Goal: Task Accomplishment & Management: Manage account settings

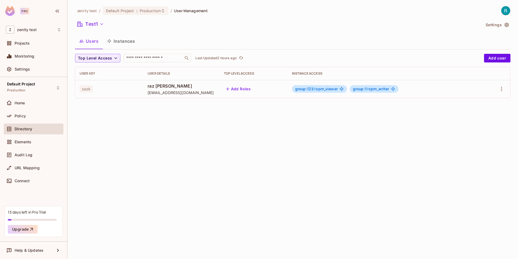
click at [118, 42] on button "Instances" at bounding box center [121, 41] width 36 height 14
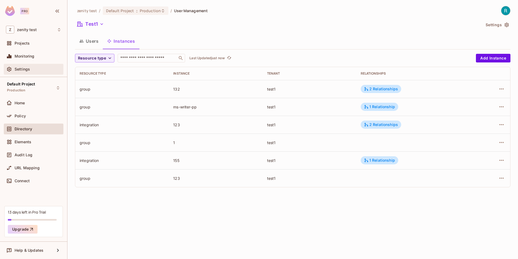
click at [26, 67] on span "Settings" at bounding box center [22, 69] width 15 height 4
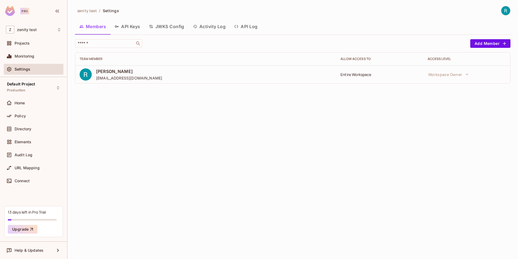
click at [129, 23] on button "API Keys" at bounding box center [127, 27] width 34 height 14
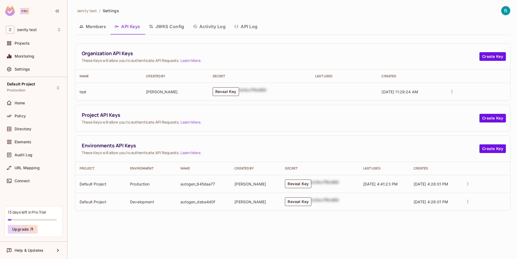
click at [292, 184] on button "Reveal Key" at bounding box center [298, 183] width 26 height 9
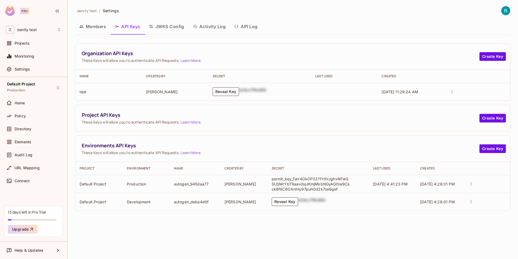
click at [298, 184] on p "permit_key_FaV4OkOP3311YdVJghvNFwGSUSMrYbT9aavdsjJKmjMkbhlGyAGlSw9Csck6f9C6OXnI…" at bounding box center [311, 183] width 78 height 15
copy p "permit_key_FaV4OkOP3311YdVJghvNFwGSUSMrYbT9aavdsjJKmjMkbhlGyAGlSw9Csck6f9C6OXnI…"
click at [311, 180] on p "permit_key_FaV4OkOP3311YdVJghvNFwGSUSMrYbT9aavdsjJKmjMkbhlGyAGlSw9Csck6f9C6OXnI…" at bounding box center [311, 183] width 78 height 15
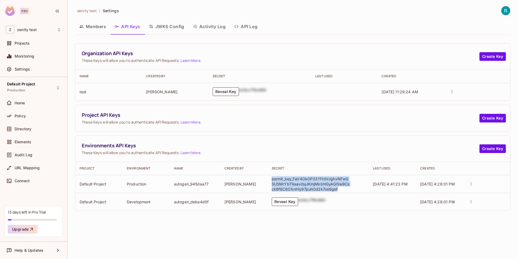
click at [311, 180] on p "permit_key_FaV4OkOP3311YdVJghvNFwGSUSMrYbT9aavdsjJKmjMkbhlGyAGlSw9Csck6f9C6OXnI…" at bounding box center [311, 183] width 78 height 15
copy p "permit_key_FaV4OkOP3311YdVJghvNFwGSUSMrYbT9aavdsjJKmjMkbhlGyAGlSw9Csck6f9C6OXnI…"
click at [272, 56] on span "Organization API Keys" at bounding box center [281, 53] width 398 height 7
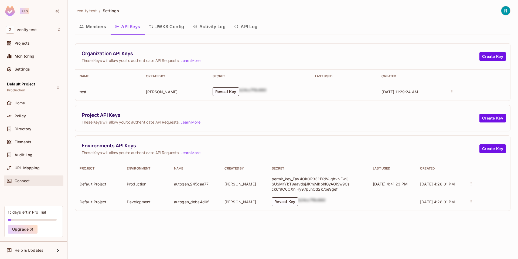
click at [21, 176] on div "Connect" at bounding box center [34, 180] width 60 height 11
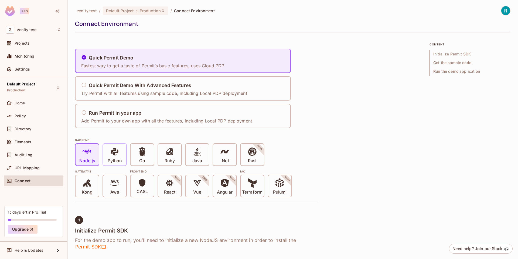
click at [114, 156] on span at bounding box center [114, 152] width 9 height 11
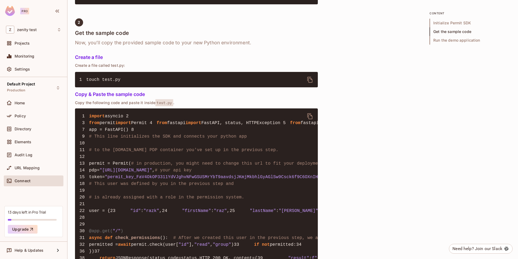
scroll to position [358, 0]
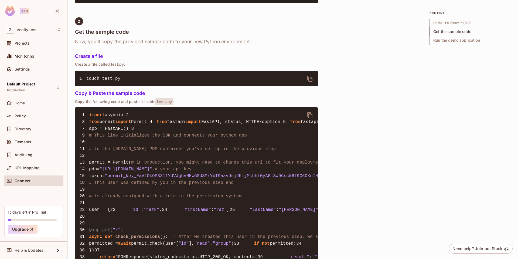
click at [143, 178] on span ""permit_key_FaV4OkOP3311YdVJghvNFwGSUSMrYbT9aavdsjJKmjMkbhlGyAGlSw9Csck6f9C6OXn…" at bounding box center [235, 175] width 261 height 5
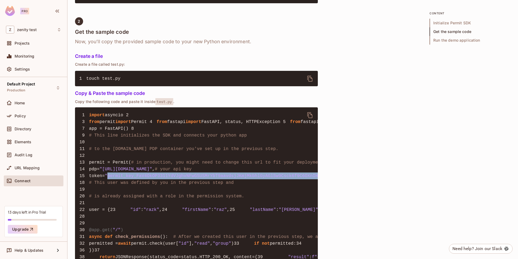
click at [143, 178] on span ""permit_key_FaV4OkOP3311YdVJghvNFwGSUSMrYbT9aavdsjJKmjMkbhlGyAGlSw9Csck6f9C6OXn…" at bounding box center [235, 175] width 261 height 5
copy span "permit_key_FaV4OkOP3311YdVJghvNFwGSUSMrYbT9aavdsjJKmjMkbhlGyAGlSw9Csck6f9C6OXnI…"
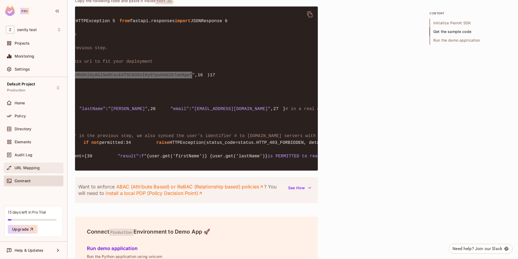
scroll to position [0, 0]
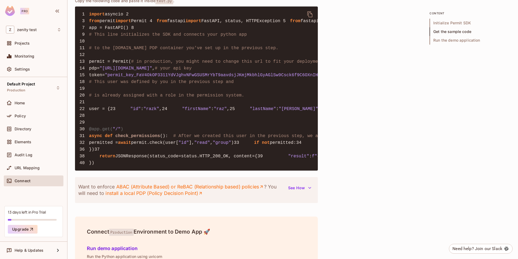
click at [152, 71] on span ""[URL][DOMAIN_NAME]"" at bounding box center [126, 68] width 53 height 5
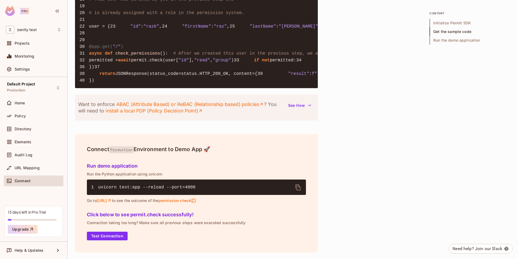
scroll to position [639, 0]
click at [161, 110] on link "install a local PDP (Policy Decision Point)" at bounding box center [154, 110] width 97 height 6
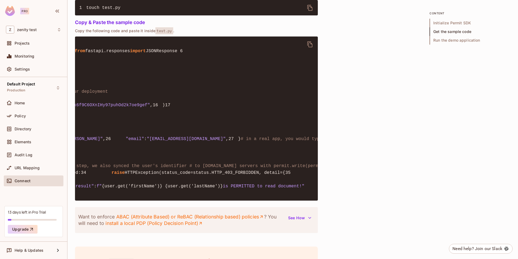
scroll to position [0, 0]
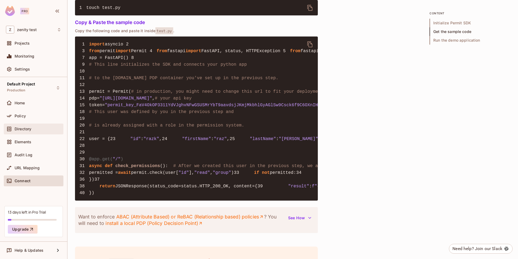
click at [27, 129] on span "Directory" at bounding box center [23, 129] width 17 height 4
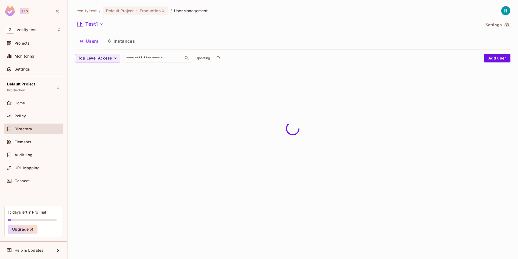
click at [126, 44] on button "Instances" at bounding box center [121, 41] width 36 height 14
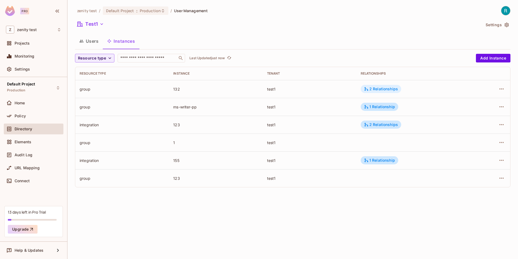
click at [375, 89] on div "2 Relationships" at bounding box center [381, 88] width 34 height 5
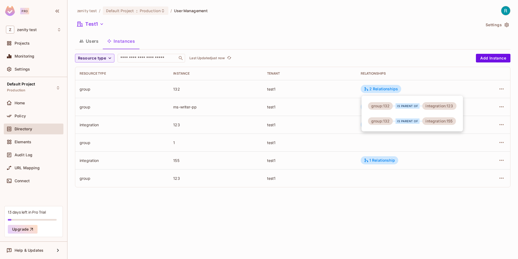
click at [93, 41] on div at bounding box center [259, 129] width 518 height 259
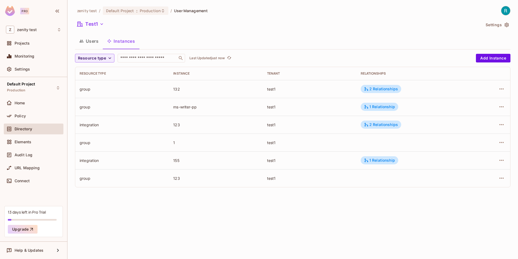
click at [89, 41] on button "Users" at bounding box center [89, 41] width 28 height 14
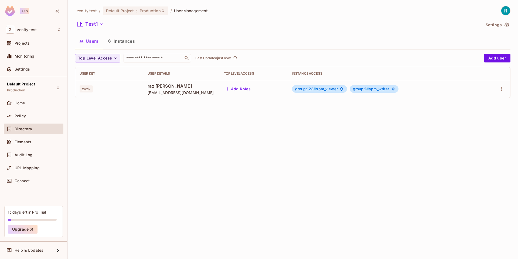
click at [122, 43] on button "Instances" at bounding box center [121, 41] width 36 height 14
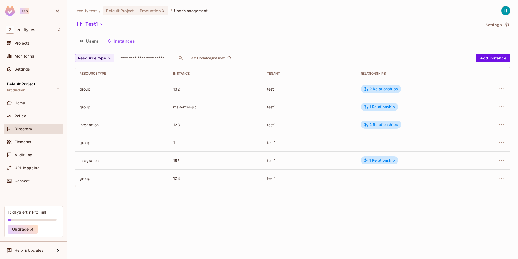
click at [89, 42] on button "Users" at bounding box center [89, 41] width 28 height 14
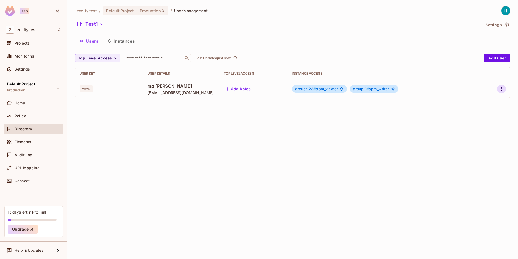
click at [504, 89] on icon "button" at bounding box center [502, 89] width 6 height 6
click at [471, 104] on span "Edit" at bounding box center [473, 101] width 11 height 9
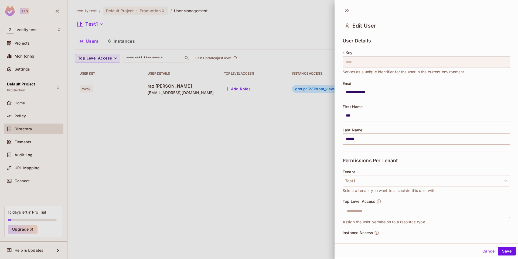
scroll to position [60, 0]
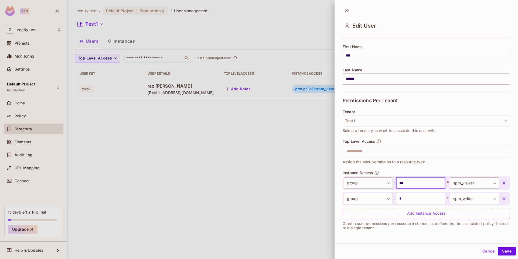
click at [412, 185] on input "***" at bounding box center [420, 182] width 49 height 11
click at [412, 185] on input "text" at bounding box center [420, 182] width 49 height 11
click at [414, 185] on input "*" at bounding box center [420, 182] width 49 height 11
type input "***"
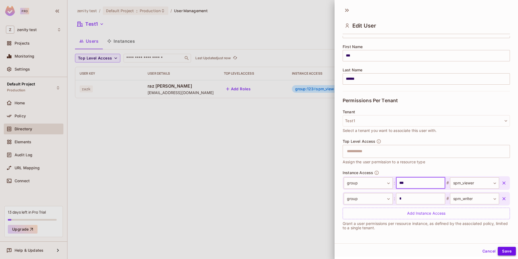
click at [508, 251] on button "Save" at bounding box center [507, 251] width 18 height 9
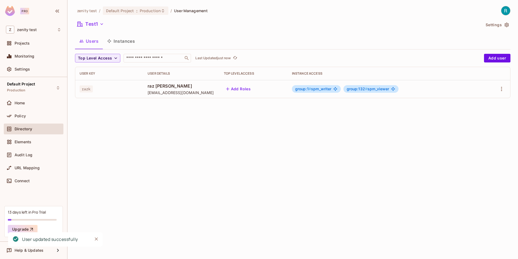
click at [315, 90] on span "group:1 # spm_writer" at bounding box center [313, 89] width 36 height 4
click at [368, 89] on span "group:132 # spm_viewer" at bounding box center [368, 89] width 43 height 4
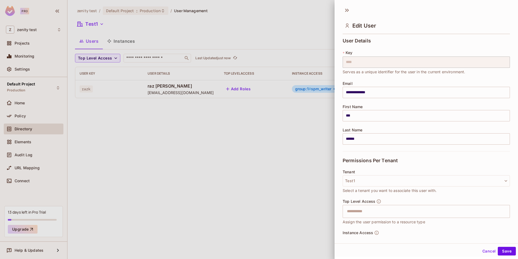
click at [128, 40] on div at bounding box center [259, 129] width 518 height 259
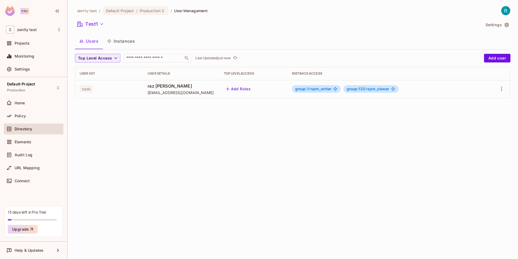
click at [128, 40] on button "Instances" at bounding box center [121, 41] width 36 height 14
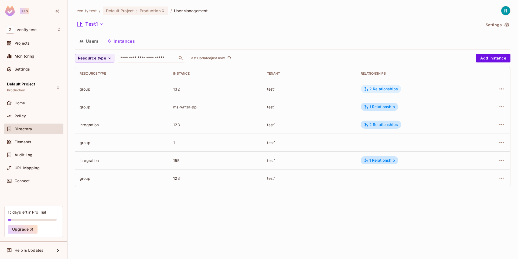
click at [374, 87] on div "2 Relationships" at bounding box center [381, 88] width 34 height 5
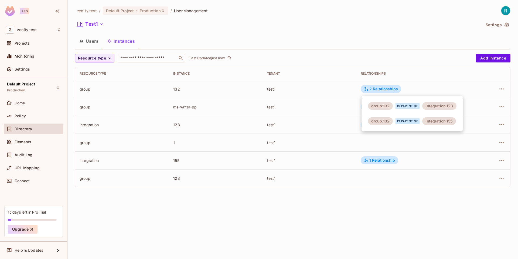
click at [357, 39] on div at bounding box center [259, 129] width 518 height 259
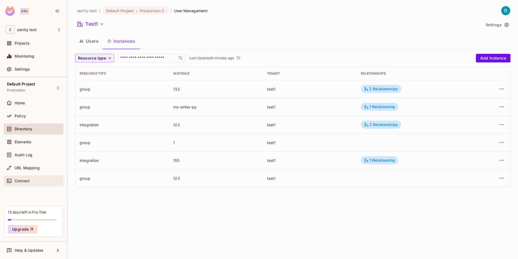
click at [19, 180] on span "Connect" at bounding box center [22, 181] width 15 height 4
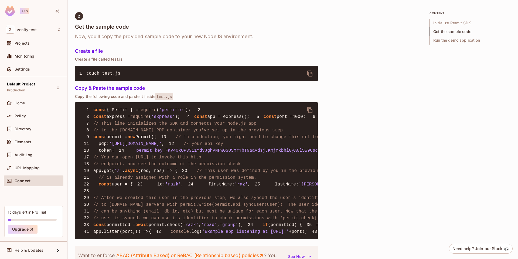
scroll to position [365, 0]
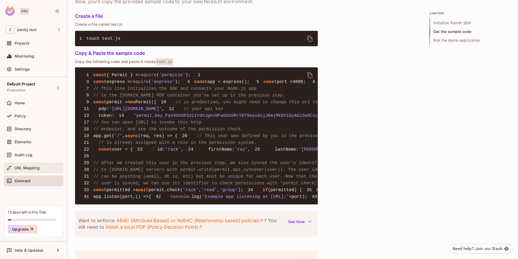
click at [23, 166] on span "URL Mapping" at bounding box center [27, 168] width 25 height 4
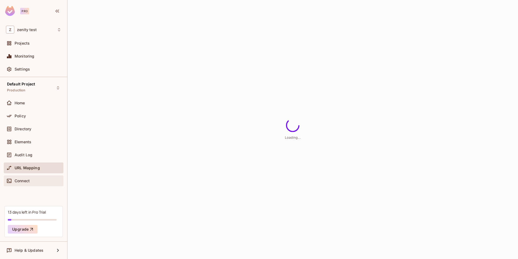
click at [25, 179] on span "Connect" at bounding box center [22, 181] width 15 height 4
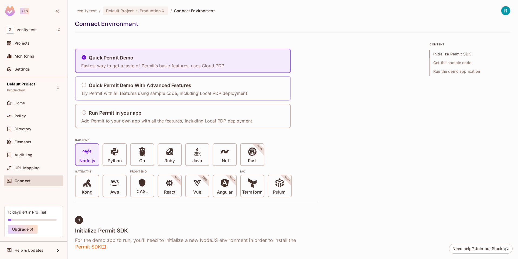
click at [95, 85] on h5 "Quick Permit Demo With Advanced Features" at bounding box center [140, 85] width 103 height 5
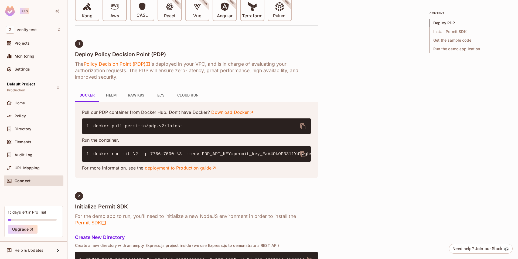
scroll to position [133, 0]
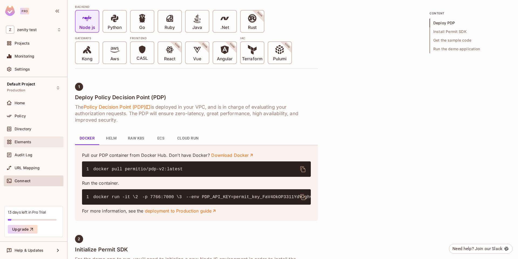
click at [29, 142] on span "Elements" at bounding box center [23, 142] width 17 height 4
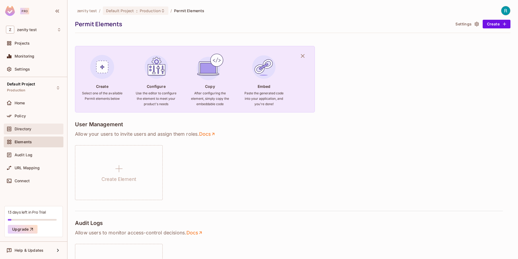
click at [32, 133] on div "Directory" at bounding box center [34, 128] width 60 height 11
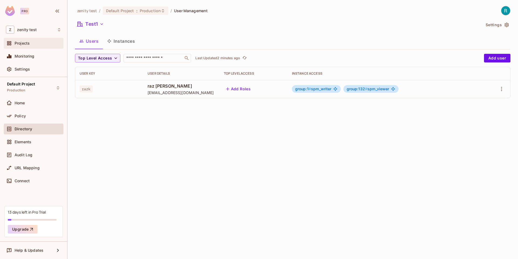
click at [27, 45] on span "Projects" at bounding box center [22, 43] width 15 height 4
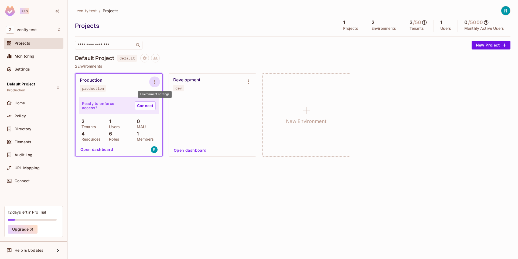
click at [151, 82] on button "Environment settings" at bounding box center [154, 81] width 11 height 11
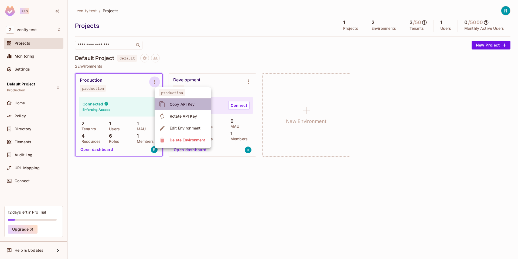
click at [173, 106] on div "Copy API Key" at bounding box center [182, 104] width 25 height 5
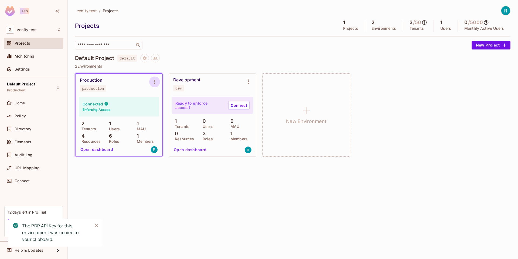
click at [154, 82] on icon "Environment settings" at bounding box center [154, 82] width 6 height 6
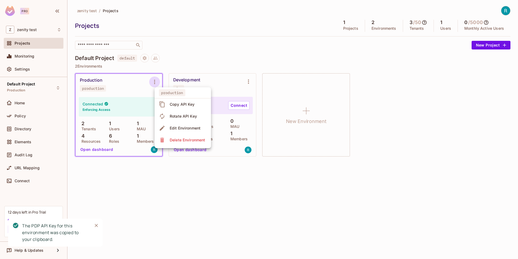
click at [174, 132] on li "Edit Environment" at bounding box center [183, 128] width 56 height 12
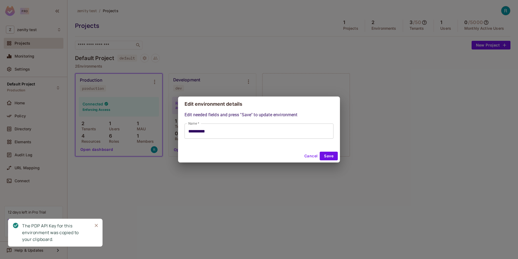
type input "**********"
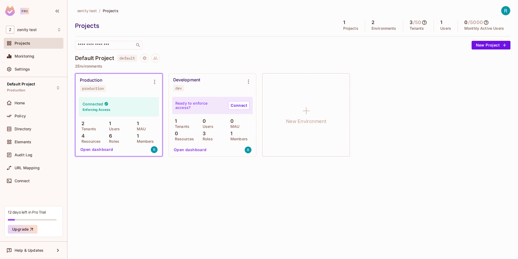
click at [122, 58] on span "default" at bounding box center [127, 58] width 20 height 7
click at [146, 57] on icon "Project settings" at bounding box center [145, 58] width 4 height 4
click at [159, 78] on span "Edit Project" at bounding box center [171, 78] width 25 height 9
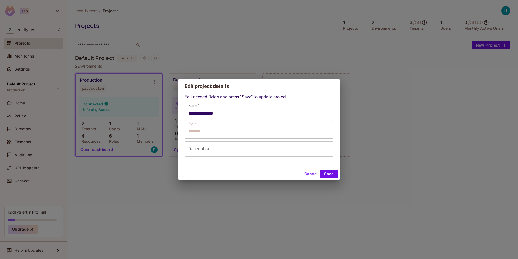
type input "**********"
type input "*******"
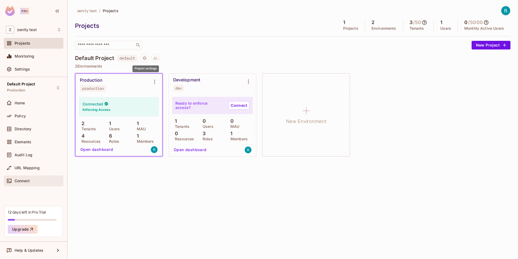
click at [23, 179] on span "Connect" at bounding box center [22, 181] width 15 height 4
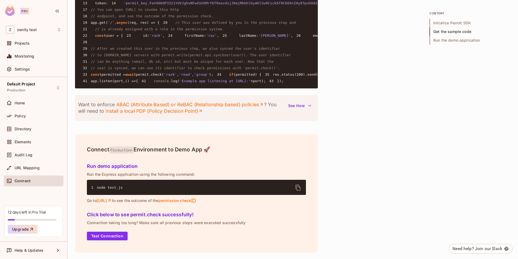
scroll to position [461, 0]
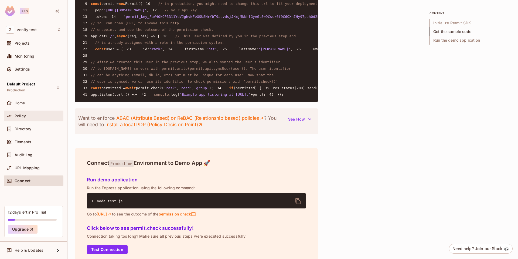
click at [17, 115] on span "Policy" at bounding box center [20, 116] width 11 height 4
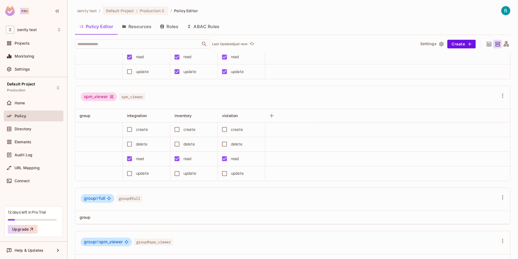
scroll to position [236, 0]
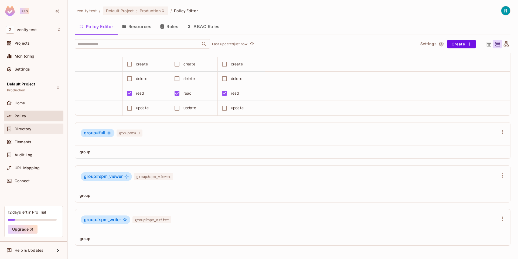
click at [35, 126] on div "Directory" at bounding box center [33, 129] width 55 height 6
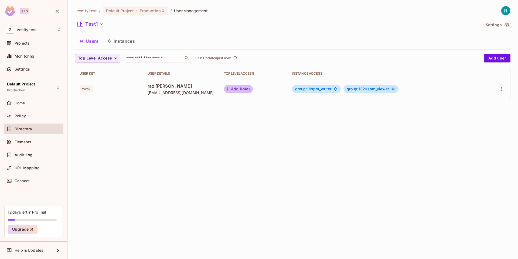
click at [235, 88] on button "Add Roles" at bounding box center [238, 89] width 29 height 9
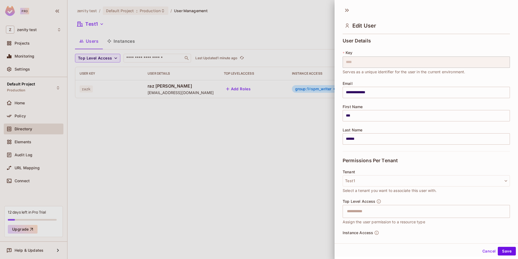
click at [23, 169] on div at bounding box center [259, 129] width 518 height 259
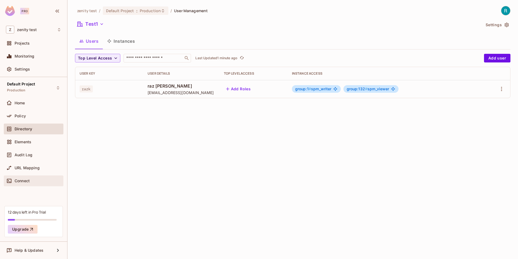
click at [23, 177] on div "Connect" at bounding box center [34, 180] width 60 height 11
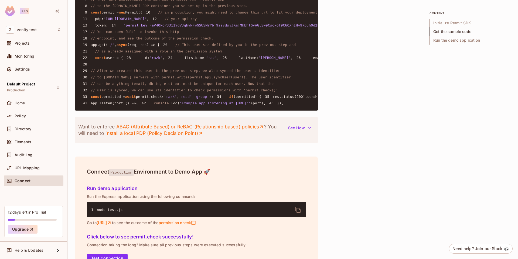
scroll to position [479, 0]
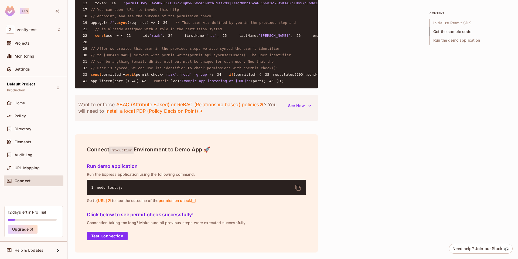
click at [209, 88] on pre "1 const { Permit } = require ( 'permitio' ); 2 3 const express = require ( 'exp…" at bounding box center [196, 23] width 243 height 132
click at [209, 76] on span "'group'" at bounding box center [201, 74] width 15 height 4
copy span "group"
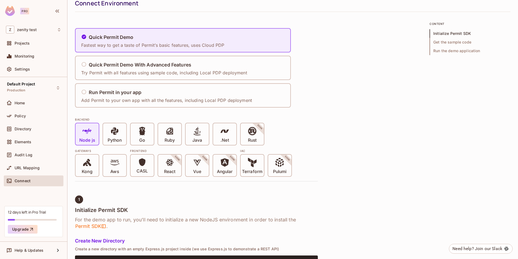
scroll to position [24, 0]
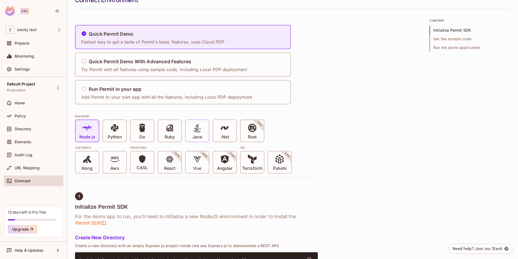
click at [202, 132] on span "Java" at bounding box center [198, 131] width 10 height 16
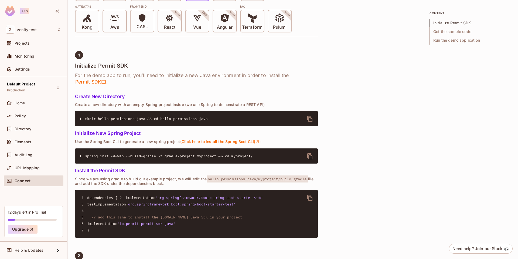
scroll to position [143, 0]
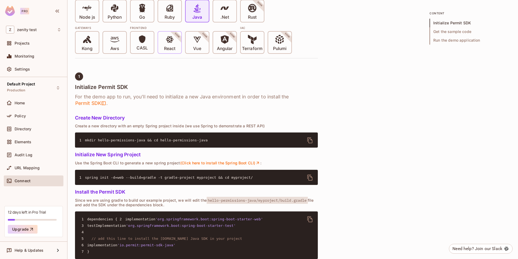
click at [167, 45] on span at bounding box center [169, 40] width 9 height 11
click at [166, 39] on icon at bounding box center [169, 39] width 9 height 9
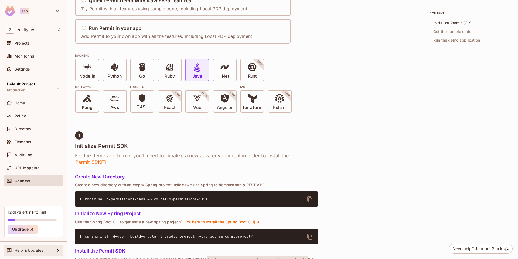
scroll to position [0, 0]
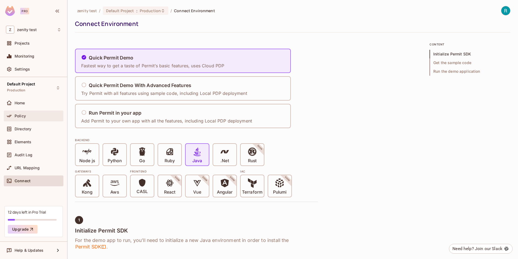
click at [21, 113] on div "Policy" at bounding box center [33, 116] width 55 height 6
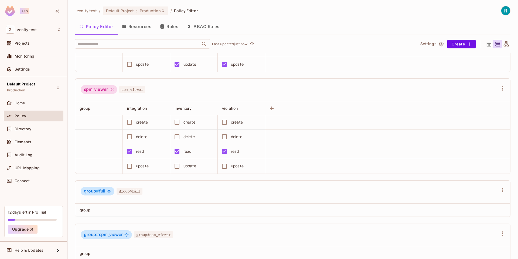
scroll to position [236, 0]
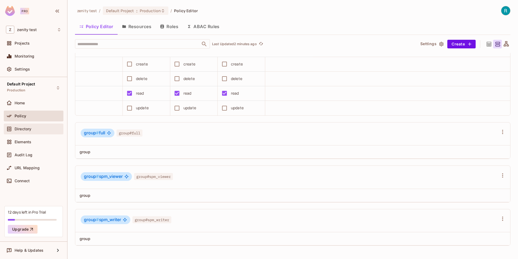
click at [27, 127] on span "Directory" at bounding box center [23, 129] width 17 height 4
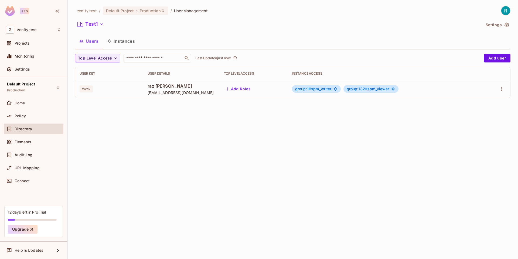
click at [123, 42] on button "Instances" at bounding box center [121, 41] width 36 height 14
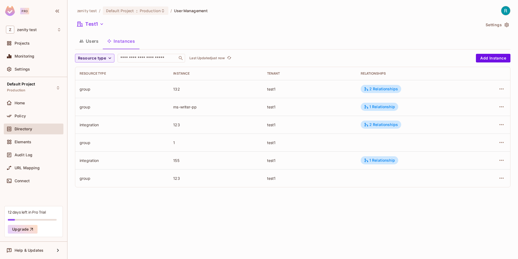
click at [493, 140] on div at bounding box center [490, 142] width 31 height 9
click at [499, 141] on icon "button" at bounding box center [502, 142] width 6 height 6
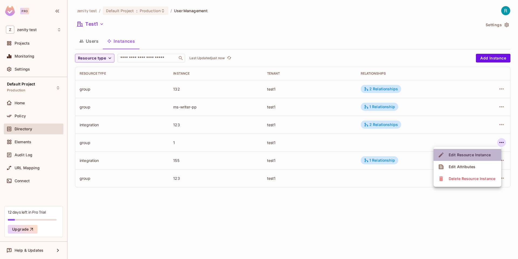
click at [479, 152] on div "Edit Resource Instance" at bounding box center [470, 154] width 42 height 5
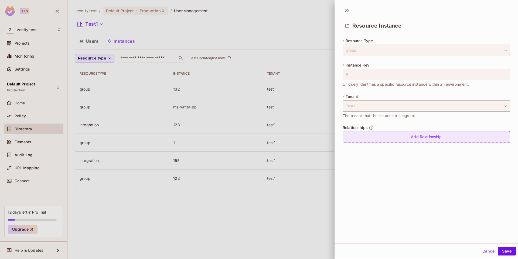
click at [400, 141] on div "Add Relationship" at bounding box center [426, 137] width 167 height 12
click at [395, 138] on body "Pro Z zenity test Projects Monitoring Settings Default Project Production Home …" at bounding box center [259, 129] width 518 height 259
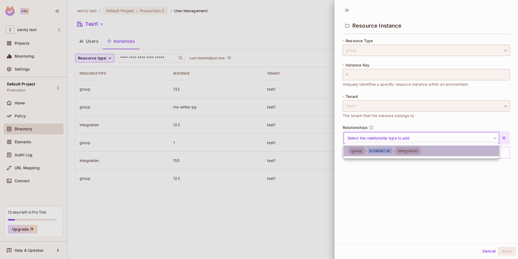
click at [374, 149] on div "is parent of" at bounding box center [380, 150] width 24 height 5
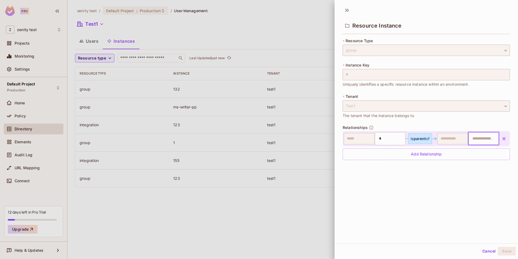
click at [489, 139] on input "text" at bounding box center [484, 138] width 28 height 11
type input "***"
click at [491, 207] on div "Resource Instance * Resource Type group ***** ​ * Instance Key * ​ Uniquely ide…" at bounding box center [427, 123] width 184 height 239
click at [501, 253] on button "Save" at bounding box center [507, 251] width 18 height 9
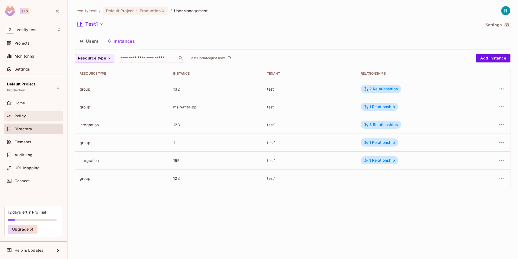
click at [20, 114] on span "Policy" at bounding box center [20, 116] width 11 height 4
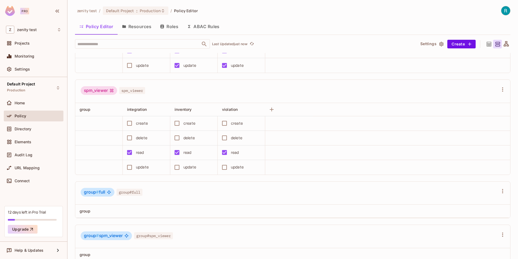
scroll to position [236, 0]
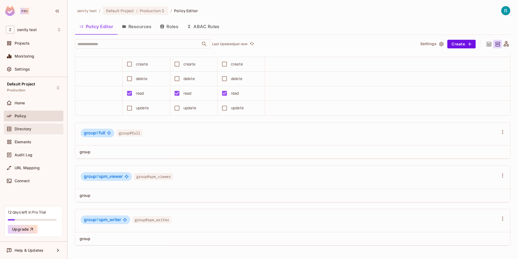
click at [32, 130] on div "Directory" at bounding box center [38, 129] width 47 height 4
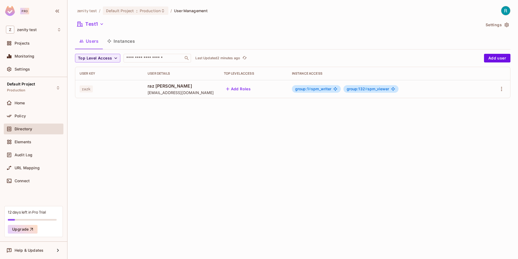
click at [113, 43] on button "Instances" at bounding box center [121, 41] width 36 height 14
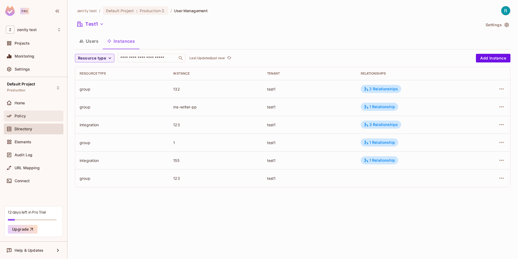
click at [39, 114] on div "Policy" at bounding box center [38, 116] width 47 height 4
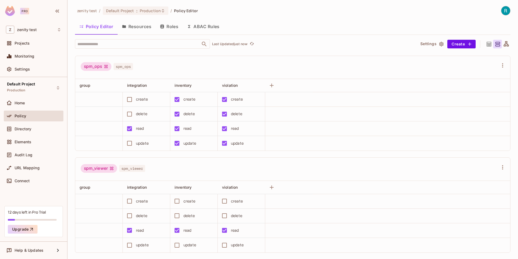
scroll to position [101, 0]
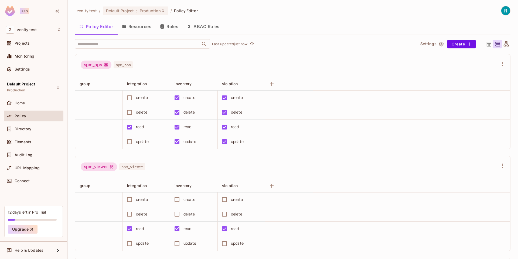
click at [151, 23] on button "Resources" at bounding box center [137, 27] width 38 height 14
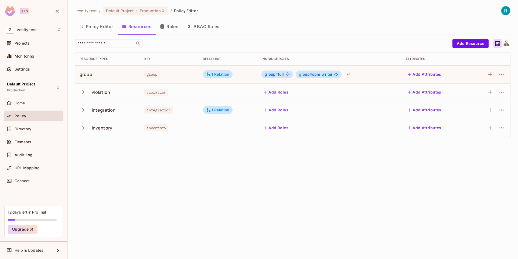
click at [170, 25] on button "Roles" at bounding box center [169, 27] width 27 height 14
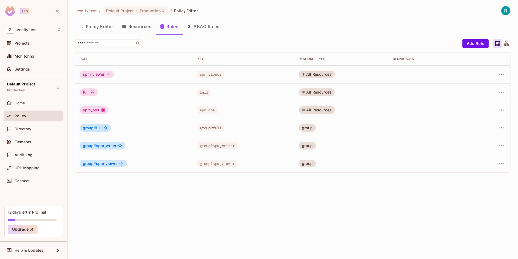
click at [147, 29] on button "Resources" at bounding box center [137, 27] width 38 height 14
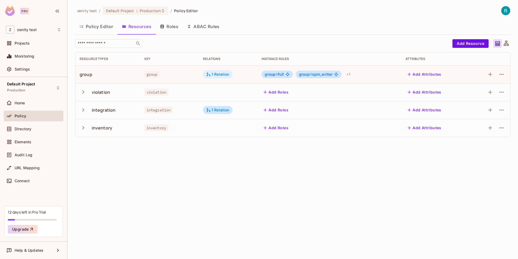
click at [216, 75] on div "1 Relation" at bounding box center [217, 74] width 23 height 5
click at [203, 198] on div at bounding box center [259, 129] width 518 height 259
click at [165, 28] on button "Roles" at bounding box center [169, 27] width 27 height 14
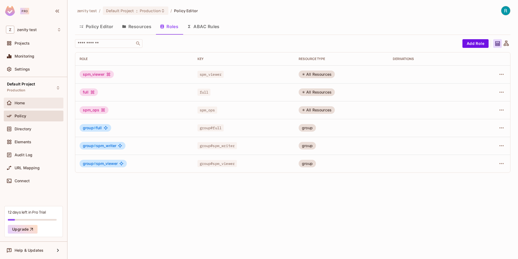
click at [21, 106] on div "Home" at bounding box center [34, 102] width 60 height 11
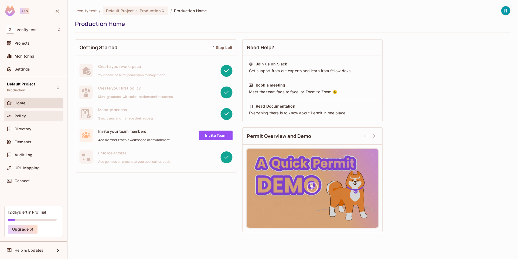
click at [23, 116] on span "Policy" at bounding box center [20, 116] width 11 height 4
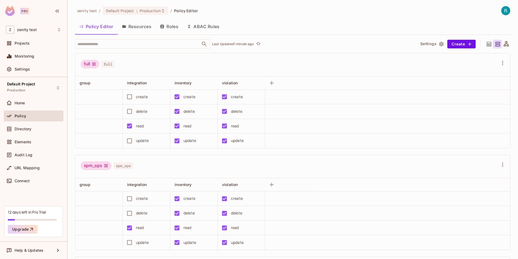
click at [173, 21] on button "Roles" at bounding box center [169, 27] width 27 height 14
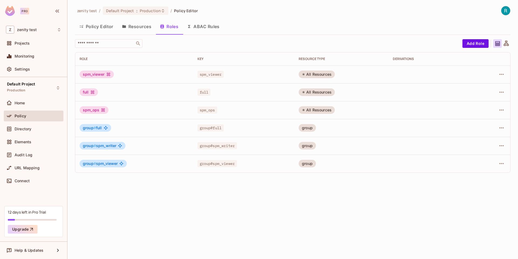
click at [197, 26] on button "ABAC Rules" at bounding box center [203, 27] width 41 height 14
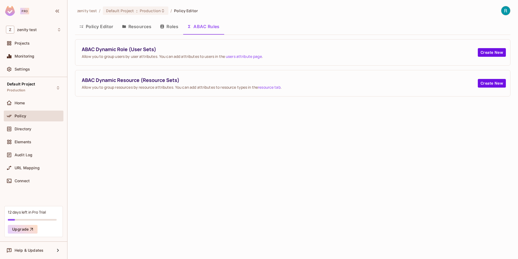
click at [137, 22] on button "Resources" at bounding box center [137, 27] width 38 height 14
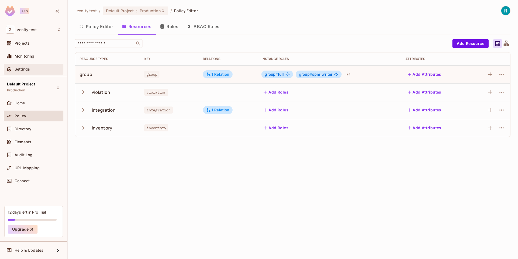
click at [18, 66] on div "Settings" at bounding box center [33, 69] width 55 height 6
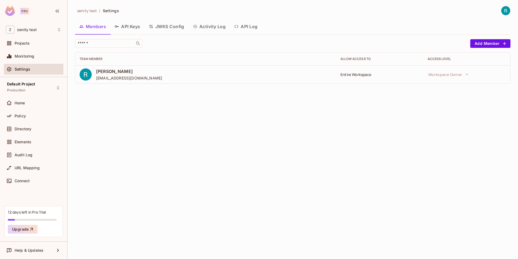
click at [128, 26] on button "API Keys" at bounding box center [127, 27] width 34 height 14
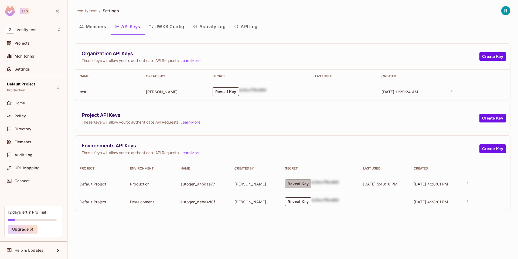
click at [294, 184] on button "Reveal Key" at bounding box center [298, 183] width 26 height 9
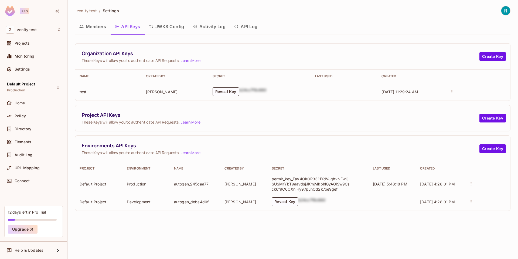
click at [296, 184] on p "permit_key_FaV4OkOP3311YdVJghvNFwGSUSMrYbT9aavdsjJKmjMkbhlGyAGlSw9Csck6f9C6OXnI…" at bounding box center [311, 183] width 78 height 15
click at [303, 184] on p "permit_key_FaV4OkOP3311YdVJghvNFwGSUSMrYbT9aavdsjJKmjMkbhlGyAGlSw9Csck6f9C6OXnI…" at bounding box center [311, 183] width 78 height 15
copy p "permit_key_FaV4OkOP3311YdVJghvNFwGSUSMrYbT9aavdsjJKmjMkbhlGyAGlSw9Csck6f9C6OXnI…"
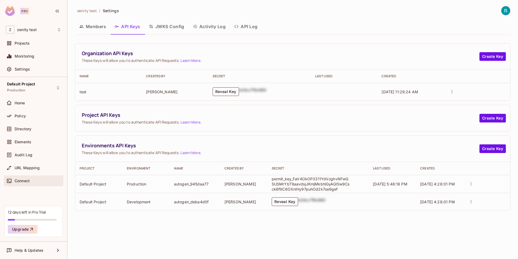
click at [22, 183] on div "Connect" at bounding box center [33, 180] width 55 height 6
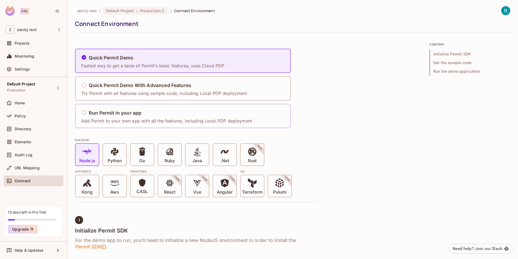
click at [104, 114] on h5 "Run Permit in your app" at bounding box center [115, 112] width 53 height 5
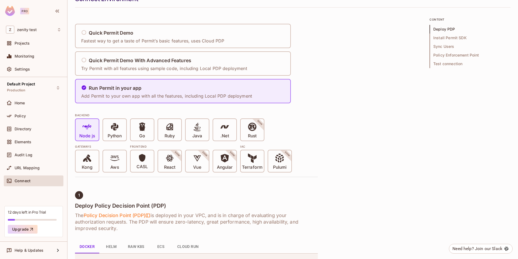
scroll to position [12, 0]
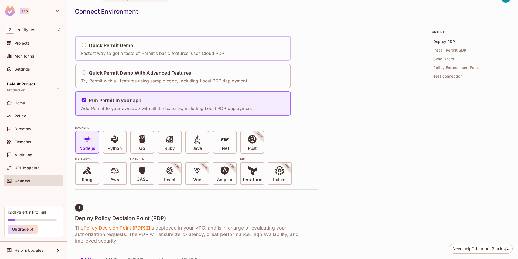
click at [111, 51] on p "Fastest way to get a taste of Permit’s basic features, uses Cloud PDP" at bounding box center [152, 53] width 143 height 6
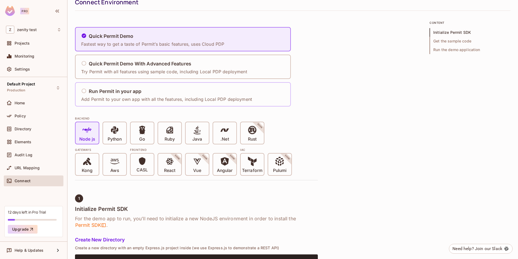
scroll to position [17, 0]
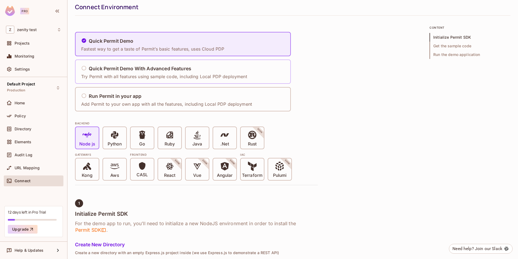
click at [111, 67] on h5 "Quick Permit Demo With Advanced Features" at bounding box center [140, 68] width 103 height 5
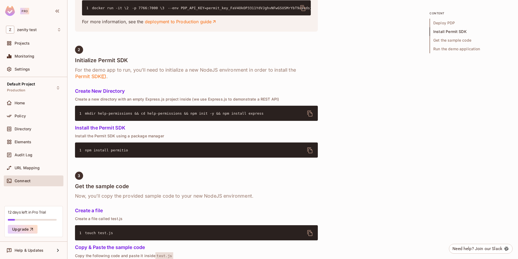
scroll to position [306, 0]
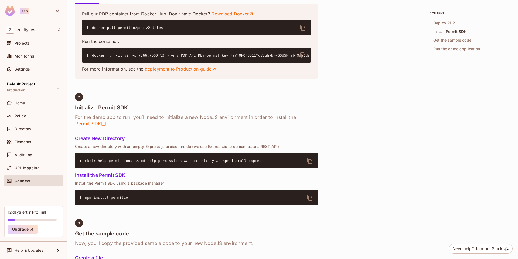
click at [136, 57] on code "1 docker run -it \ 2 -p 7766:7000 \ 3 --env PDP_API_KEY=permit_key_FaV4OkOP3311…" at bounding box center [306, 55] width 440 height 4
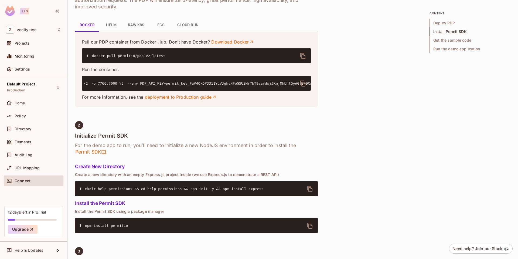
scroll to position [0, 0]
click at [148, 91] on pre "1 docker run -it \ 2 -p 7766:7000 \ 3 --env PDP_API_KEY=permit_key_FaV4OkOP3311…" at bounding box center [196, 83] width 229 height 15
drag, startPoint x: 148, startPoint y: 110, endPoint x: 74, endPoint y: 86, distance: 77.7
click at [74, 86] on div "zenity test / Default Project : Production / Connect Environment Connect Enviro…" at bounding box center [293, 129] width 451 height 259
copy code "docker run -it \ 2 -p 7766:7000 \ 3 --env PDP_API_KEY=permit_key_FaV4OkOP3311Yd…"
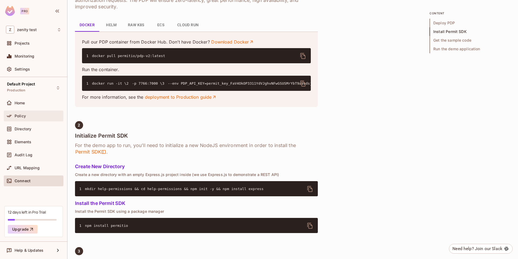
click at [22, 117] on span "Policy" at bounding box center [20, 116] width 11 height 4
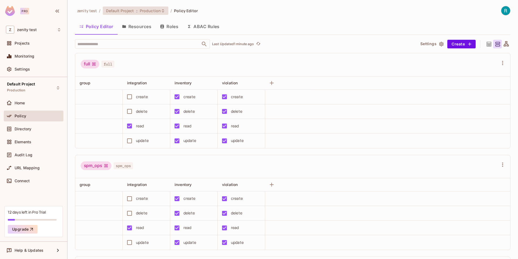
click at [150, 10] on span "Production" at bounding box center [150, 10] width 21 height 5
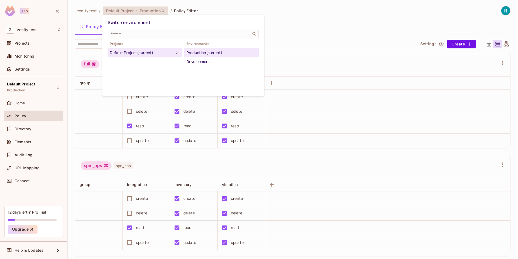
click at [219, 55] on div "Production (current)" at bounding box center [222, 52] width 70 height 6
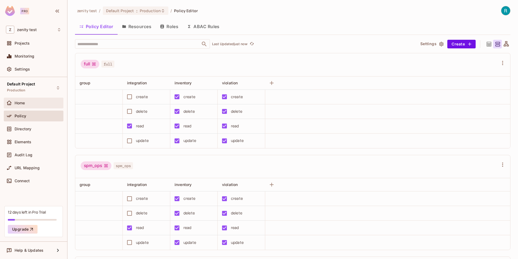
click at [31, 100] on div "Home" at bounding box center [33, 103] width 55 height 6
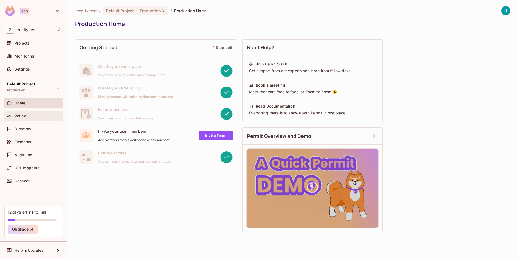
click at [34, 113] on div "Policy" at bounding box center [33, 116] width 55 height 6
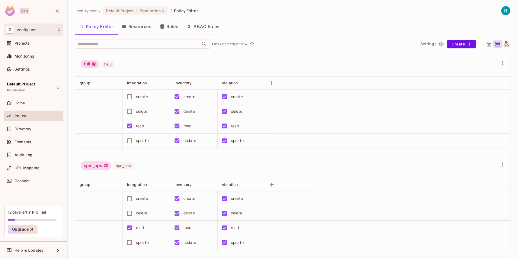
click at [23, 33] on div "Z zenity test" at bounding box center [33, 30] width 55 height 8
click at [23, 33] on div at bounding box center [259, 129] width 518 height 259
click at [184, 8] on span "Policy Editor" at bounding box center [186, 10] width 24 height 5
click at [137, 12] on div "Default Project : Production" at bounding box center [132, 10] width 53 height 5
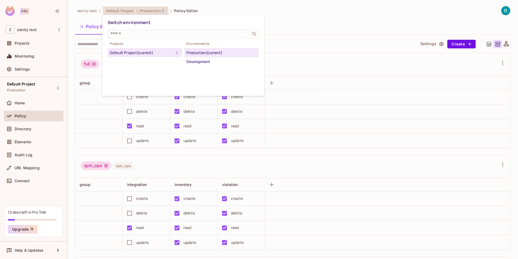
click at [198, 53] on div "Production (current)" at bounding box center [222, 52] width 70 height 6
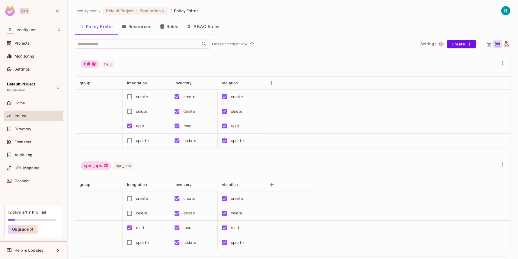
click at [133, 26] on button "Resources" at bounding box center [137, 27] width 38 height 14
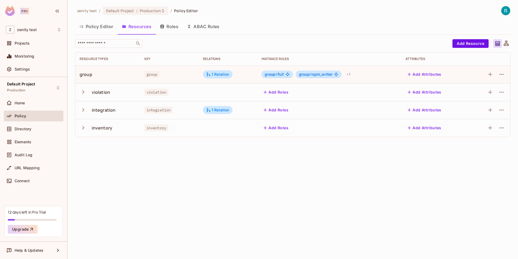
click at [88, 75] on div "group" at bounding box center [86, 74] width 13 height 6
click at [156, 73] on span "group" at bounding box center [151, 74] width 15 height 7
click at [27, 127] on span "Directory" at bounding box center [23, 129] width 17 height 4
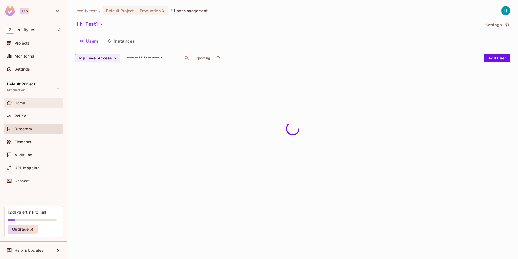
click at [20, 103] on span "Home" at bounding box center [20, 103] width 11 height 4
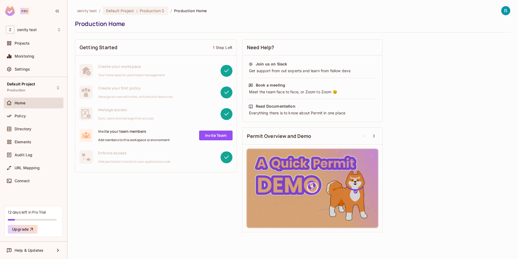
click at [126, 72] on div "Create your workspace Your home base for permission management" at bounding box center [131, 71] width 67 height 14
click at [21, 117] on span "Policy" at bounding box center [20, 116] width 11 height 4
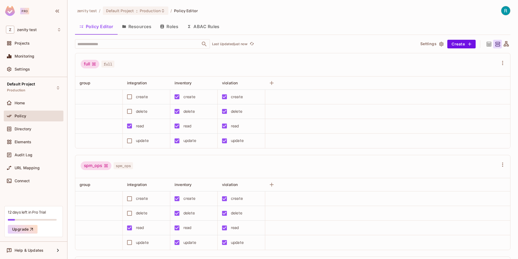
click at [201, 24] on button "ABAC Rules" at bounding box center [203, 27] width 41 height 14
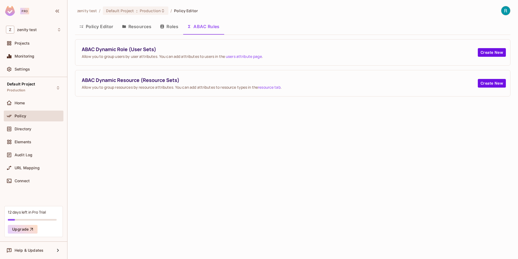
click at [177, 25] on button "Roles" at bounding box center [169, 27] width 27 height 14
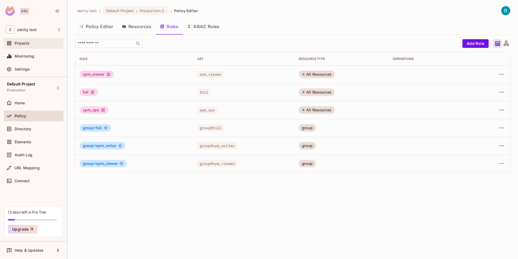
click at [43, 44] on div "Projects" at bounding box center [38, 43] width 47 height 4
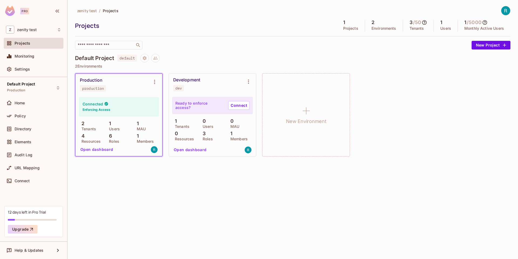
click at [143, 138] on div "1 Members" at bounding box center [146, 138] width 25 height 10
click at [102, 148] on button "Open dashboard" at bounding box center [96, 149] width 37 height 9
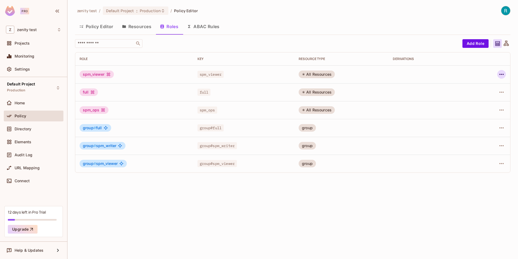
click at [506, 73] on button "button" at bounding box center [502, 74] width 9 height 9
click at [481, 83] on span "Edit Role" at bounding box center [477, 86] width 19 height 9
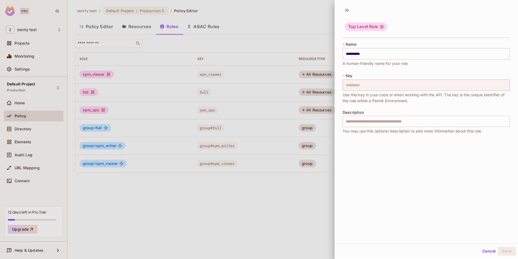
click at [250, 244] on div at bounding box center [259, 129] width 518 height 259
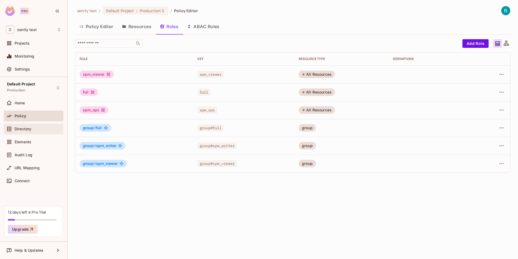
click at [26, 134] on div "Directory" at bounding box center [34, 128] width 60 height 11
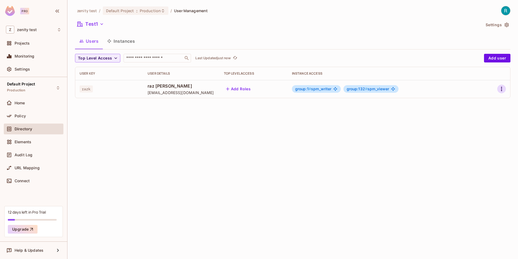
click at [498, 87] on div at bounding box center [496, 89] width 21 height 9
click at [501, 87] on icon "button" at bounding box center [502, 89] width 6 height 6
click at [486, 97] on li "Edit" at bounding box center [479, 101] width 48 height 12
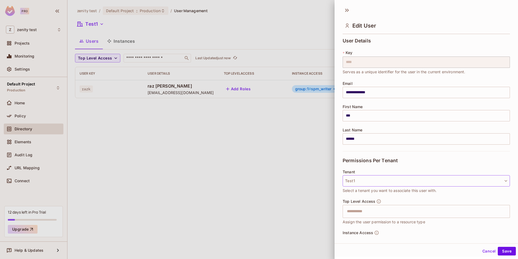
click at [354, 183] on button "Test1" at bounding box center [426, 180] width 167 height 11
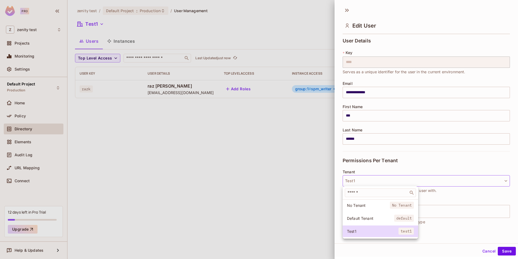
click at [358, 201] on li "No Tenant No Tenant" at bounding box center [381, 205] width 76 height 12
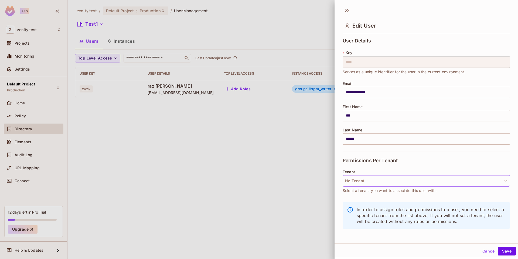
click at [354, 178] on button "No Tenant" at bounding box center [426, 180] width 167 height 11
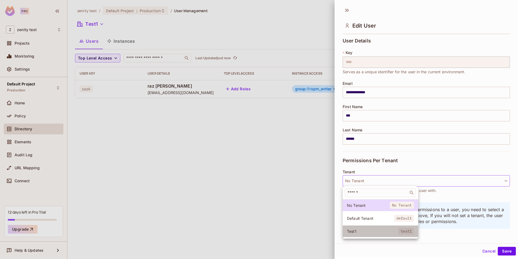
click at [355, 228] on li "Test1 test1" at bounding box center [381, 231] width 76 height 12
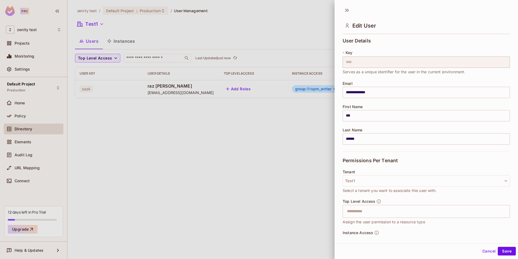
click at [144, 10] on div at bounding box center [259, 129] width 518 height 259
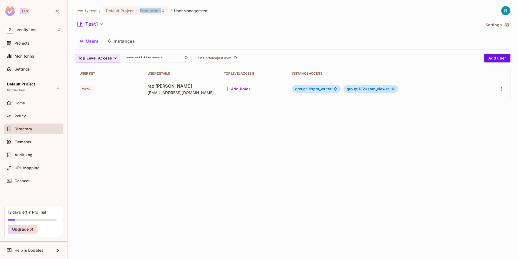
click at [144, 10] on span "Production" at bounding box center [150, 10] width 21 height 5
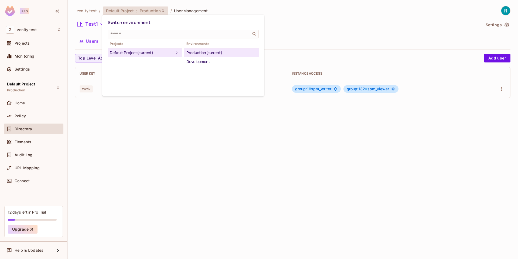
click at [204, 55] on div "Production (current)" at bounding box center [222, 52] width 70 height 6
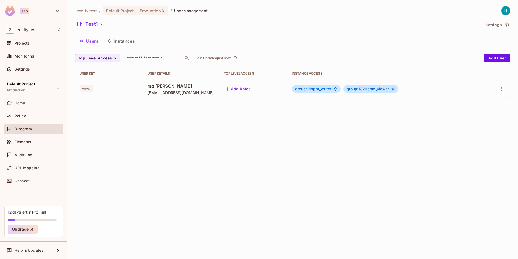
click at [122, 41] on button "Instances" at bounding box center [121, 41] width 36 height 14
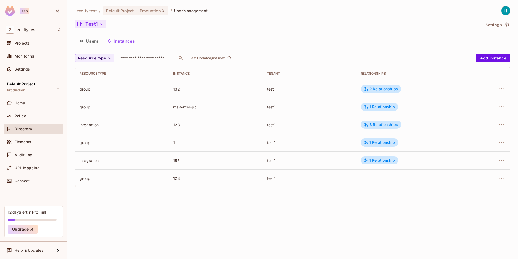
click at [95, 24] on button "Test1" at bounding box center [90, 24] width 31 height 9
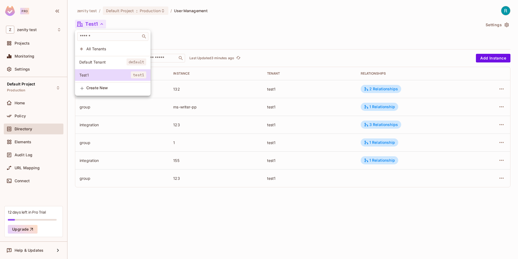
click at [21, 181] on div at bounding box center [259, 129] width 518 height 259
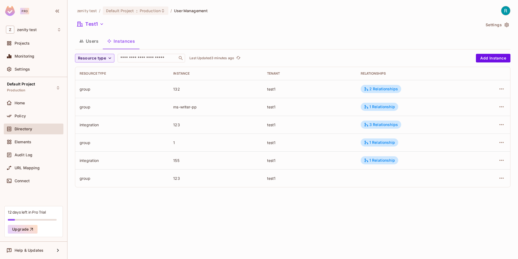
click at [20, 179] on span "Connect" at bounding box center [22, 181] width 15 height 4
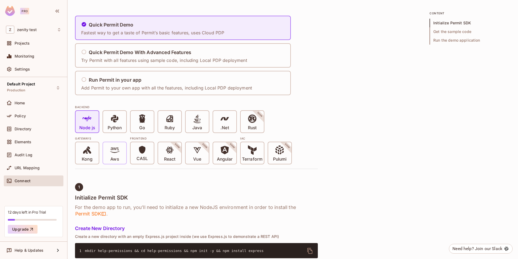
scroll to position [66, 0]
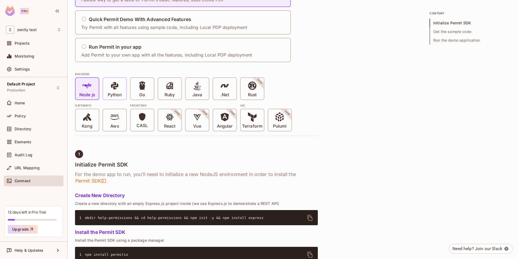
click at [110, 90] on icon at bounding box center [114, 85] width 9 height 9
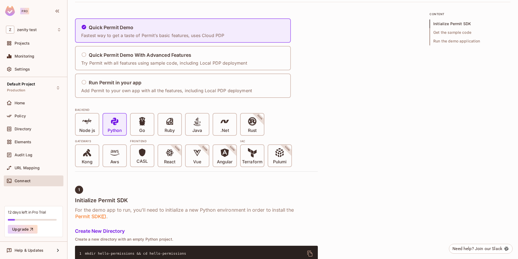
scroll to position [12, 0]
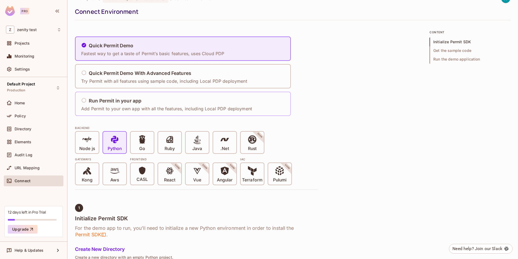
click at [102, 106] on p "Add Permit to your own app with all the features, including Local PDP deployment" at bounding box center [166, 109] width 171 height 6
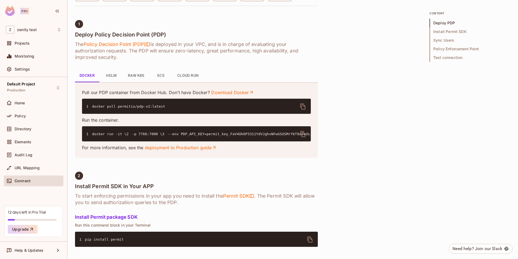
scroll to position [197, 0]
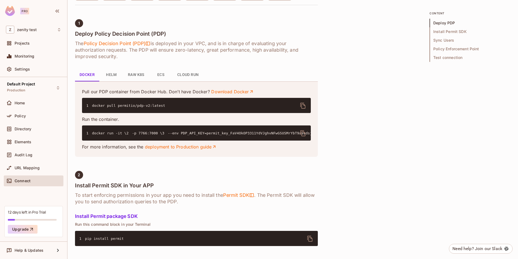
click at [181, 135] on code "1 docker run -it \ 2 -p 7766:7000 \ 3 --env PDP_API_KEY=permit_key_FaV4OkOP3311…" at bounding box center [306, 133] width 440 height 4
copy code "permit_key_FaV4OkOP3311YdVJghvNFwGSUSMrYbT9aavdsjJKmjMkbhlGyAGlSw9Csck6f9C6OXnI…"
click at [12, 40] on div "Projects" at bounding box center [34, 43] width 60 height 11
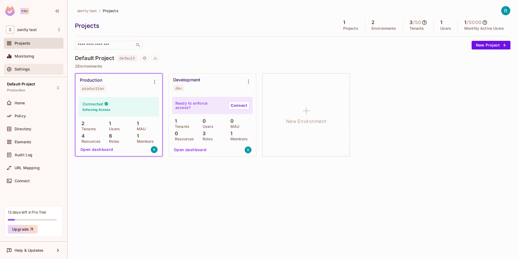
click at [32, 65] on div "Settings" at bounding box center [34, 69] width 60 height 11
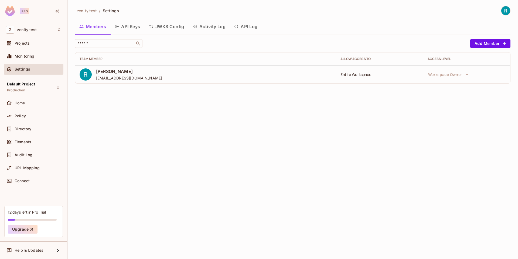
click at [128, 28] on button "API Keys" at bounding box center [127, 27] width 34 height 14
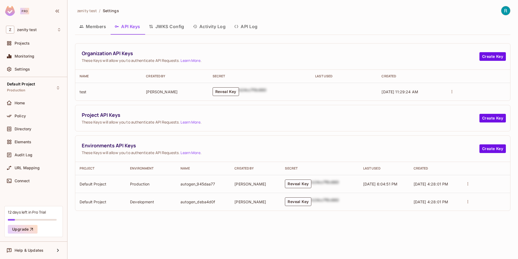
click at [231, 89] on button "Reveal Key" at bounding box center [226, 91] width 26 height 9
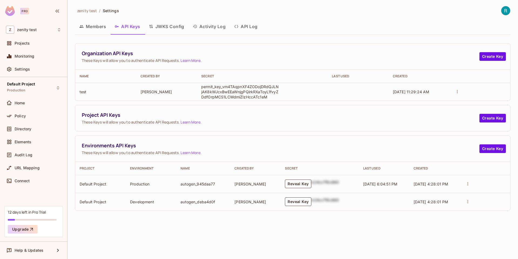
click at [299, 181] on button "Reveal Key" at bounding box center [298, 183] width 26 height 9
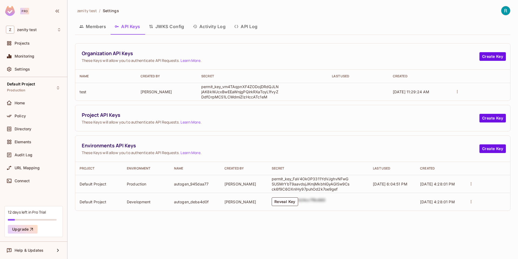
click at [296, 184] on p "permit_key_FaV4OkOP3311YdVJghvNFwGSUSMrYbT9aavdsjJKmjMkbhlGyAGlSw9Csck6f9C6OXnI…" at bounding box center [311, 183] width 78 height 15
click at [271, 176] on td "permit_key_FaV4OkOP3311YdVJghvNFwGSUSMrYbT9aavdsjJKmjMkbhlGyAGlSw9Csck6f9C6OXnI…" at bounding box center [318, 184] width 101 height 18
click at [260, 179] on td "[PERSON_NAME]" at bounding box center [243, 184] width 47 height 18
click at [249, 189] on td "[PERSON_NAME]" at bounding box center [243, 184] width 47 height 18
click at [252, 203] on td "[PERSON_NAME]" at bounding box center [243, 202] width 47 height 18
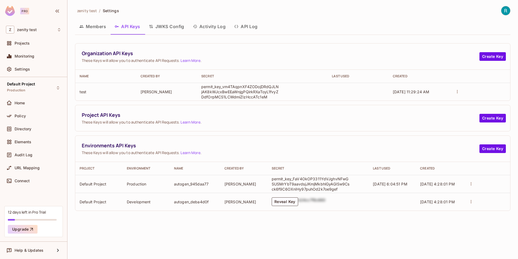
click at [251, 208] on td "[PERSON_NAME]" at bounding box center [243, 202] width 47 height 18
click at [268, 183] on td "permit_key_FaV4OkOP3311YdVJghvNFwGSUSMrYbT9aavdsjJKmjMkbhlGyAGlSw9Csck6f9C6OXnI…" at bounding box center [318, 184] width 101 height 18
click at [275, 199] on button "Reveal Key" at bounding box center [285, 201] width 26 height 9
click at [237, 189] on td "[PERSON_NAME]" at bounding box center [243, 184] width 47 height 18
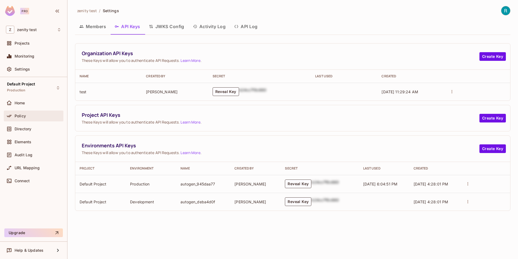
click at [27, 115] on div "Policy" at bounding box center [38, 116] width 47 height 4
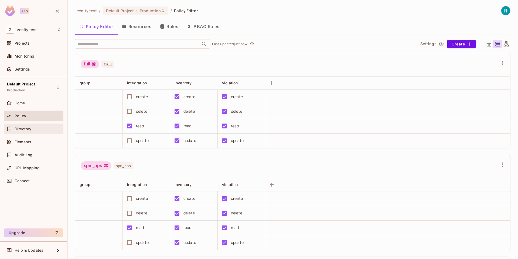
click at [31, 133] on div "Directory" at bounding box center [34, 128] width 60 height 11
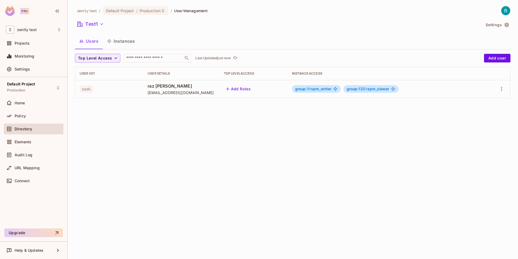
click at [126, 39] on button "Instances" at bounding box center [121, 41] width 36 height 14
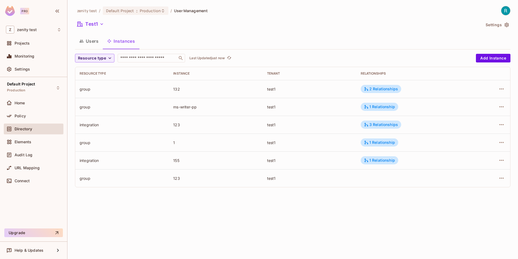
click at [86, 124] on div "integration" at bounding box center [122, 124] width 85 height 5
click at [369, 124] on icon at bounding box center [366, 124] width 5 height 5
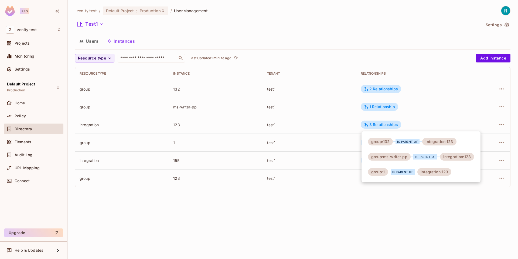
click at [25, 112] on div at bounding box center [259, 129] width 518 height 259
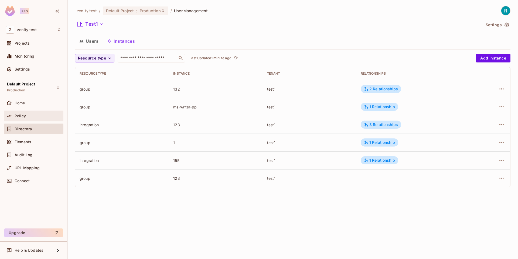
click at [23, 113] on div "Policy" at bounding box center [33, 116] width 55 height 6
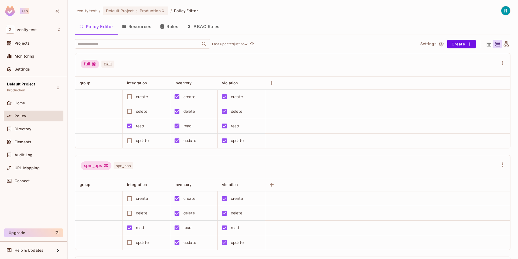
click at [165, 28] on button "Roles" at bounding box center [169, 27] width 27 height 14
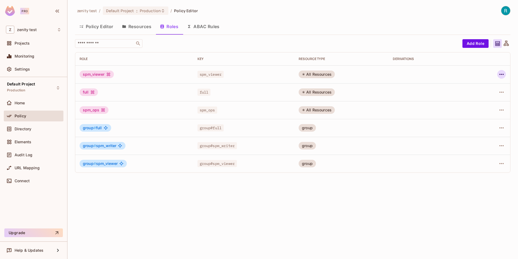
click at [503, 72] on icon "button" at bounding box center [502, 74] width 6 height 6
click at [487, 82] on li "Edit Role" at bounding box center [479, 87] width 48 height 12
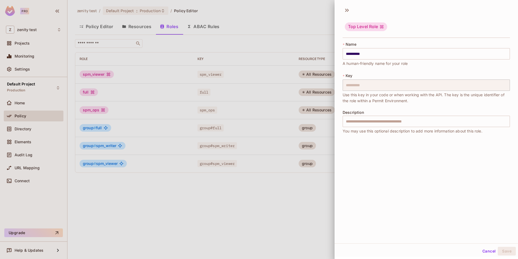
scroll to position [1, 0]
click at [311, 198] on div at bounding box center [259, 129] width 518 height 259
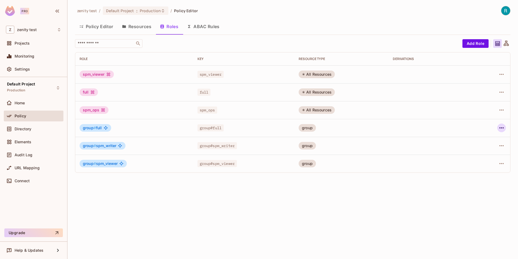
click at [501, 127] on icon "button" at bounding box center [502, 127] width 6 height 6
click at [477, 139] on div "Edit Role" at bounding box center [478, 139] width 16 height 5
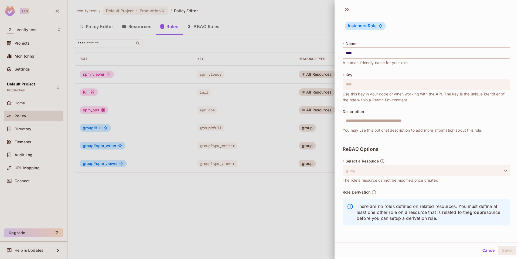
scroll to position [0, 0]
click at [288, 196] on div at bounding box center [259, 129] width 518 height 259
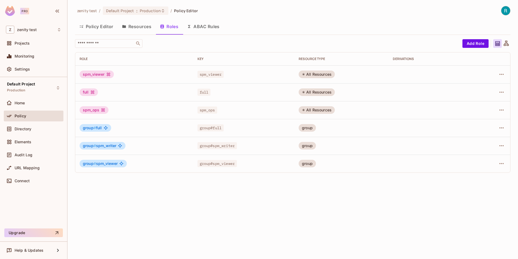
click at [497, 166] on div at bounding box center [493, 163] width 28 height 9
click at [501, 166] on icon "button" at bounding box center [502, 163] width 6 height 6
click at [487, 172] on span "Edit Role" at bounding box center [477, 175] width 19 height 9
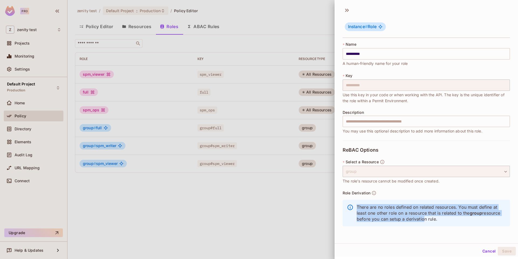
drag, startPoint x: 356, startPoint y: 207, endPoint x: 422, endPoint y: 217, distance: 66.9
click at [422, 217] on div "There are no roles defined on related resources. You must define at least one o…" at bounding box center [426, 213] width 167 height 26
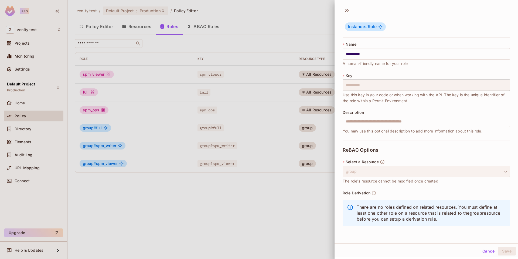
click at [441, 218] on p "There are no roles defined on related resources. You must define at least one o…" at bounding box center [431, 213] width 149 height 18
drag, startPoint x: 441, startPoint y: 218, endPoint x: 356, endPoint y: 205, distance: 85.9
click at [356, 205] on div "There are no roles defined on related resources. You must define at least one o…" at bounding box center [426, 213] width 167 height 26
copy p "There are no roles defined on related resources. You must define at least one o…"
click at [110, 188] on div at bounding box center [259, 129] width 518 height 259
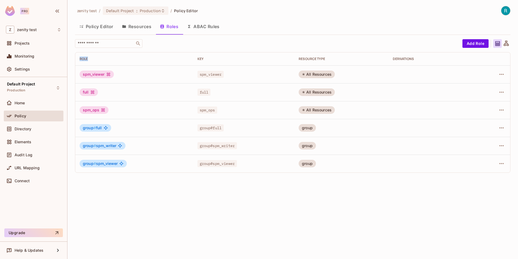
click at [110, 188] on div "zenity test / Default Project : Production / Policy Editor Policy Editor Resour…" at bounding box center [293, 129] width 451 height 259
click at [402, 131] on td at bounding box center [431, 128] width 85 height 18
click at [504, 131] on icon "button" at bounding box center [502, 127] width 6 height 6
click at [498, 139] on li "Edit Role" at bounding box center [479, 140] width 48 height 12
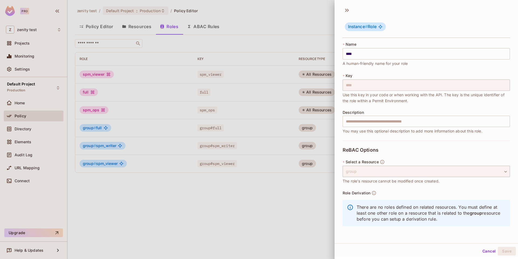
scroll to position [1, 0]
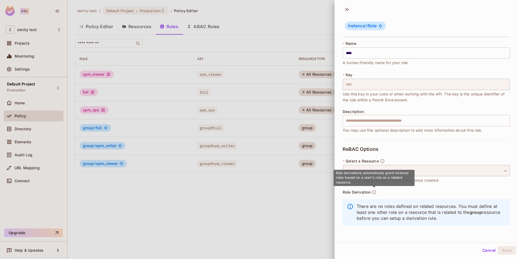
click at [376, 193] on icon "button" at bounding box center [374, 192] width 4 height 4
click at [312, 196] on div at bounding box center [259, 129] width 518 height 259
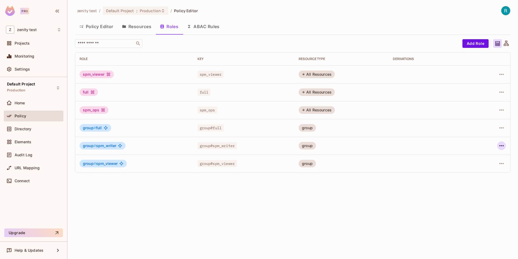
click at [501, 144] on icon "button" at bounding box center [502, 145] width 6 height 6
click at [486, 153] on li "Edit Role" at bounding box center [479, 158] width 48 height 12
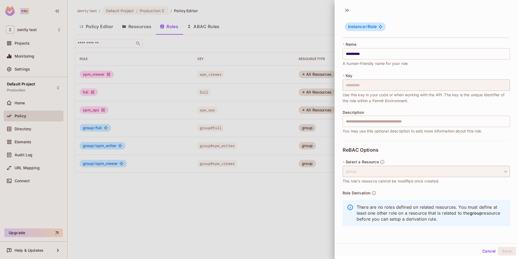
click at [282, 213] on div at bounding box center [259, 129] width 518 height 259
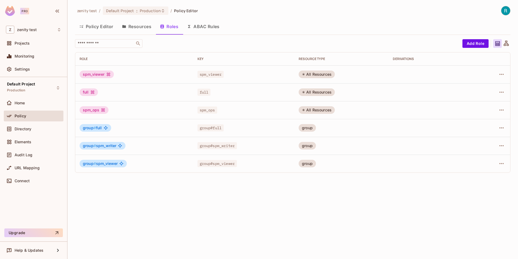
click at [92, 27] on button "Policy Editor" at bounding box center [96, 27] width 43 height 14
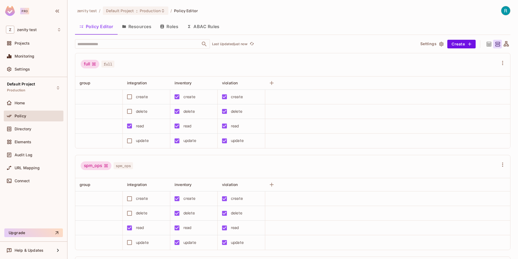
click at [132, 28] on button "Resources" at bounding box center [137, 27] width 38 height 14
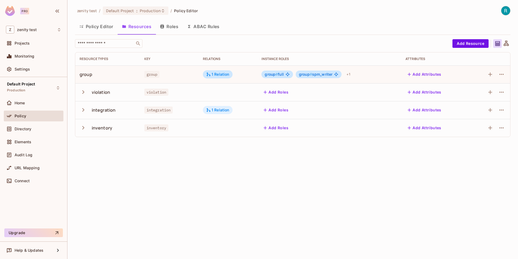
click at [211, 109] on div "1 Relation" at bounding box center [217, 109] width 23 height 5
click at [211, 109] on div at bounding box center [259, 129] width 518 height 259
click at [499, 89] on icon "button" at bounding box center [502, 92] width 6 height 6
click at [483, 109] on span "Edit Resource" at bounding box center [478, 113] width 29 height 9
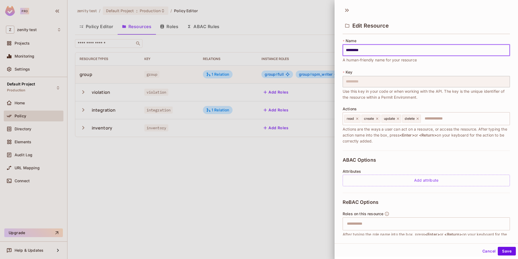
scroll to position [38, 0]
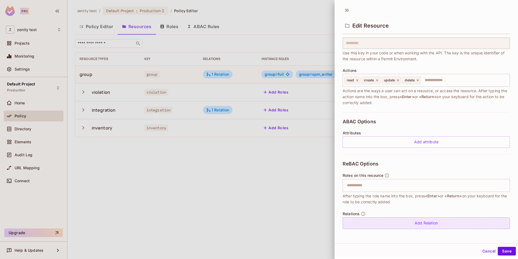
click at [369, 221] on div "Add Relation" at bounding box center [426, 223] width 167 height 12
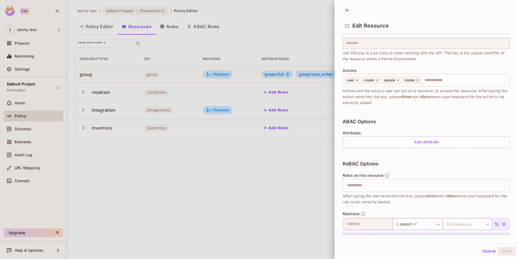
scroll to position [54, 0]
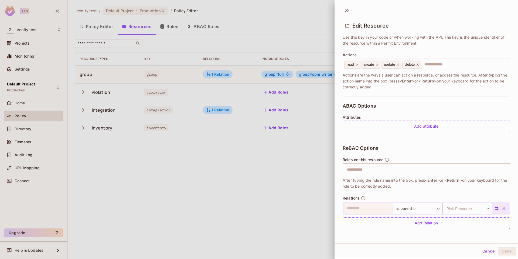
click at [498, 207] on icon at bounding box center [497, 208] width 5 height 5
click at [373, 210] on body "Pro Z zenity test Projects Monitoring Settings Default Project Production Home …" at bounding box center [259, 129] width 518 height 259
click at [354, 241] on li "integration" at bounding box center [368, 238] width 50 height 10
click at [509, 251] on button "Save" at bounding box center [507, 251] width 18 height 9
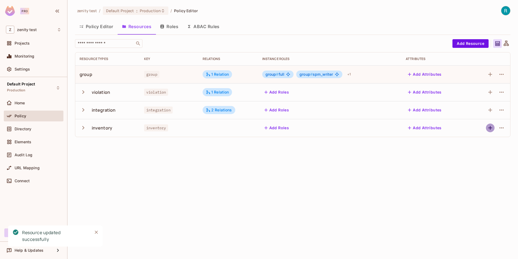
click at [487, 129] on icon "button" at bounding box center [490, 127] width 6 height 6
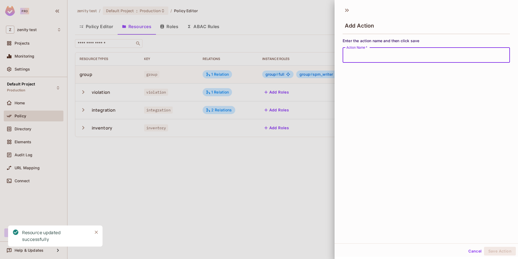
click at [288, 182] on div "zenity test / Default Project : Production / Policy Editor Policy Editor Resour…" at bounding box center [293, 129] width 451 height 259
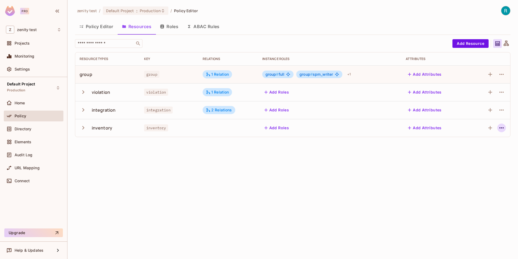
click at [504, 127] on icon "button" at bounding box center [502, 127] width 6 height 6
click at [472, 146] on span "Edit Resource" at bounding box center [478, 149] width 29 height 9
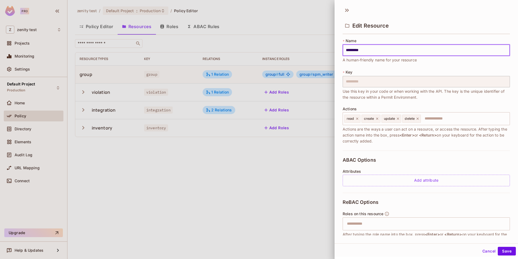
scroll to position [38, 0]
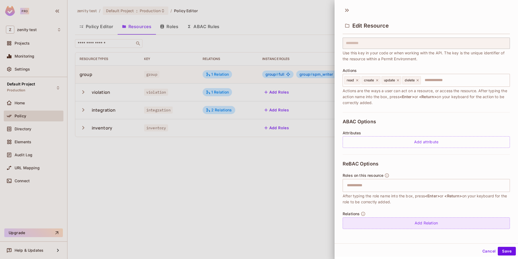
click at [402, 224] on div "Add Relation" at bounding box center [426, 223] width 167 height 12
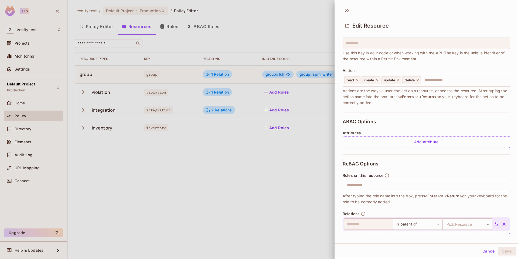
click at [497, 223] on icon at bounding box center [497, 223] width 5 height 5
click at [374, 224] on body "Pro Z zenity test Projects Monitoring Settings Default Project Production Home …" at bounding box center [259, 129] width 518 height 259
click at [361, 247] on li "integration" at bounding box center [368, 248] width 50 height 10
click at [511, 251] on button "Save" at bounding box center [507, 251] width 18 height 9
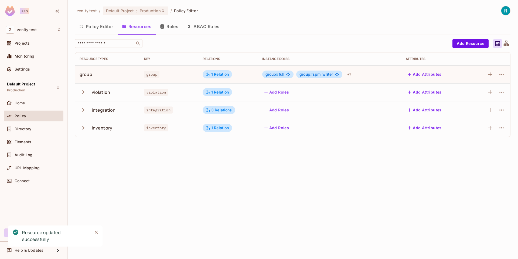
click at [197, 156] on div "zenity test / Default Project : Production / Policy Editor Policy Editor Resour…" at bounding box center [293, 129] width 451 height 259
click at [174, 30] on button "Roles" at bounding box center [169, 27] width 27 height 14
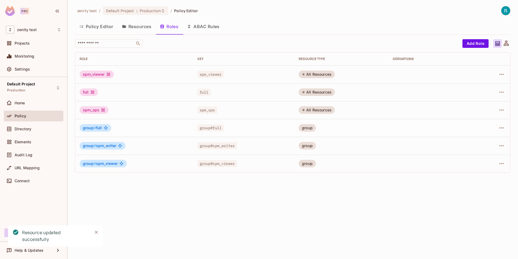
click at [505, 149] on div at bounding box center [493, 145] width 28 height 9
click at [502, 146] on icon "button" at bounding box center [502, 145] width 6 height 6
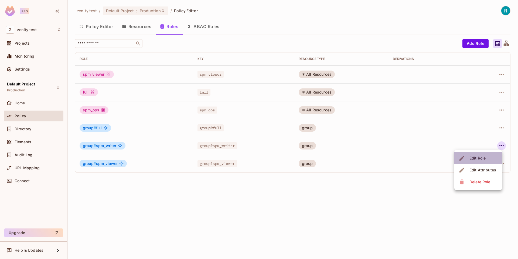
click at [488, 154] on li "Edit Role" at bounding box center [479, 158] width 48 height 12
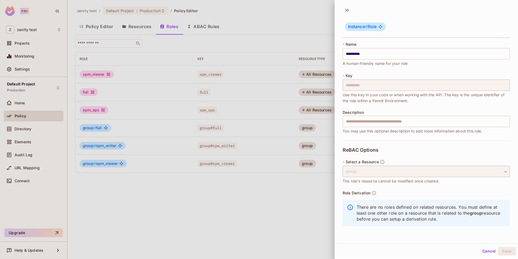
scroll to position [1, 0]
click at [104, 202] on div at bounding box center [259, 129] width 518 height 259
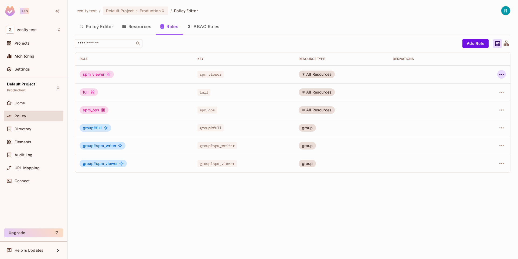
click at [502, 75] on icon "button" at bounding box center [502, 74] width 4 height 1
click at [479, 86] on div "Edit Role" at bounding box center [478, 86] width 16 height 5
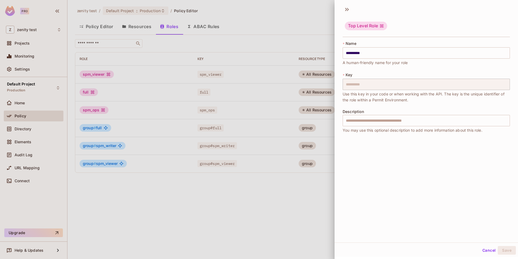
click at [290, 233] on div at bounding box center [259, 129] width 518 height 259
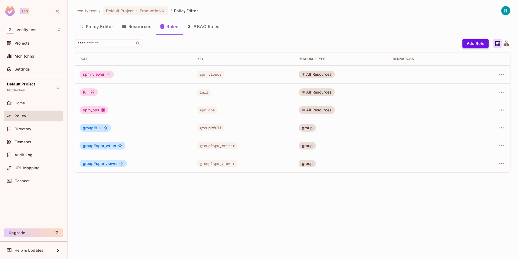
click at [470, 44] on button "Add Role" at bounding box center [476, 43] width 26 height 9
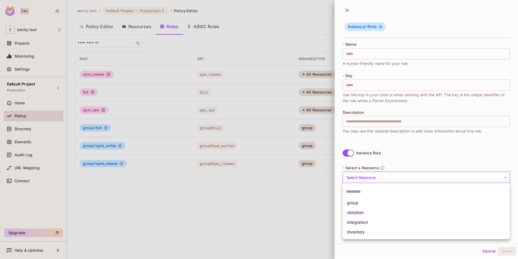
click at [388, 178] on body "Pro Z zenity test Projects Monitoring Settings Default Project Production Home …" at bounding box center [259, 129] width 518 height 259
click at [392, 159] on div at bounding box center [259, 129] width 518 height 259
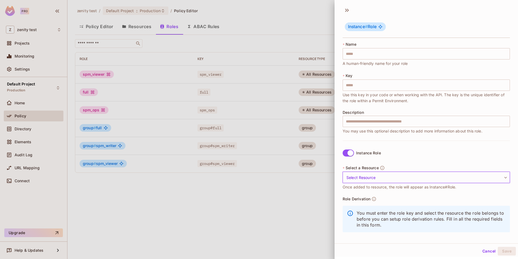
click at [317, 197] on div at bounding box center [259, 129] width 518 height 259
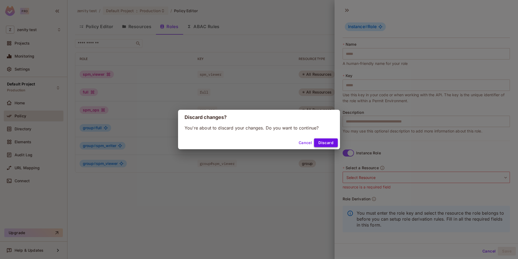
click at [330, 140] on button "Discard" at bounding box center [326, 142] width 24 height 9
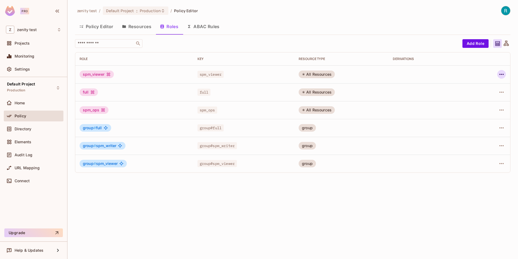
click at [500, 76] on icon "button" at bounding box center [502, 74] width 6 height 6
click at [484, 87] on div "Edit Role" at bounding box center [478, 86] width 16 height 5
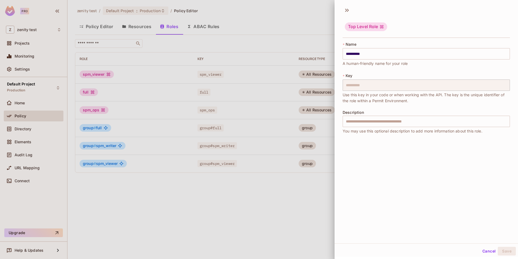
click at [92, 203] on div at bounding box center [259, 129] width 518 height 259
click at [92, 203] on div "zenity test / Default Project : Production / Policy Editor Policy Editor Resour…" at bounding box center [293, 129] width 451 height 259
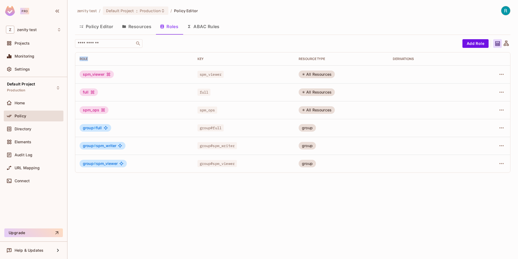
click at [96, 27] on button "Policy Editor" at bounding box center [96, 27] width 43 height 14
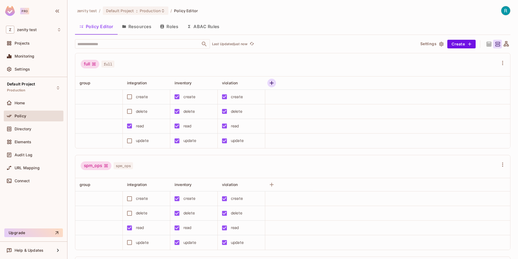
click at [273, 83] on icon "button" at bounding box center [272, 83] width 6 height 6
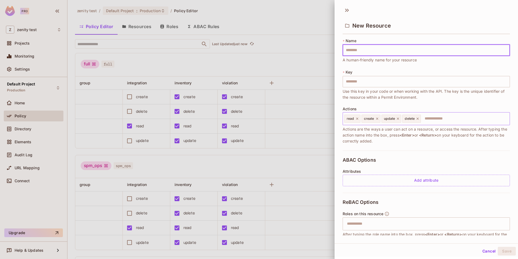
click at [437, 119] on input "text" at bounding box center [465, 118] width 86 height 11
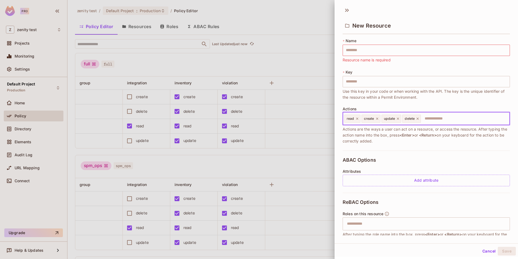
click at [394, 152] on div "ABAC Options Attributes Add attribute" at bounding box center [426, 171] width 167 height 42
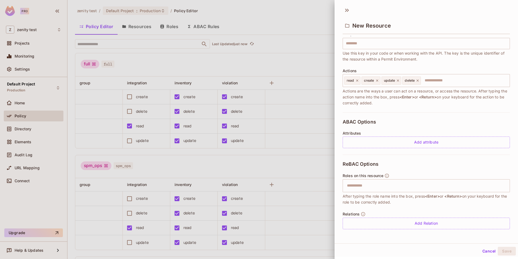
scroll to position [38, 0]
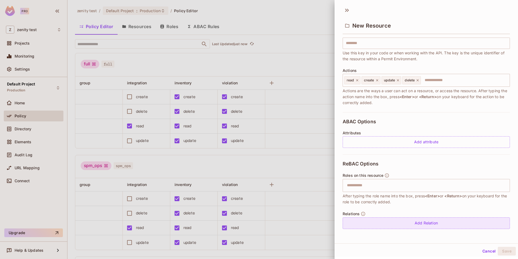
click at [385, 218] on div "Add Relation" at bounding box center [426, 223] width 167 height 12
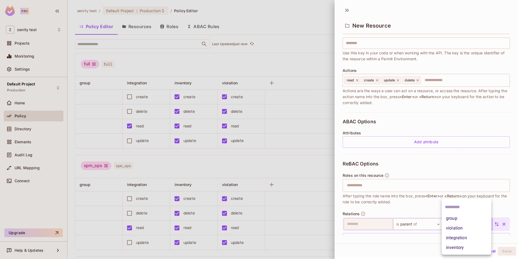
click at [455, 221] on body "Pro Z zenity test Projects Monitoring Settings Default Project Production Home …" at bounding box center [259, 129] width 518 height 259
click at [415, 210] on div at bounding box center [259, 129] width 518 height 259
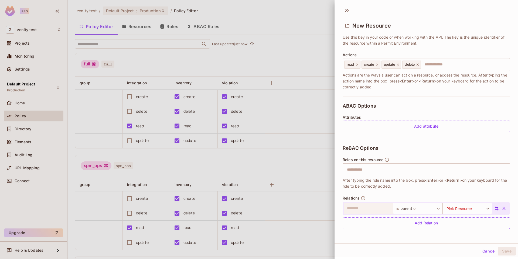
click at [503, 207] on icon "button" at bounding box center [504, 208] width 3 height 3
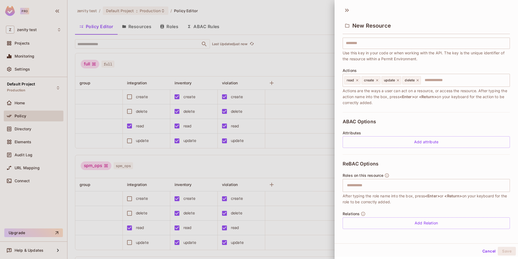
scroll to position [0, 0]
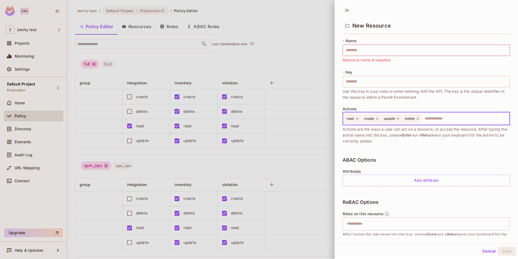
click at [446, 118] on input "text" at bounding box center [465, 118] width 86 height 11
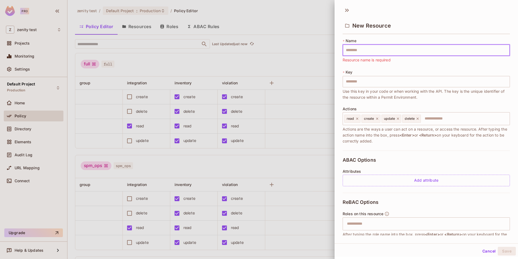
click at [374, 49] on input "text" at bounding box center [426, 50] width 167 height 11
type input "**********"
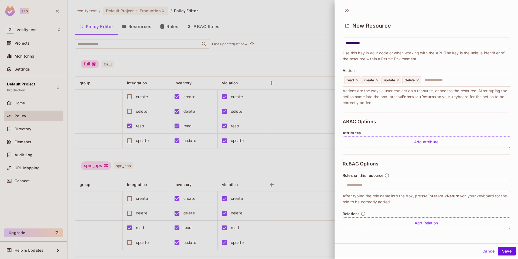
scroll to position [1, 0]
click at [284, 161] on div at bounding box center [259, 129] width 518 height 259
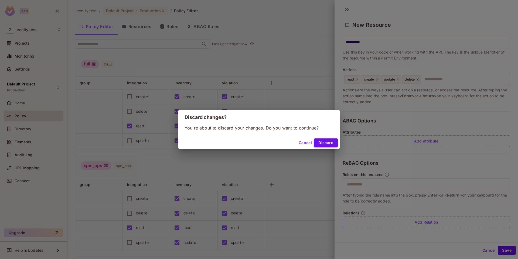
click at [328, 145] on button "Discard" at bounding box center [326, 142] width 24 height 9
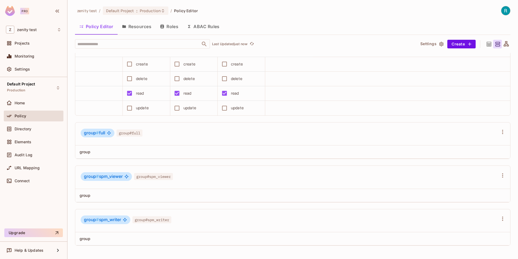
scroll to position [0, 0]
click at [499, 172] on div at bounding box center [503, 175] width 9 height 9
click at [501, 173] on icon "button" at bounding box center [503, 175] width 6 height 6
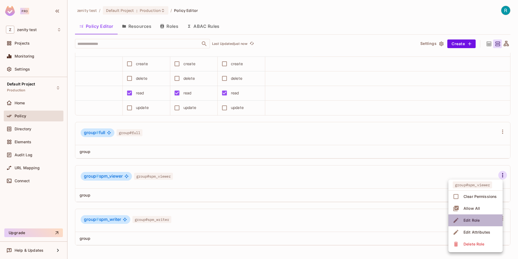
click at [473, 219] on div "Edit Role" at bounding box center [472, 219] width 16 height 5
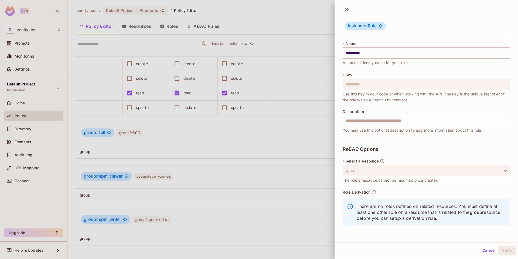
scroll to position [0, 0]
click at [311, 170] on div at bounding box center [259, 129] width 518 height 259
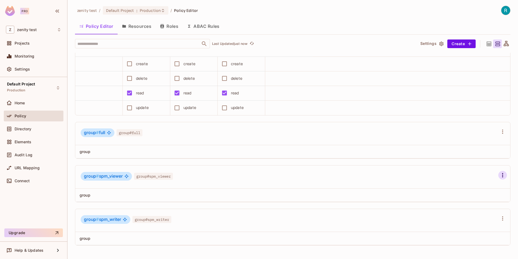
click at [505, 173] on icon "button" at bounding box center [503, 175] width 6 height 6
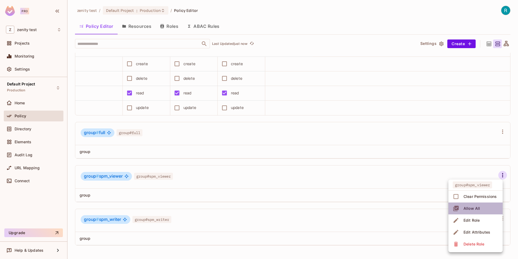
click at [468, 211] on span "Allow All" at bounding box center [472, 208] width 20 height 9
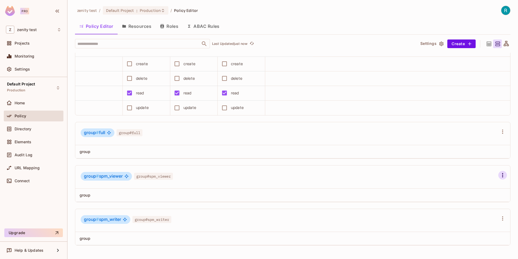
click at [504, 177] on icon "button" at bounding box center [503, 175] width 6 height 6
click at [473, 199] on span "Clear Permissions" at bounding box center [480, 196] width 36 height 9
click at [507, 170] on div "group # spm_viewer group#spm_viewer" at bounding box center [292, 176] width 435 height 23
click at [506, 171] on div at bounding box center [503, 175] width 9 height 9
click at [501, 174] on icon "button" at bounding box center [503, 175] width 6 height 6
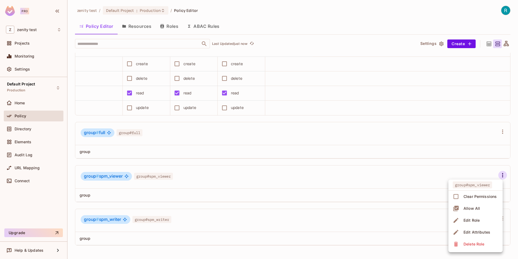
click at [424, 189] on div at bounding box center [259, 129] width 518 height 259
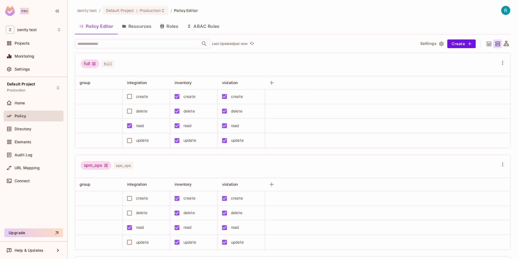
click at [503, 67] on div "full full" at bounding box center [292, 64] width 435 height 23
click at [501, 66] on button "button" at bounding box center [503, 62] width 9 height 9
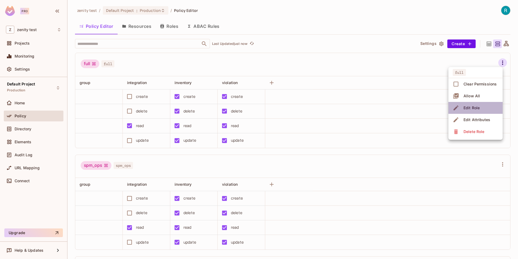
click at [472, 110] on div "Edit Role" at bounding box center [472, 107] width 16 height 5
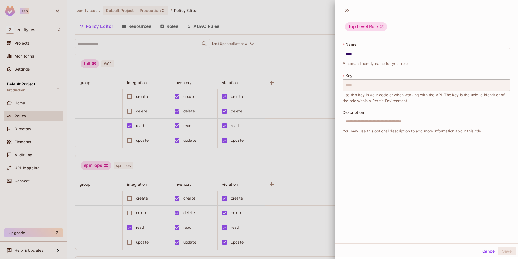
click at [298, 65] on div at bounding box center [259, 129] width 518 height 259
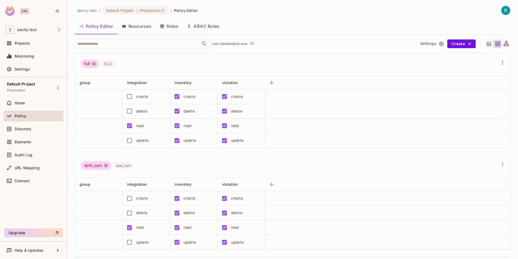
click at [161, 27] on icon "button" at bounding box center [162, 26] width 4 height 4
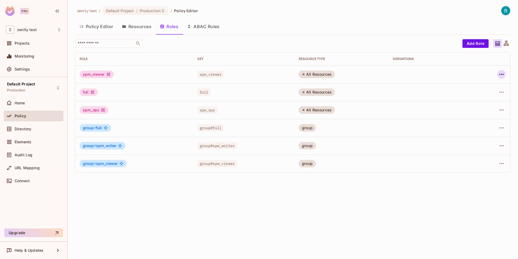
click at [503, 72] on icon "button" at bounding box center [502, 74] width 6 height 6
click at [103, 25] on div at bounding box center [259, 129] width 518 height 259
click at [101, 27] on button "Policy Editor" at bounding box center [96, 27] width 43 height 14
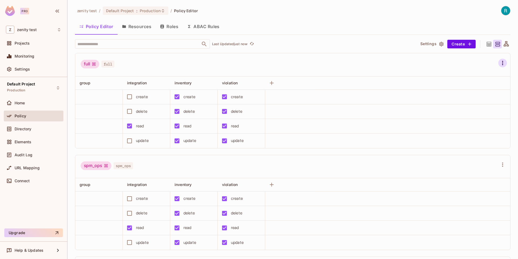
click at [499, 62] on button "button" at bounding box center [503, 63] width 9 height 9
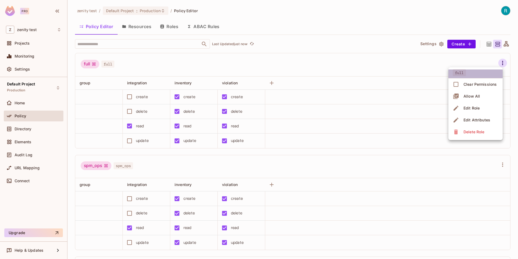
click at [462, 72] on span "full" at bounding box center [459, 72] width 13 height 7
click at [462, 73] on span "full" at bounding box center [459, 72] width 13 height 7
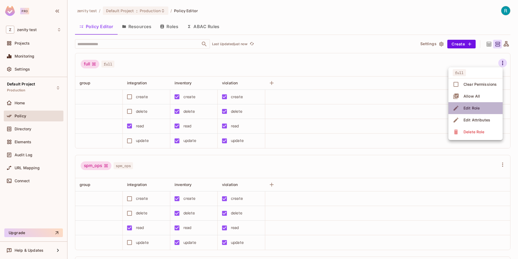
click at [471, 108] on div "Edit Role" at bounding box center [472, 107] width 16 height 5
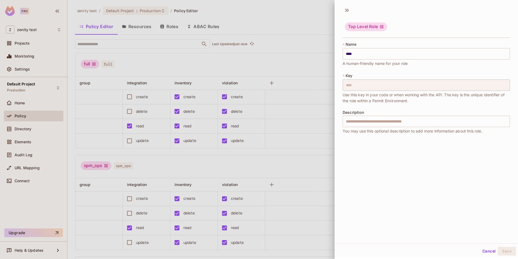
scroll to position [1, 0]
click at [311, 58] on div at bounding box center [259, 129] width 518 height 259
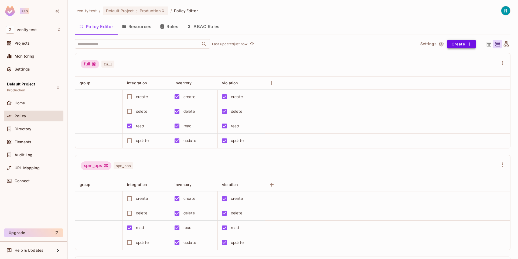
click at [457, 42] on button "Create" at bounding box center [462, 44] width 28 height 9
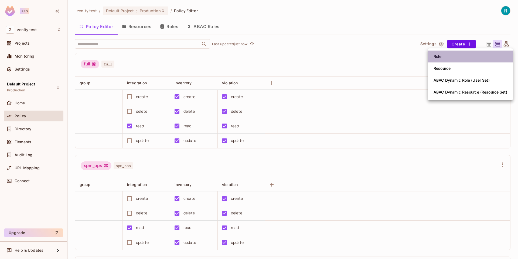
click at [457, 54] on li "Role" at bounding box center [471, 56] width 86 height 12
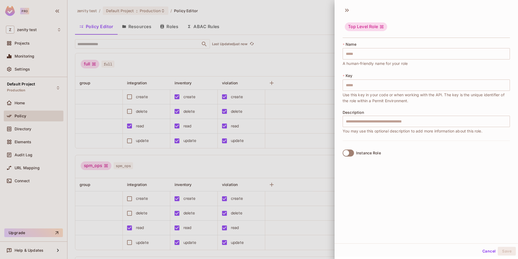
click at [281, 51] on div at bounding box center [259, 129] width 518 height 259
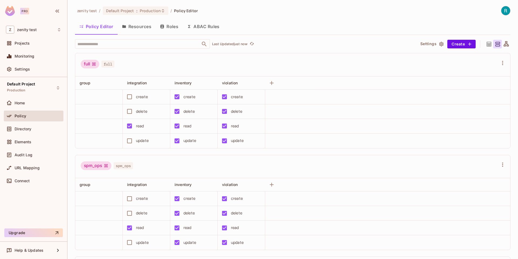
click at [459, 38] on div "zenity test / Default Project : Production / Policy Editor Policy Editor Resour…" at bounding box center [293, 132] width 436 height 253
click at [459, 42] on button "Create" at bounding box center [462, 44] width 28 height 9
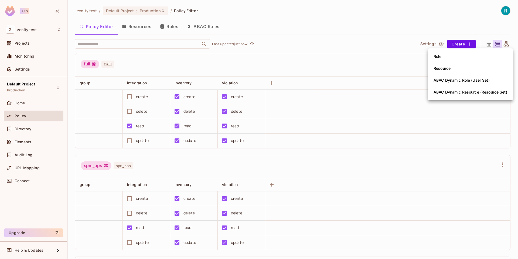
click at [389, 52] on div at bounding box center [259, 129] width 518 height 259
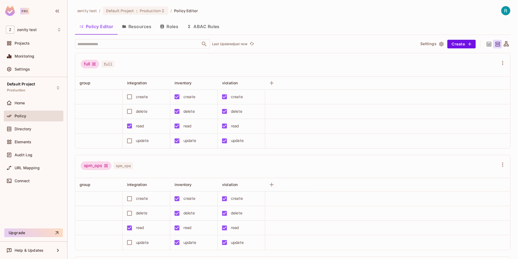
click at [147, 24] on button "Resources" at bounding box center [137, 27] width 38 height 14
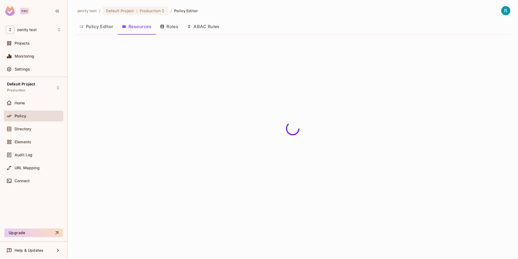
click at [177, 25] on button "Roles" at bounding box center [169, 27] width 27 height 14
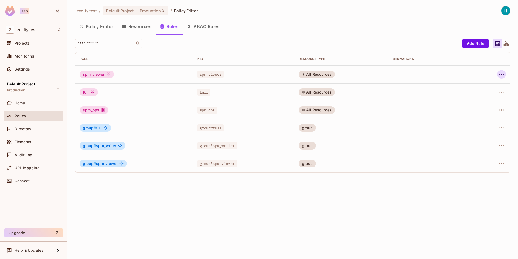
click at [504, 70] on button "button" at bounding box center [502, 74] width 9 height 9
click at [495, 85] on li "Edit Role" at bounding box center [479, 87] width 48 height 12
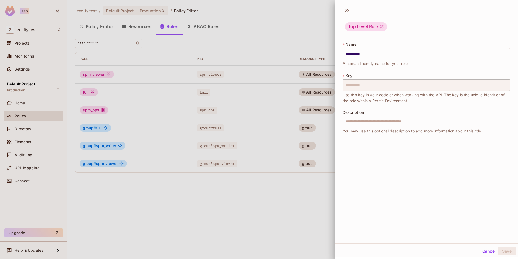
click at [299, 201] on div at bounding box center [259, 129] width 518 height 259
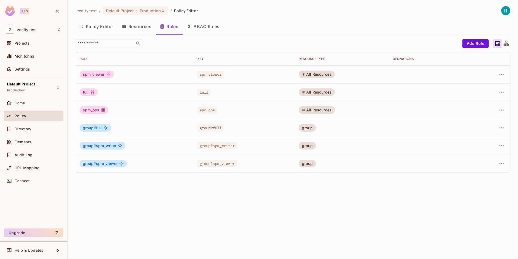
click at [502, 156] on td at bounding box center [492, 163] width 36 height 18
click at [502, 146] on icon "button" at bounding box center [502, 145] width 4 height 1
click at [487, 158] on span "Edit Role" at bounding box center [477, 158] width 19 height 9
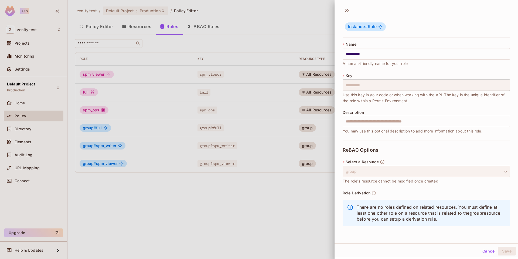
scroll to position [1, 0]
click at [284, 213] on div at bounding box center [259, 129] width 518 height 259
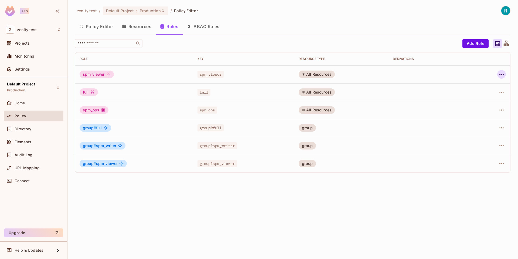
click at [503, 73] on icon "button" at bounding box center [502, 74] width 6 height 6
click at [487, 82] on li "Edit Role" at bounding box center [479, 87] width 48 height 12
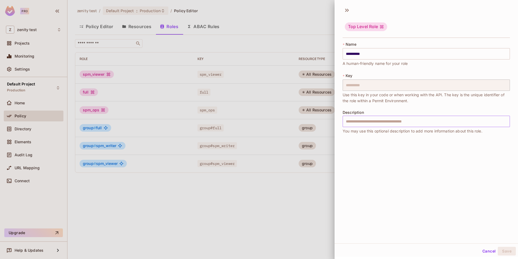
click at [424, 116] on input "text" at bounding box center [426, 121] width 167 height 11
click at [277, 211] on div at bounding box center [259, 129] width 518 height 259
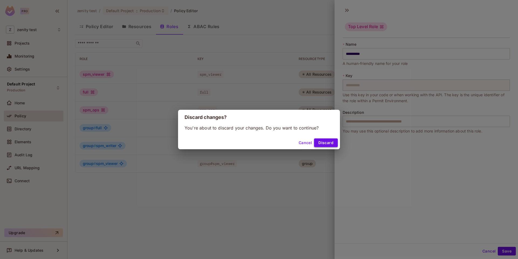
click at [335, 139] on button "Discard" at bounding box center [326, 142] width 24 height 9
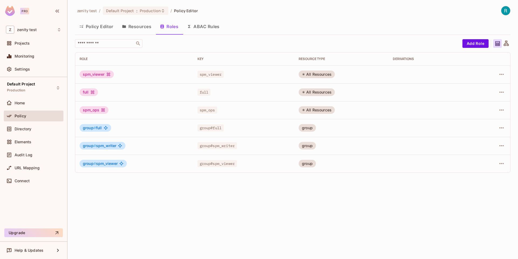
click at [132, 26] on button "Resources" at bounding box center [137, 27] width 38 height 14
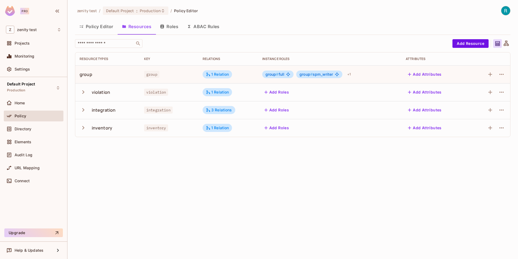
click at [98, 29] on button "Policy Editor" at bounding box center [96, 27] width 43 height 14
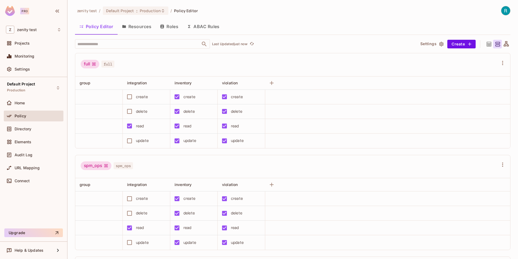
click at [141, 29] on button "Resources" at bounding box center [137, 27] width 38 height 14
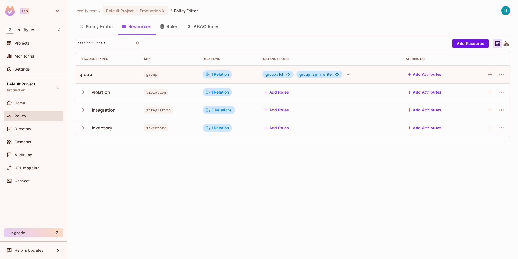
click at [102, 29] on button "Policy Editor" at bounding box center [96, 27] width 43 height 14
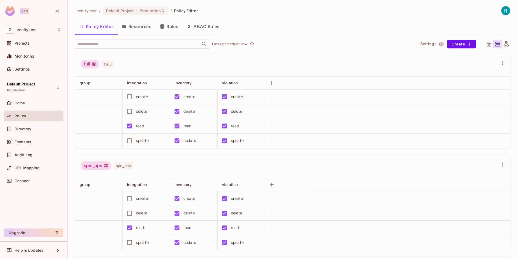
click at [170, 26] on button "Roles" at bounding box center [169, 27] width 27 height 14
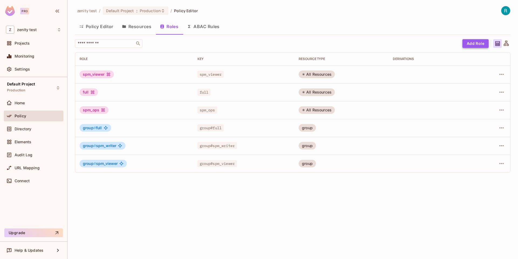
click at [477, 43] on button "Add Role" at bounding box center [476, 43] width 26 height 9
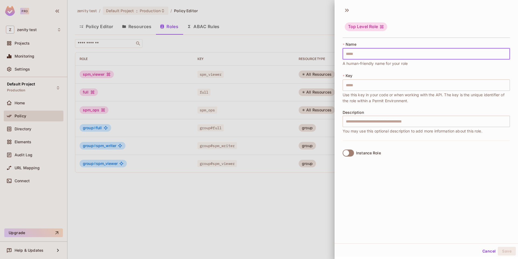
click at [389, 56] on input "text" at bounding box center [426, 53] width 167 height 11
type input "**********"
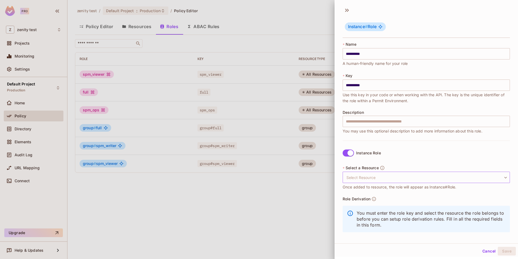
click at [367, 176] on body "**********" at bounding box center [259, 129] width 518 height 259
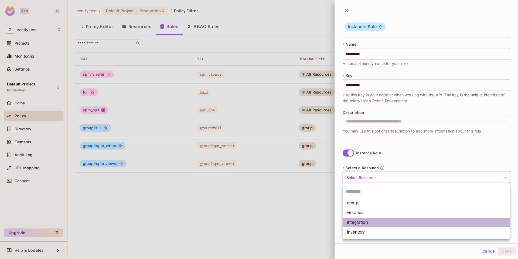
click at [364, 223] on li "integration" at bounding box center [426, 222] width 167 height 10
type input "**********"
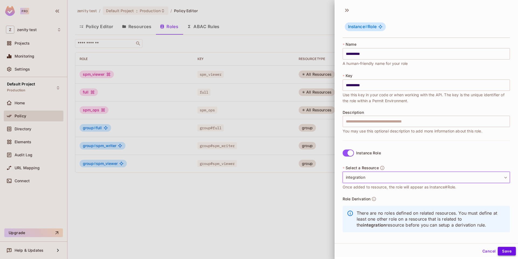
click at [514, 252] on button "Save" at bounding box center [507, 251] width 18 height 9
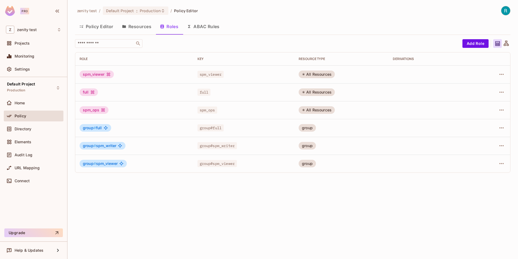
click at [318, 192] on div "zenity test / Default Project : Production / Policy Editor Policy Editor Resour…" at bounding box center [293, 129] width 451 height 259
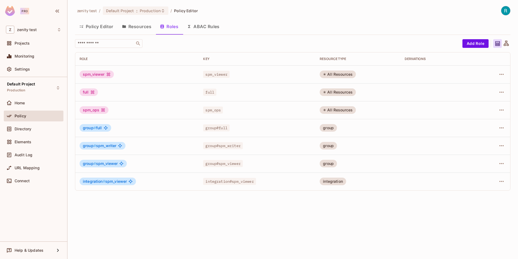
click at [96, 24] on button "Policy Editor" at bounding box center [96, 27] width 43 height 14
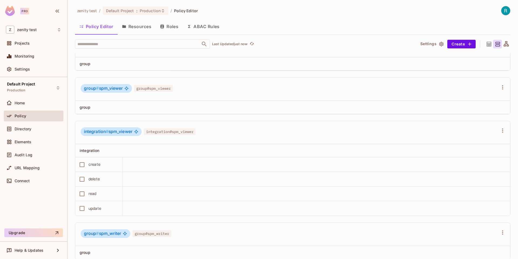
scroll to position [338, 0]
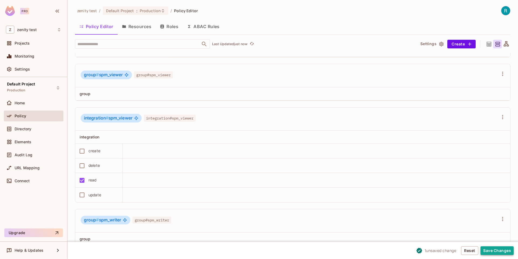
click at [491, 248] on button "Save Changes" at bounding box center [497, 250] width 33 height 9
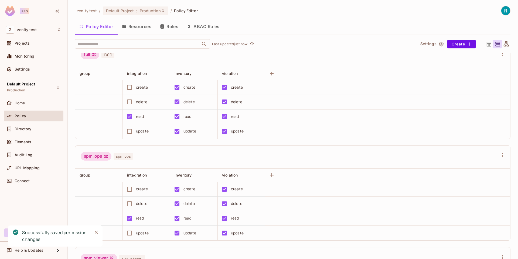
scroll to position [0, 0]
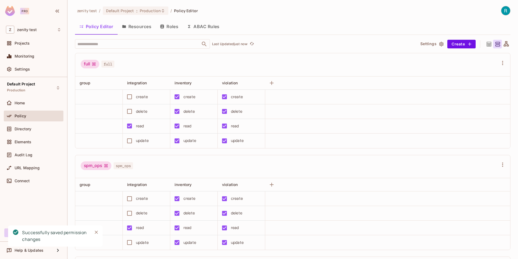
click at [173, 24] on button "Roles" at bounding box center [169, 27] width 27 height 14
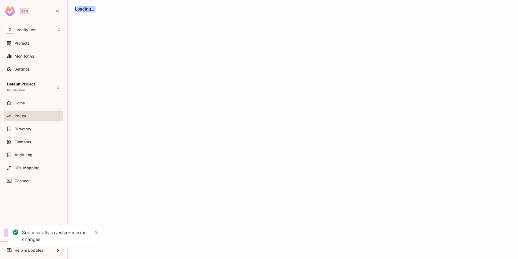
click at [173, 24] on div "zenity test / Default Project : Production / Policy Editor Policy Editor Resour…" at bounding box center [293, 129] width 451 height 259
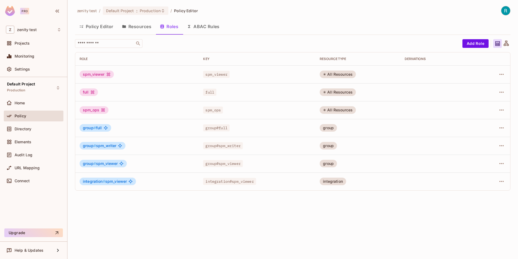
click at [493, 74] on div at bounding box center [494, 74] width 24 height 9
click at [500, 74] on icon "button" at bounding box center [502, 74] width 4 height 1
click at [480, 83] on span "Edit Role" at bounding box center [477, 86] width 19 height 9
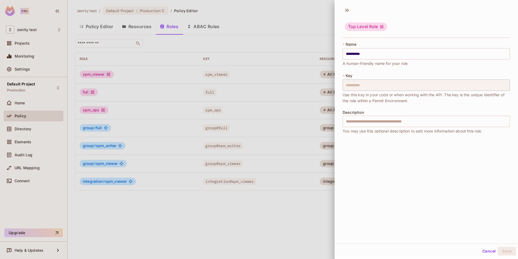
scroll to position [1, 0]
click at [314, 192] on div at bounding box center [259, 129] width 518 height 259
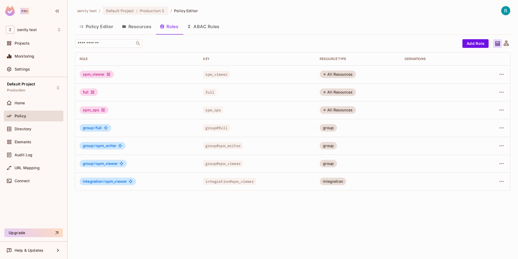
click at [341, 78] on td "All Resources" at bounding box center [358, 74] width 85 height 18
click at [340, 75] on div "All Resources" at bounding box center [338, 74] width 36 height 8
click at [501, 177] on button "button" at bounding box center [502, 181] width 9 height 9
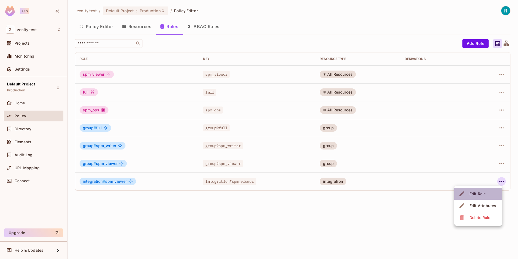
click at [479, 192] on div "Edit Role" at bounding box center [478, 193] width 16 height 5
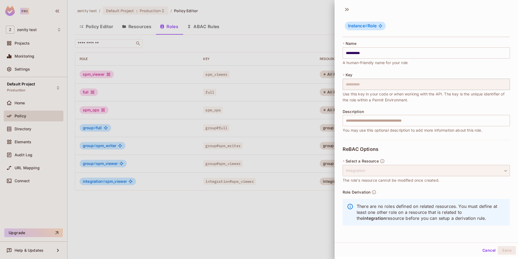
click at [418, 171] on div "integration" at bounding box center [426, 170] width 167 height 11
click at [396, 98] on span "Use this key in your code or when working with the API. The key is the unique i…" at bounding box center [426, 97] width 167 height 12
click at [316, 206] on div at bounding box center [259, 129] width 518 height 259
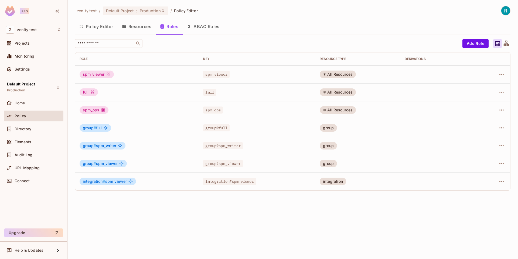
click at [101, 26] on button "Policy Editor" at bounding box center [96, 27] width 43 height 14
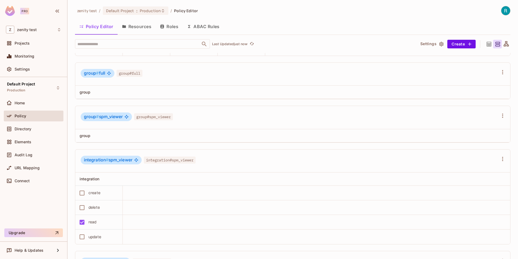
scroll to position [338, 0]
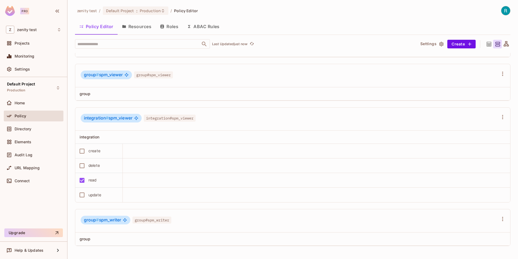
click at [95, 164] on div "delete" at bounding box center [94, 165] width 11 height 6
click at [192, 122] on div "integration # spm_viewer integration#spm_viewer" at bounding box center [138, 119] width 115 height 10
click at [501, 119] on icon "button" at bounding box center [503, 117] width 6 height 6
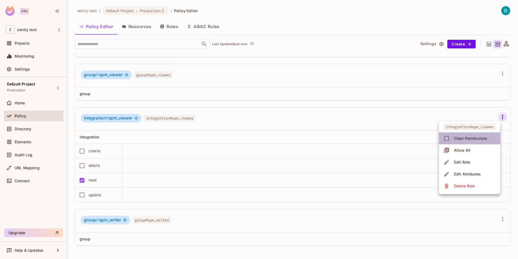
click at [466, 139] on div "Clear Permissions" at bounding box center [470, 138] width 33 height 5
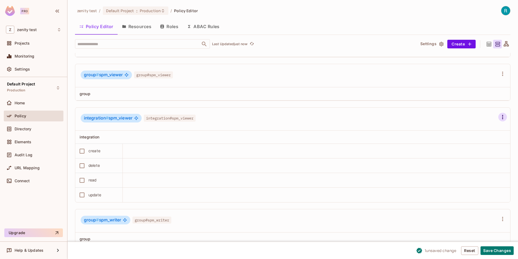
click at [504, 114] on icon "button" at bounding box center [503, 117] width 6 height 6
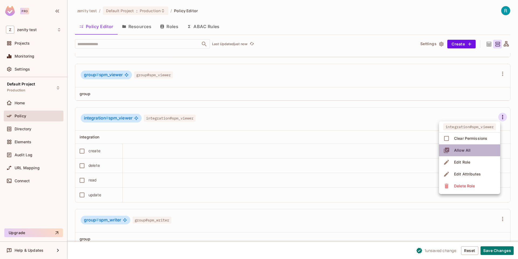
click at [474, 147] on li "Allow All" at bounding box center [469, 150] width 61 height 12
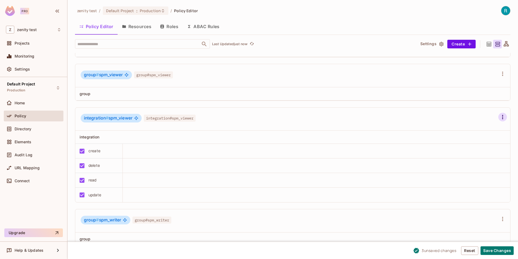
click at [503, 117] on icon "button" at bounding box center [503, 117] width 6 height 6
click at [472, 140] on div "Clear Permissions" at bounding box center [470, 138] width 33 height 5
click at [504, 117] on icon "button" at bounding box center [503, 117] width 6 height 6
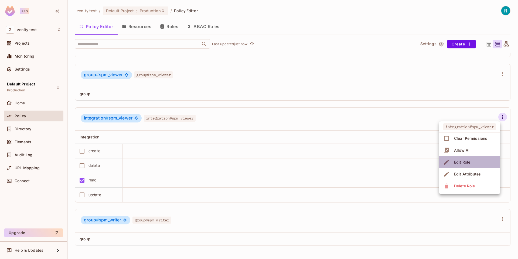
click at [469, 163] on div "Edit Role" at bounding box center [462, 161] width 16 height 5
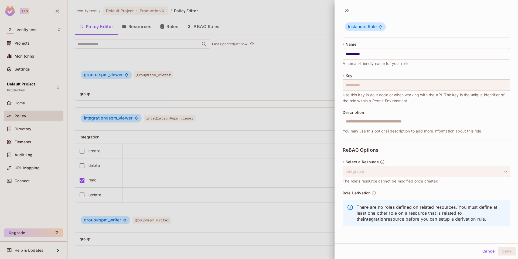
scroll to position [1, 0]
click at [164, 98] on div at bounding box center [259, 129] width 518 height 259
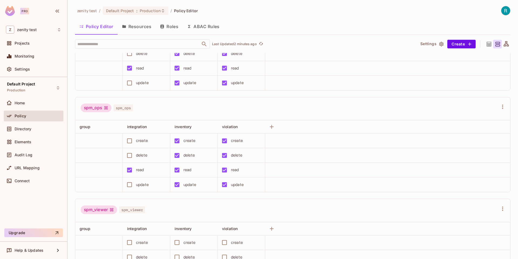
scroll to position [0, 0]
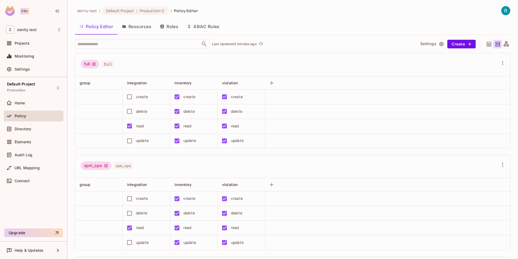
click at [136, 27] on button "Resources" at bounding box center [137, 27] width 38 height 14
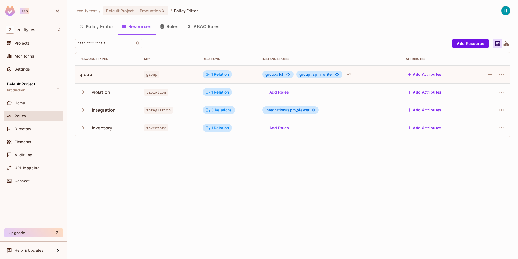
click at [81, 93] on icon "button" at bounding box center [83, 91] width 7 height 7
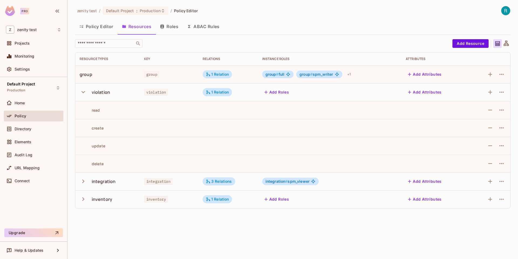
click at [82, 93] on icon "button" at bounding box center [83, 91] width 7 height 7
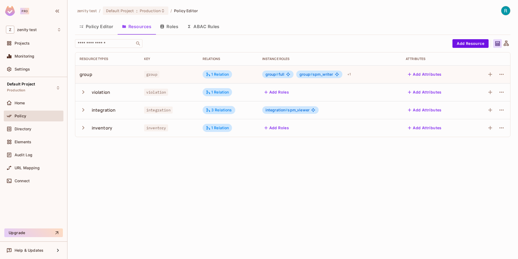
click at [82, 107] on icon "button" at bounding box center [83, 109] width 7 height 7
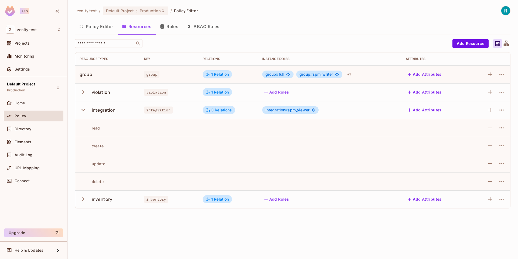
click at [82, 107] on icon "button" at bounding box center [83, 109] width 7 height 7
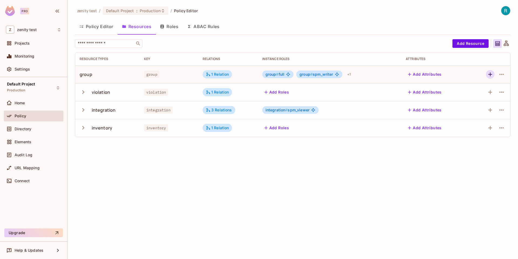
click at [491, 74] on icon "button" at bounding box center [491, 74] width 4 height 4
click at [491, 73] on icon "button" at bounding box center [490, 74] width 6 height 6
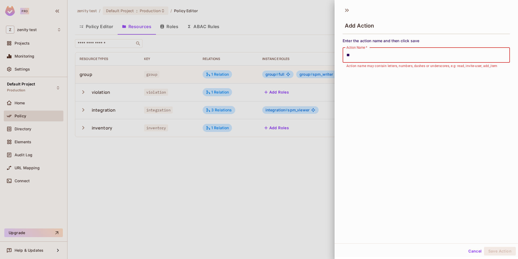
type input "*"
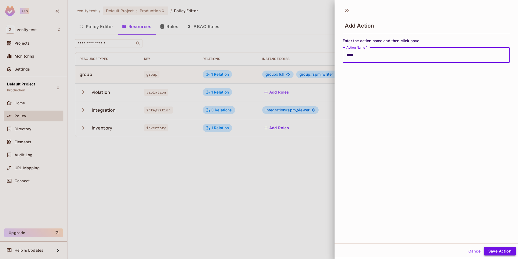
type input "****"
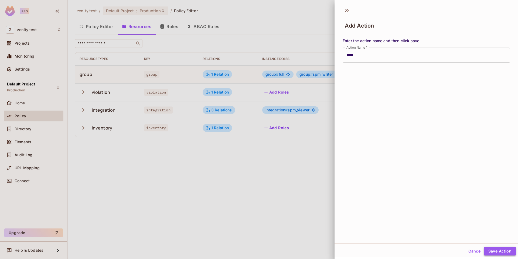
click at [501, 252] on button "Save Action" at bounding box center [500, 251] width 32 height 9
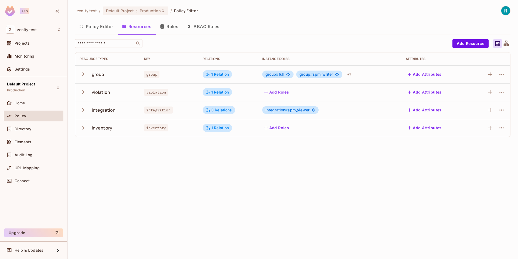
click at [83, 74] on icon "button" at bounding box center [83, 73] width 7 height 7
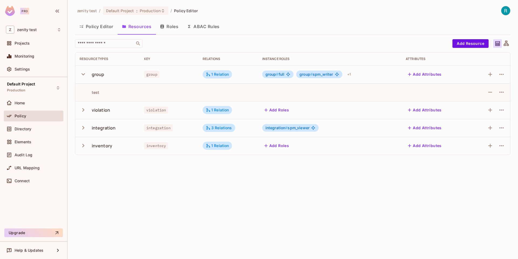
click at [90, 93] on div "test" at bounding box center [90, 92] width 20 height 5
click at [490, 90] on icon "button" at bounding box center [490, 92] width 6 height 6
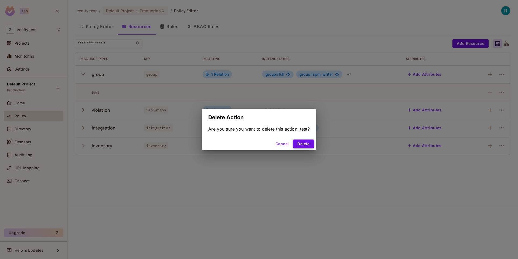
click at [303, 145] on button "Delete" at bounding box center [303, 143] width 21 height 9
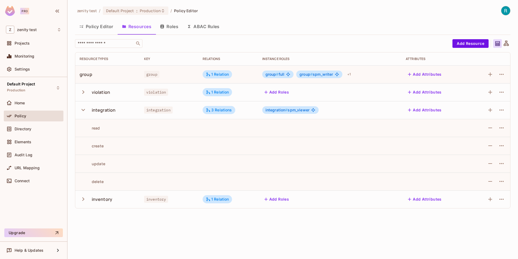
click at [84, 109] on icon "button" at bounding box center [84, 110] width 4 height 2
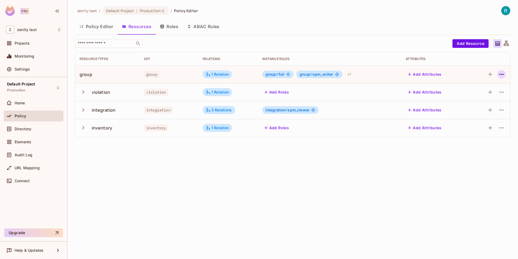
click at [504, 70] on button "button" at bounding box center [502, 74] width 9 height 9
click at [469, 93] on div "Edit Resource" at bounding box center [478, 95] width 25 height 5
click at [500, 74] on icon "button" at bounding box center [502, 74] width 4 height 1
click at [480, 93] on div "Edit Resource" at bounding box center [478, 95] width 25 height 5
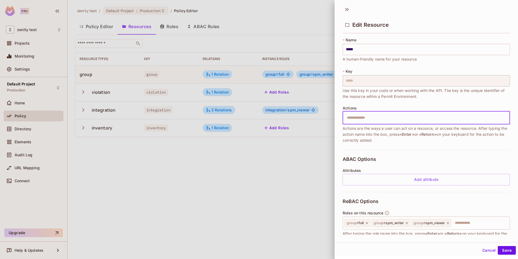
click at [373, 118] on input "text" at bounding box center [426, 117] width 164 height 11
type input "*"
type input "**********"
click at [385, 133] on span "Actions are the ways a user can act on a resource, or access the resource. Afte…" at bounding box center [426, 134] width 167 height 18
click at [370, 119] on input "text" at bounding box center [426, 117] width 164 height 11
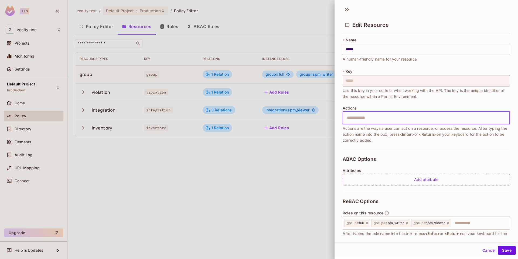
scroll to position [54, 0]
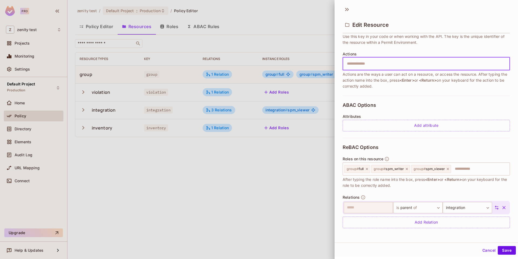
click at [153, 171] on div at bounding box center [259, 129] width 518 height 259
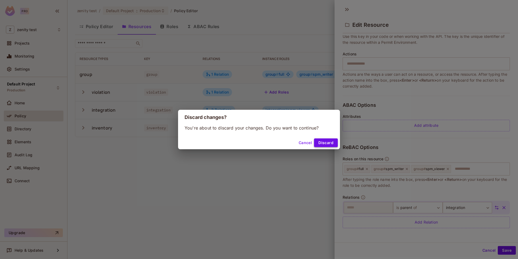
click at [331, 144] on button "Discard" at bounding box center [326, 142] width 24 height 9
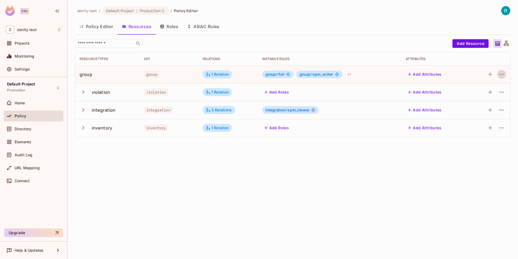
click at [171, 25] on button "Roles" at bounding box center [169, 27] width 27 height 14
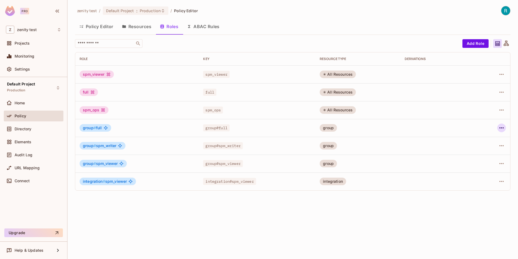
click at [504, 127] on icon "button" at bounding box center [502, 127] width 6 height 6
click at [478, 143] on span "Edit Role" at bounding box center [477, 140] width 19 height 9
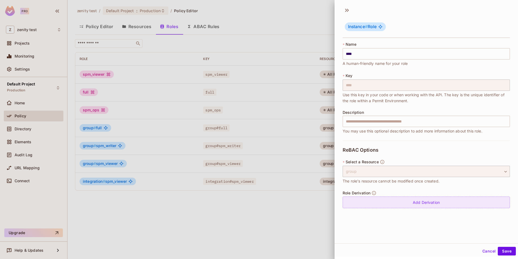
click at [377, 204] on div "Add Derivation" at bounding box center [426, 202] width 167 height 12
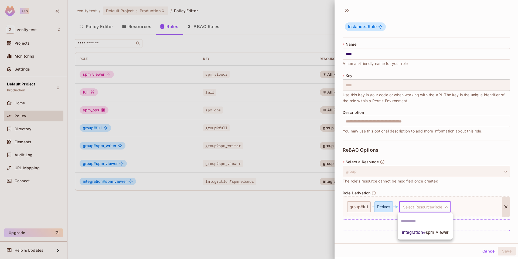
click at [417, 206] on body "Pro Z zenity test Projects Monitoring Settings Default Project Production Home …" at bounding box center [259, 129] width 518 height 259
click at [291, 206] on div at bounding box center [259, 129] width 518 height 259
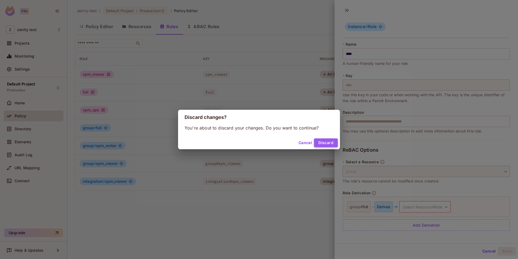
click at [332, 142] on button "Discard" at bounding box center [326, 142] width 24 height 9
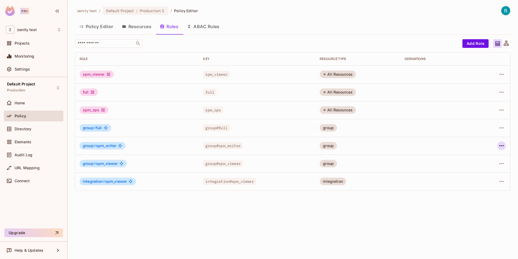
click at [500, 146] on icon "button" at bounding box center [502, 145] width 6 height 6
click at [482, 159] on div "Edit Role" at bounding box center [478, 157] width 16 height 5
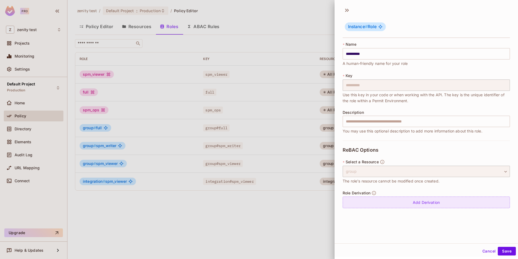
click at [396, 203] on div "Add Derivation" at bounding box center [426, 202] width 167 height 12
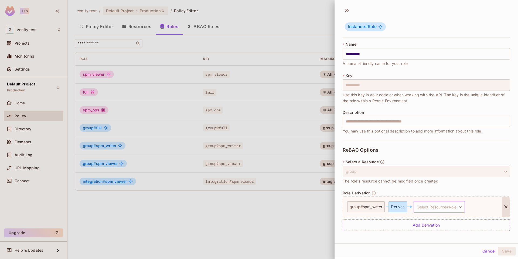
click at [440, 203] on body "**********" at bounding box center [259, 129] width 518 height 259
click at [278, 216] on div at bounding box center [259, 129] width 518 height 259
click at [265, 217] on div at bounding box center [259, 129] width 518 height 259
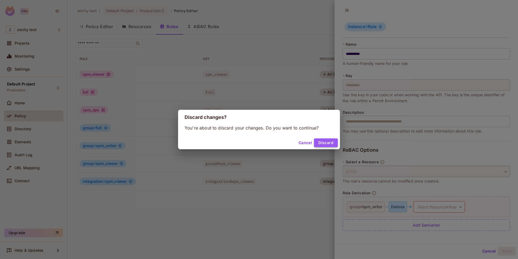
click at [335, 144] on button "Discard" at bounding box center [326, 142] width 24 height 9
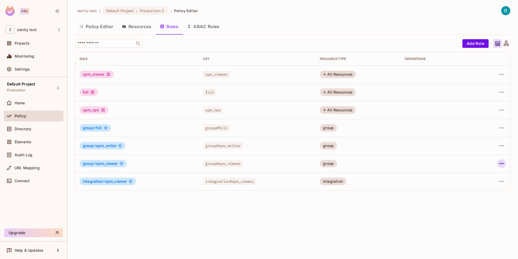
click at [500, 163] on icon "button" at bounding box center [502, 163] width 6 height 6
click at [482, 176] on div "Edit Role" at bounding box center [478, 175] width 16 height 5
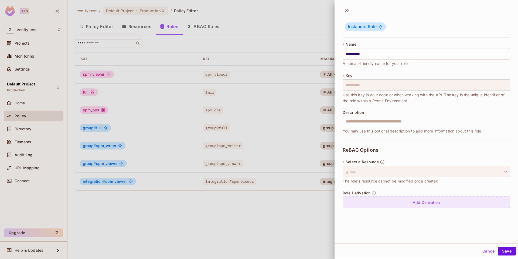
click at [400, 206] on div "Add Derivation" at bounding box center [426, 202] width 167 height 12
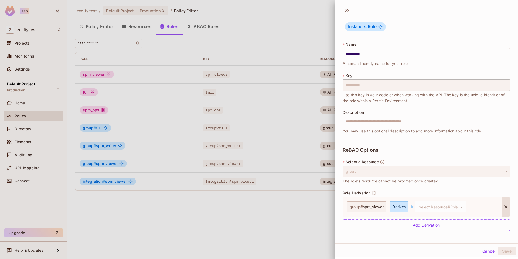
click at [451, 204] on body "**********" at bounding box center [259, 129] width 518 height 259
click at [435, 234] on span "integration # spm_viewer" at bounding box center [441, 232] width 46 height 6
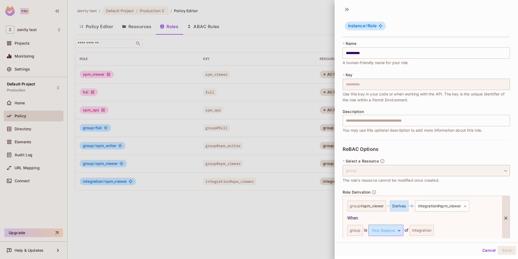
scroll to position [23, 0]
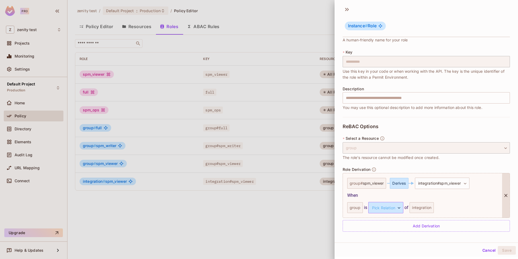
click at [379, 210] on body "**********" at bounding box center [259, 129] width 518 height 259
click at [378, 237] on li "parent" at bounding box center [386, 233] width 50 height 10
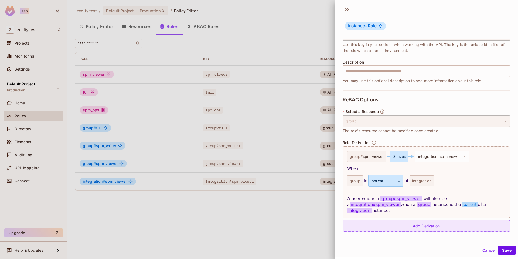
scroll to position [43, 0]
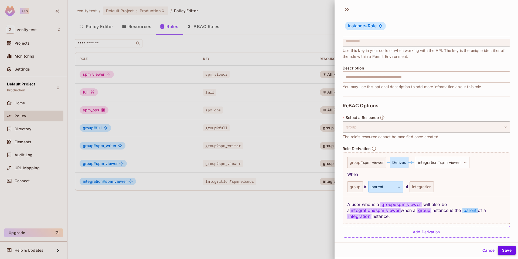
click at [514, 250] on button "Save" at bounding box center [507, 250] width 18 height 9
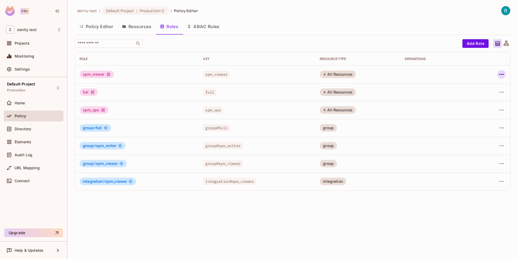
click at [503, 74] on icon "button" at bounding box center [502, 74] width 4 height 1
click at [476, 109] on div "Delete Role" at bounding box center [480, 110] width 21 height 5
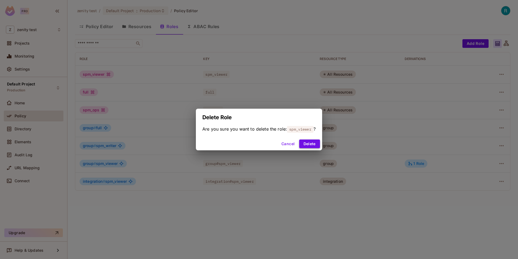
click at [310, 146] on button "Delete" at bounding box center [309, 143] width 21 height 9
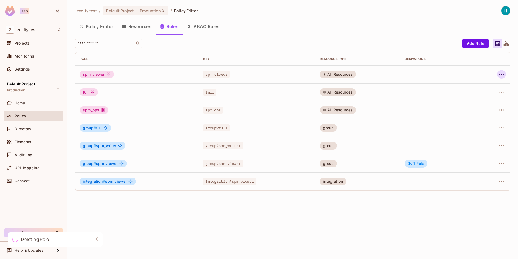
click at [503, 74] on icon "button" at bounding box center [502, 74] width 6 height 6
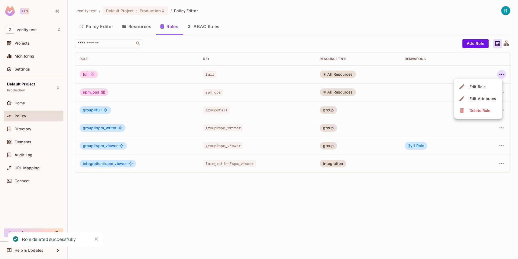
click at [473, 112] on div "Delete Role" at bounding box center [480, 110] width 21 height 5
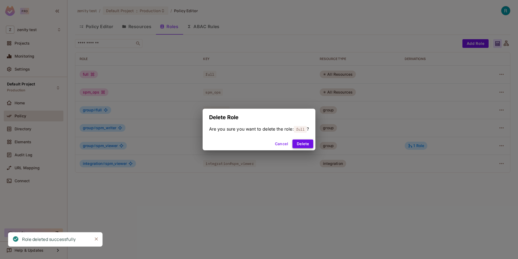
click at [306, 140] on button "Delete" at bounding box center [303, 143] width 21 height 9
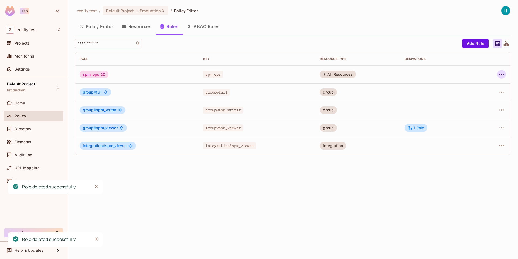
click at [501, 71] on button "button" at bounding box center [502, 74] width 9 height 9
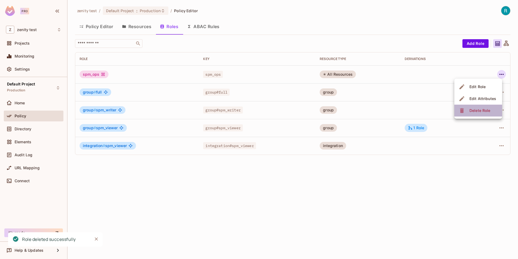
click at [467, 114] on div "Delete Role" at bounding box center [475, 110] width 33 height 9
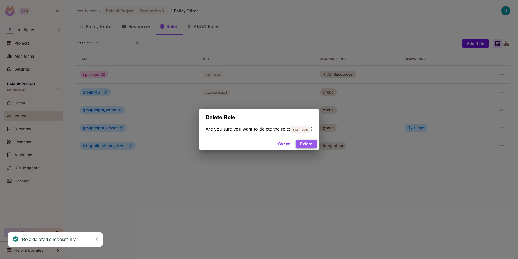
click at [310, 144] on button "Delete" at bounding box center [306, 143] width 21 height 9
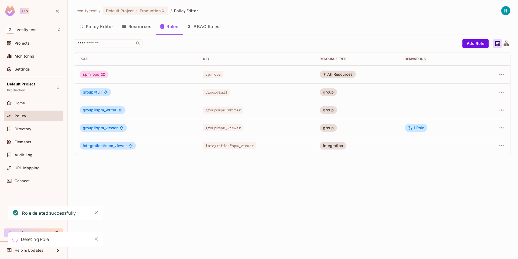
click at [130, 32] on button "Resources" at bounding box center [137, 27] width 38 height 14
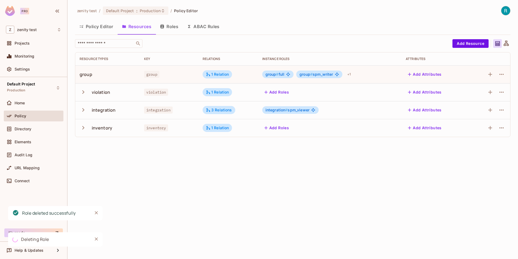
click at [137, 25] on button "Resources" at bounding box center [137, 27] width 38 height 14
click at [276, 126] on button "Add Roles" at bounding box center [276, 127] width 29 height 9
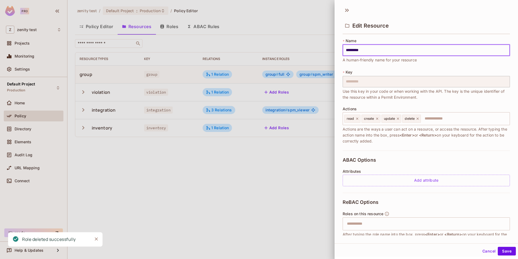
scroll to position [54, 0]
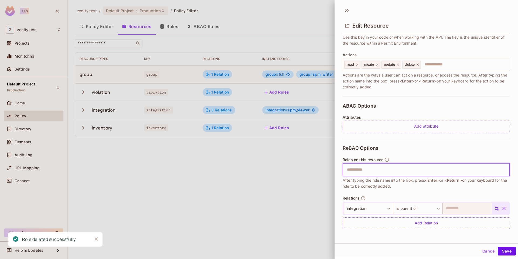
click at [371, 170] on input "text" at bounding box center [426, 169] width 164 height 11
type input "*"
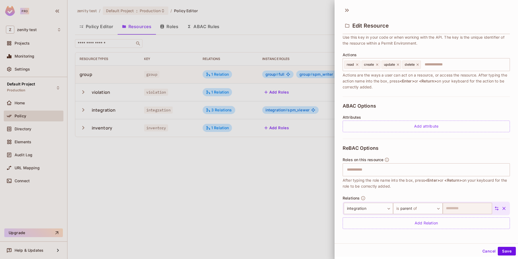
click at [291, 156] on div at bounding box center [259, 129] width 518 height 259
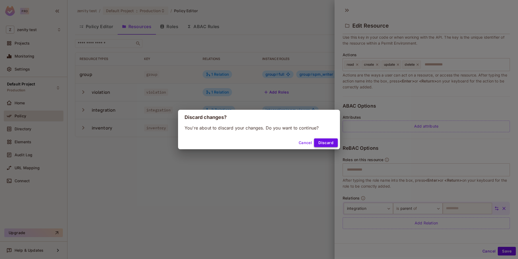
click at [316, 143] on button "Discard" at bounding box center [326, 142] width 24 height 9
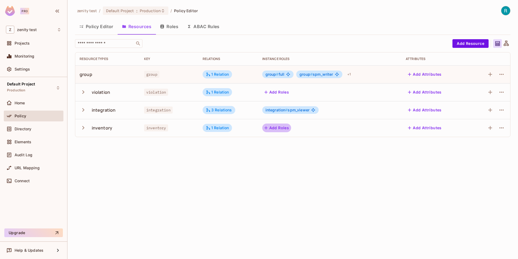
click at [279, 130] on button "Add Roles" at bounding box center [276, 127] width 29 height 9
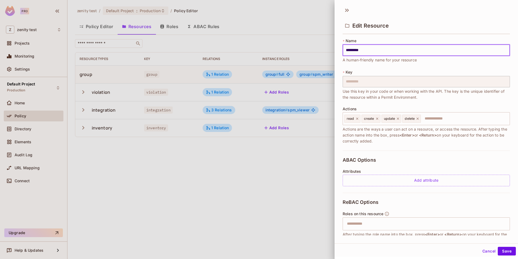
click at [254, 160] on div at bounding box center [259, 129] width 518 height 259
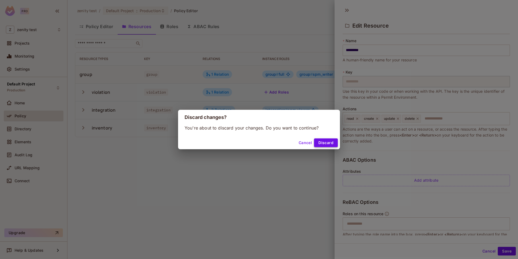
click at [324, 144] on button "Discard" at bounding box center [326, 142] width 24 height 9
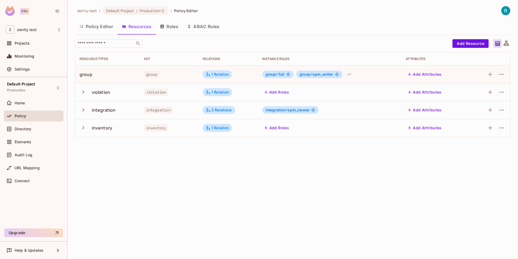
click at [302, 110] on span "integration # spm_viewer" at bounding box center [288, 110] width 44 height 4
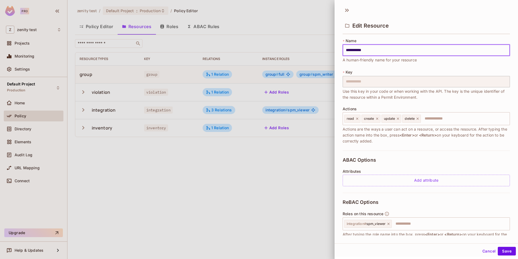
scroll to position [77, 0]
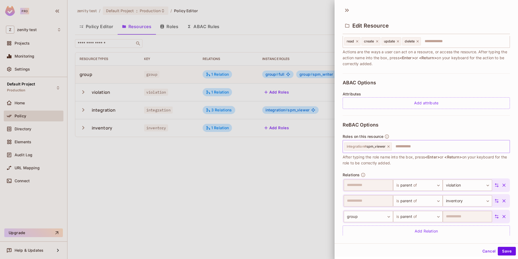
click at [399, 150] on input "text" at bounding box center [450, 146] width 115 height 11
type input "**********"
click at [508, 252] on button "Save" at bounding box center [507, 251] width 18 height 9
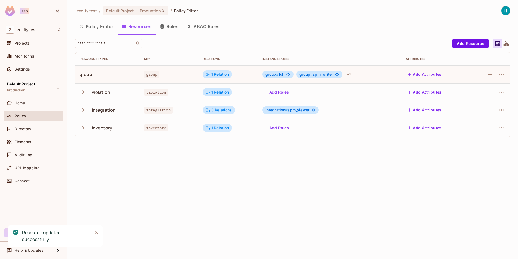
click at [150, 209] on div "zenity test / Default Project : Production / Policy Editor Policy Editor Resour…" at bounding box center [293, 129] width 451 height 259
click at [102, 111] on div "integration" at bounding box center [104, 110] width 24 height 6
click at [85, 110] on icon "button" at bounding box center [83, 109] width 7 height 7
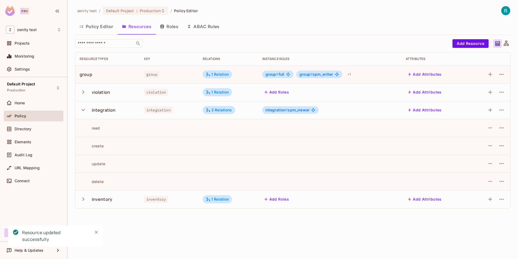
click at [85, 110] on icon "button" at bounding box center [83, 109] width 7 height 7
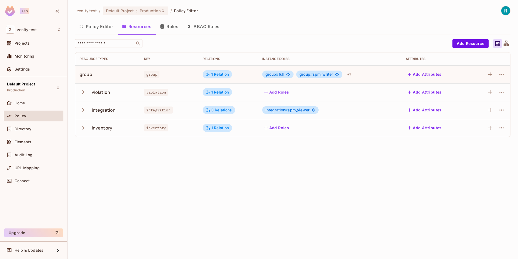
click at [96, 30] on button "Policy Editor" at bounding box center [96, 27] width 43 height 14
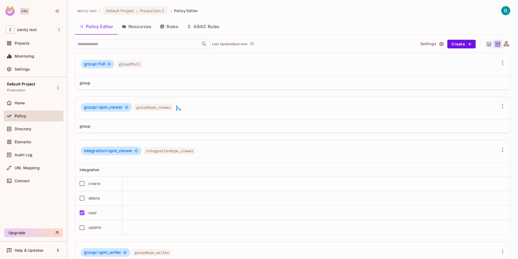
click at [141, 24] on button "Resources" at bounding box center [137, 27] width 38 height 14
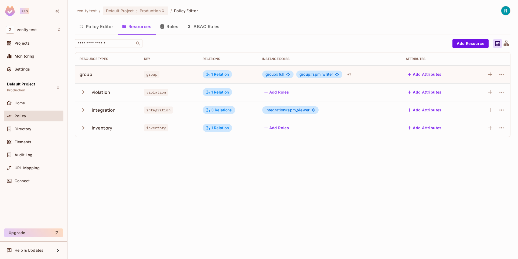
click at [174, 28] on button "Roles" at bounding box center [169, 27] width 27 height 14
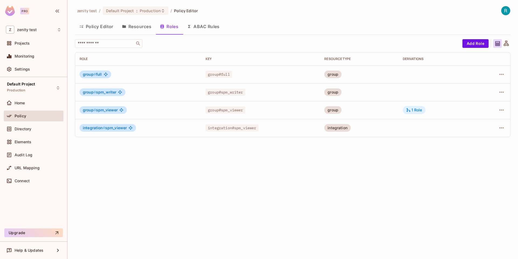
click at [414, 109] on div "1 Role" at bounding box center [414, 109] width 16 height 5
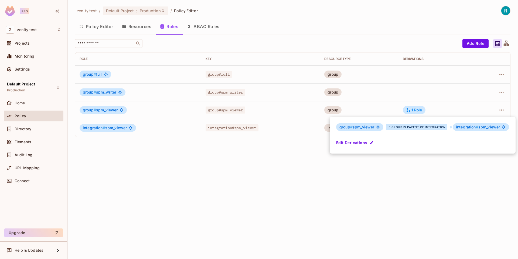
click at [326, 144] on div at bounding box center [259, 129] width 518 height 259
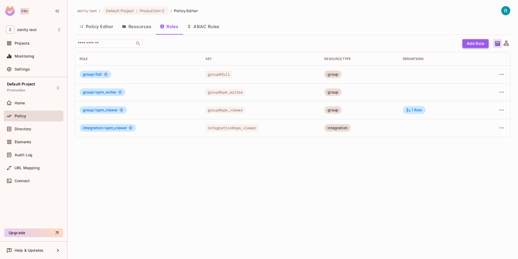
click at [472, 44] on button "Add Role" at bounding box center [476, 43] width 26 height 9
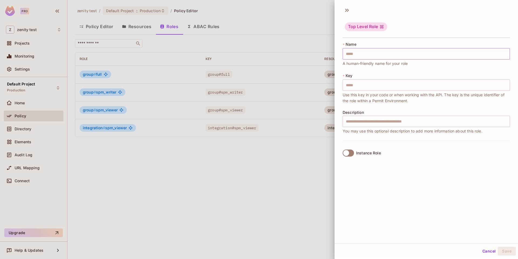
click at [385, 49] on input "text" at bounding box center [426, 53] width 167 height 11
type input "**********"
click at [284, 183] on div at bounding box center [259, 129] width 518 height 259
click at [359, 52] on input "**********" at bounding box center [426, 53] width 167 height 11
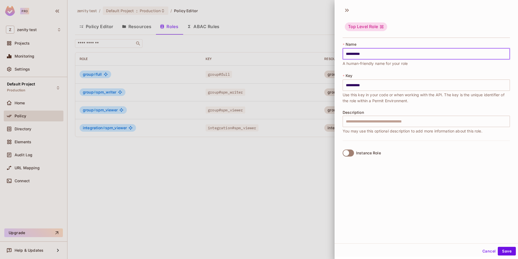
drag, startPoint x: 356, startPoint y: 53, endPoint x: 397, endPoint y: 53, distance: 40.8
click at [397, 53] on input "**********" at bounding box center [426, 53] width 167 height 11
type input "*****"
type input "******"
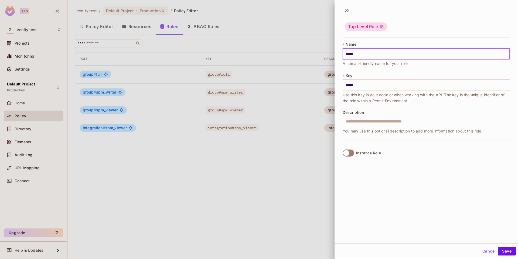
type input "******"
type input "*******"
type input "********"
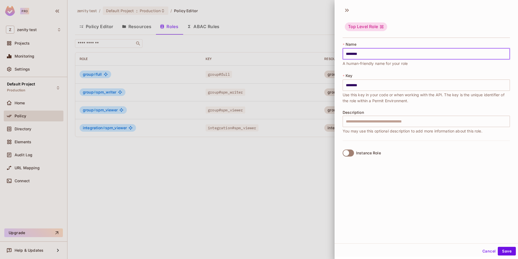
type input "*********"
type input "**********"
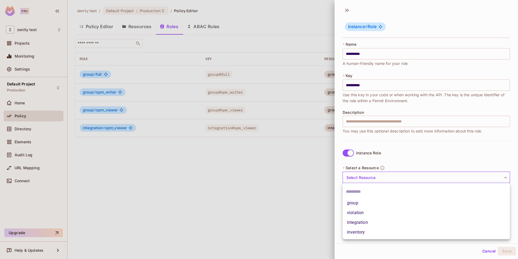
click at [369, 175] on body "**********" at bounding box center [259, 129] width 518 height 259
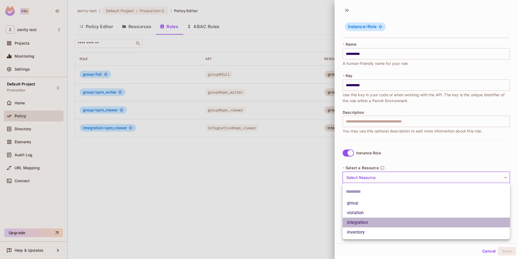
click at [367, 221] on li "integration" at bounding box center [426, 222] width 167 height 10
type input "**********"
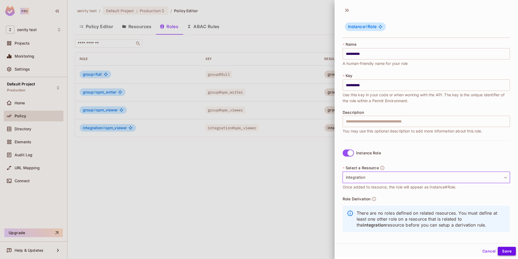
click at [510, 254] on button "Save" at bounding box center [507, 251] width 18 height 9
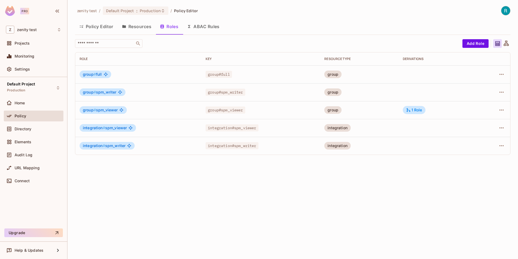
click at [108, 145] on span "integration # spm_writer" at bounding box center [104, 145] width 43 height 4
copy div "integration # spm_writer"
click at [499, 94] on icon "button" at bounding box center [502, 92] width 6 height 6
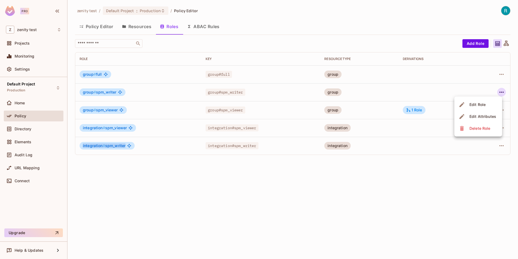
click at [471, 103] on div "Edit Role" at bounding box center [478, 104] width 16 height 5
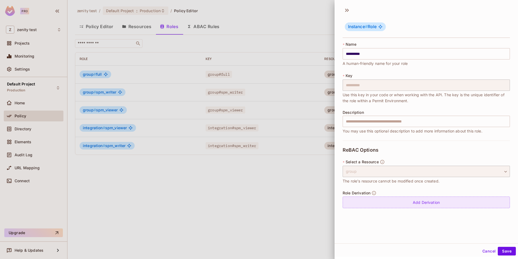
click at [378, 204] on div "Add Derivation" at bounding box center [426, 202] width 167 height 12
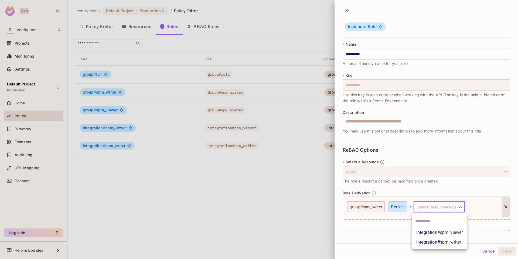
click at [429, 205] on body "**********" at bounding box center [259, 129] width 518 height 259
click at [428, 243] on span "integration # spm_writer" at bounding box center [439, 242] width 45 height 6
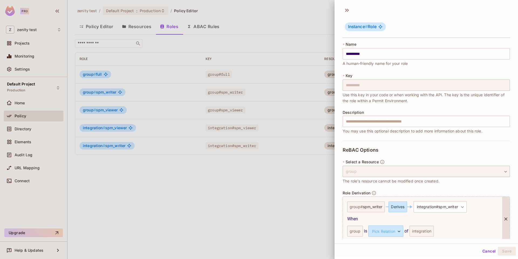
scroll to position [23, 0]
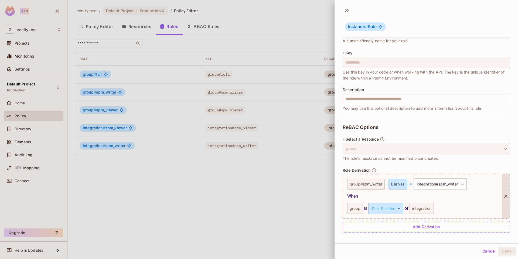
click at [423, 210] on div "integration" at bounding box center [422, 208] width 24 height 11
click at [437, 239] on div "**********" at bounding box center [427, 123] width 184 height 239
click at [422, 208] on div "integration" at bounding box center [422, 208] width 24 height 11
click at [386, 207] on body "**********" at bounding box center [259, 129] width 518 height 259
click at [375, 237] on li "parent" at bounding box center [386, 234] width 50 height 10
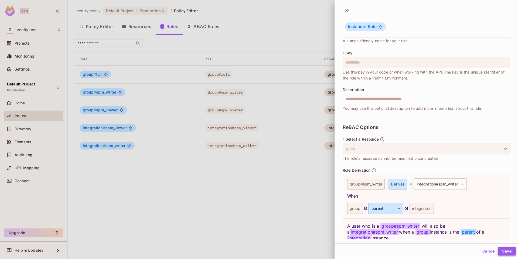
click at [513, 252] on button "Save" at bounding box center [507, 251] width 18 height 9
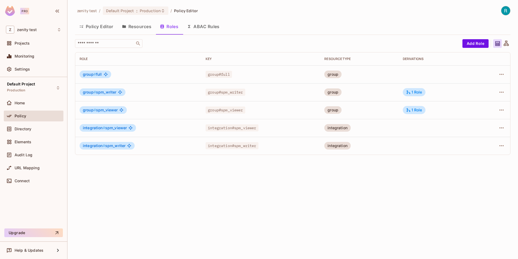
click at [100, 26] on button "Policy Editor" at bounding box center [96, 27] width 43 height 14
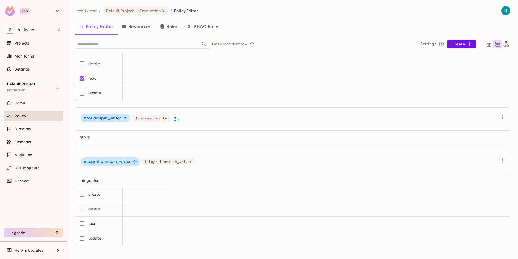
scroll to position [0, 0]
click at [140, 24] on button "Resources" at bounding box center [137, 26] width 38 height 14
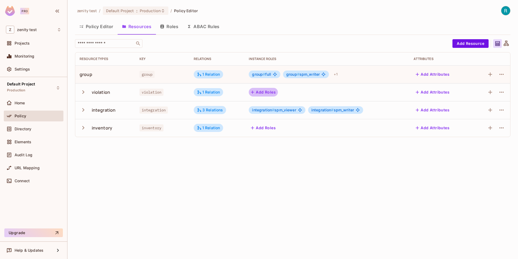
click at [268, 93] on button "Add Roles" at bounding box center [263, 92] width 29 height 9
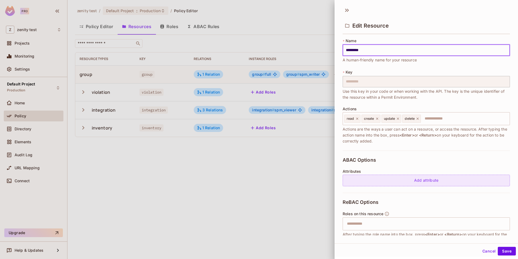
scroll to position [54, 0]
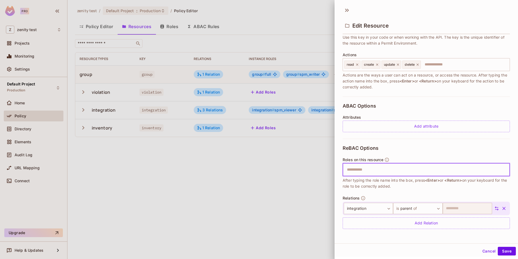
click at [371, 173] on input "text" at bounding box center [426, 169] width 164 height 11
type input "*"
click at [314, 187] on div at bounding box center [259, 129] width 518 height 259
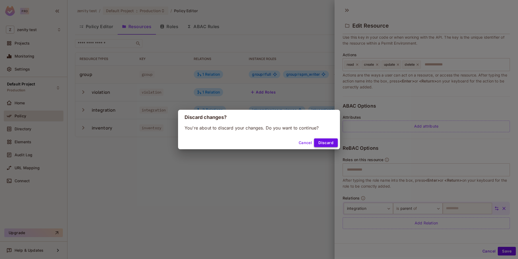
click at [325, 142] on button "Discard" at bounding box center [326, 142] width 24 height 9
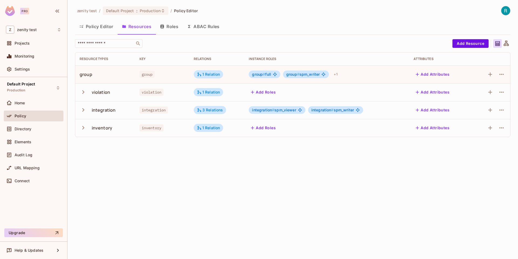
click at [178, 28] on button "Roles" at bounding box center [169, 27] width 27 height 14
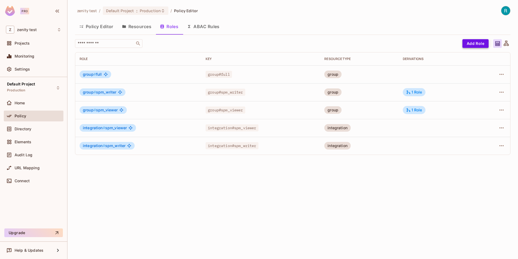
click at [473, 47] on button "Add Role" at bounding box center [476, 43] width 26 height 9
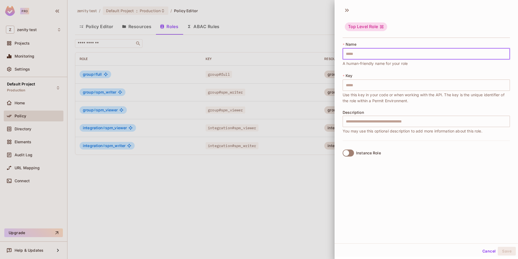
click at [356, 55] on input "text" at bounding box center [426, 53] width 167 height 11
type input "*"
type input "**"
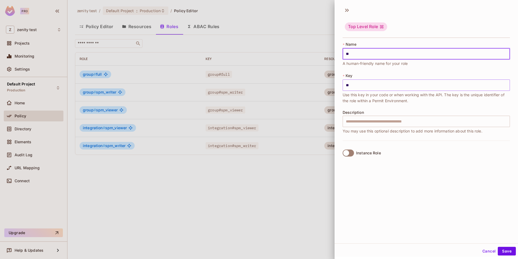
type input "***"
type input "****"
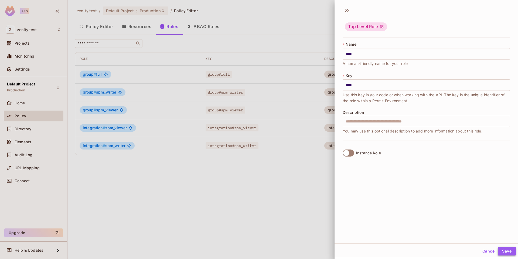
click at [503, 249] on button "Save" at bounding box center [507, 251] width 18 height 9
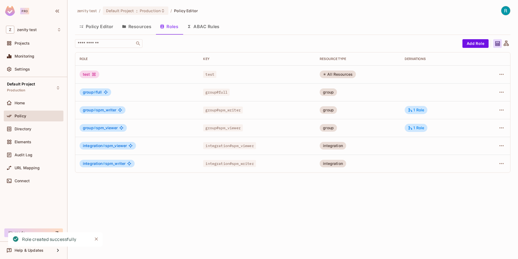
click at [139, 24] on button "Resources" at bounding box center [137, 27] width 38 height 14
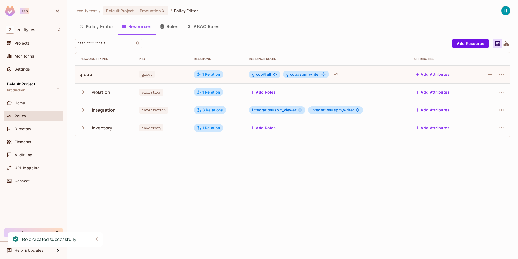
click at [261, 90] on button "Add Roles" at bounding box center [263, 92] width 29 height 9
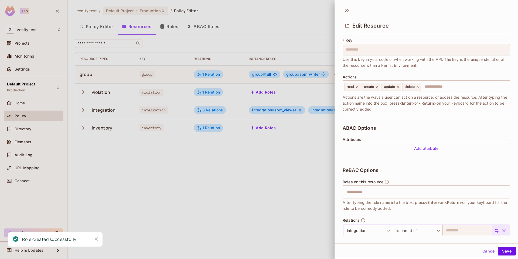
scroll to position [54, 0]
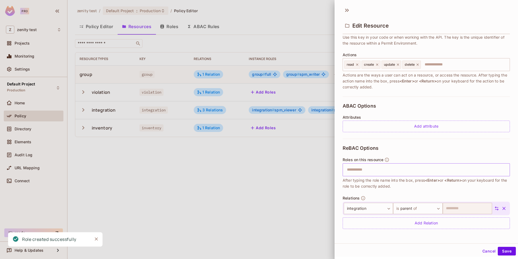
click at [366, 169] on input "text" at bounding box center [426, 169] width 164 height 11
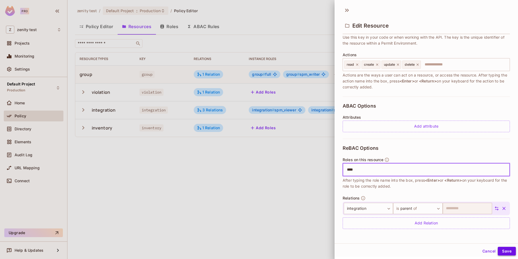
type input "****"
click at [506, 252] on button "Save" at bounding box center [507, 251] width 18 height 9
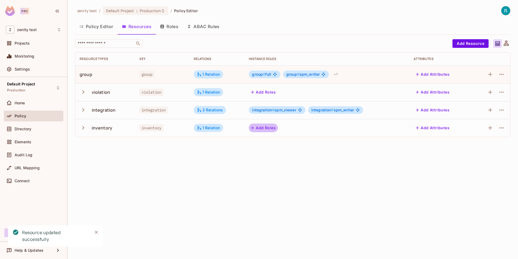
click at [268, 129] on button "Add Roles" at bounding box center [263, 127] width 29 height 9
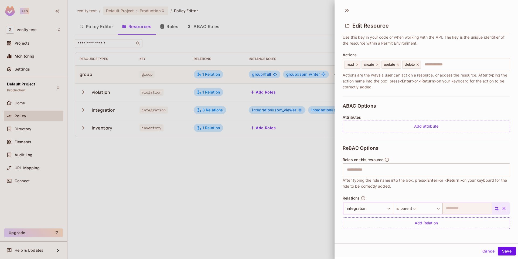
click at [233, 184] on div at bounding box center [259, 129] width 518 height 259
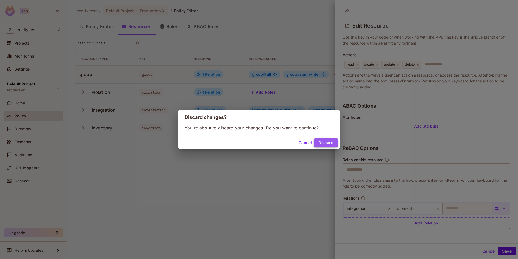
click at [325, 143] on button "Discard" at bounding box center [326, 142] width 24 height 9
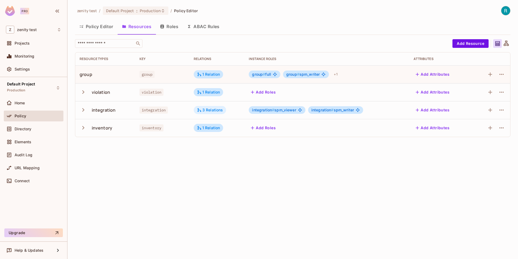
click at [211, 108] on div "3 Relations" at bounding box center [210, 109] width 26 height 5
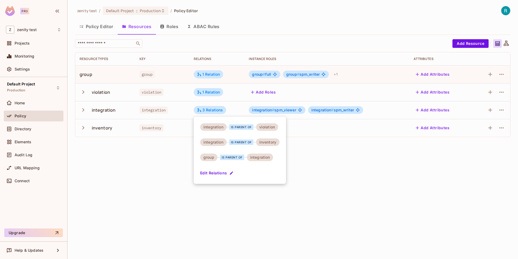
click at [147, 172] on div at bounding box center [259, 129] width 518 height 259
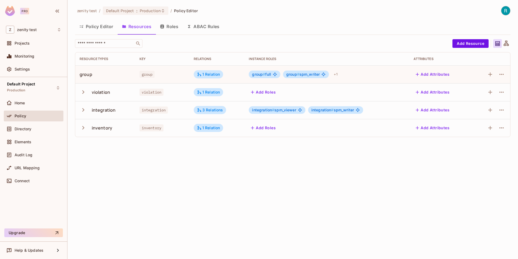
click at [170, 22] on button "Roles" at bounding box center [169, 27] width 27 height 14
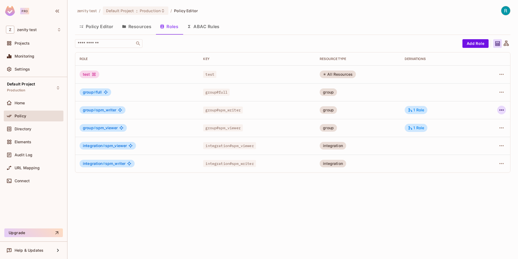
click at [504, 108] on icon "button" at bounding box center [502, 110] width 6 height 6
click at [497, 121] on li "Edit Role" at bounding box center [479, 122] width 48 height 12
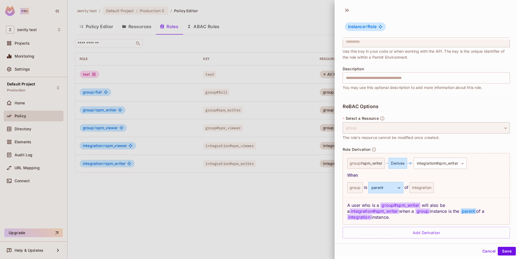
scroll to position [43, 0]
click at [312, 191] on div at bounding box center [259, 129] width 518 height 259
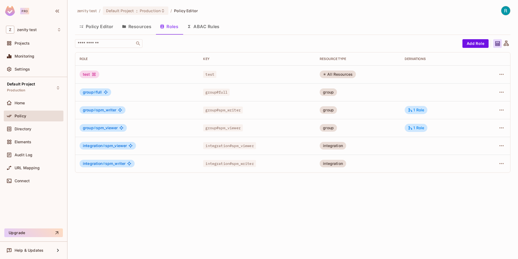
click at [339, 166] on div "integration" at bounding box center [333, 164] width 26 height 8
click at [497, 160] on div at bounding box center [494, 163] width 24 height 9
click at [504, 164] on icon "button" at bounding box center [502, 163] width 6 height 6
click at [476, 176] on div "Edit Role" at bounding box center [478, 175] width 16 height 5
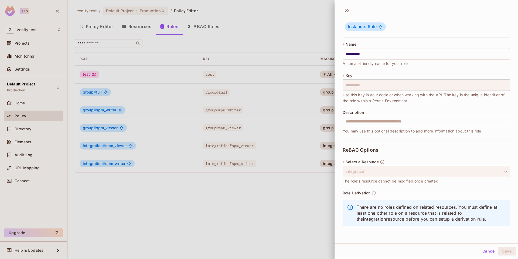
scroll to position [1, 0]
click at [310, 181] on div at bounding box center [259, 129] width 518 height 259
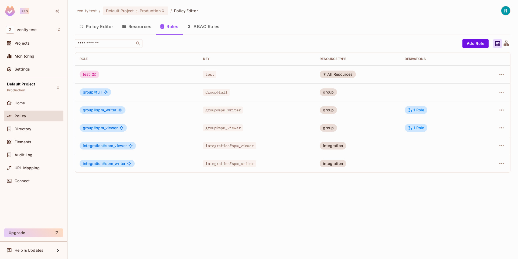
click at [414, 62] on th "Derivations" at bounding box center [439, 58] width 77 height 13
click at [503, 111] on icon "button" at bounding box center [502, 110] width 6 height 6
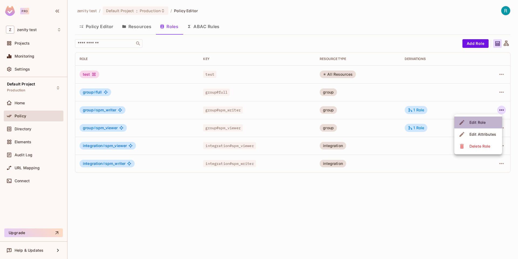
click at [484, 123] on div "Edit Role" at bounding box center [478, 122] width 16 height 5
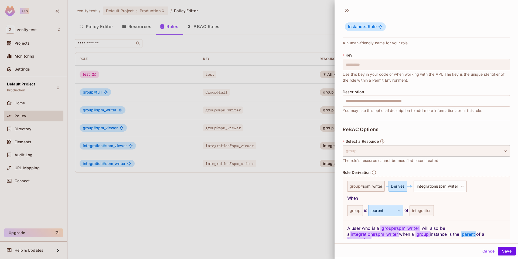
scroll to position [43, 0]
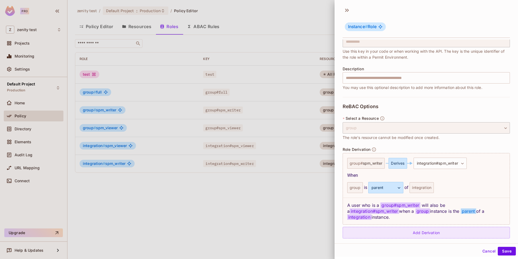
click at [366, 228] on div "Add Derivation" at bounding box center [426, 233] width 167 height 12
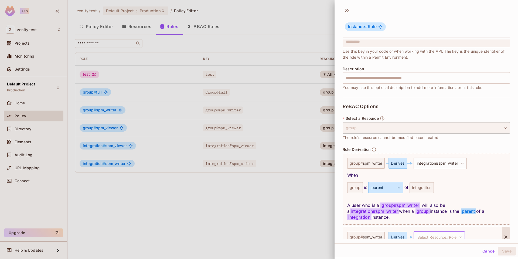
click at [435, 229] on body "**********" at bounding box center [259, 129] width 518 height 259
type input "****"
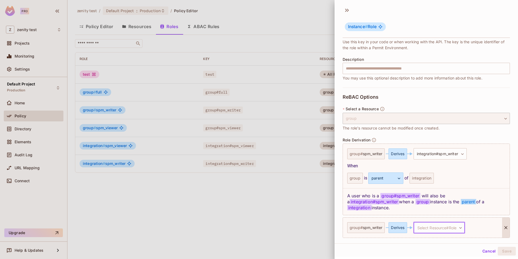
scroll to position [66, 0]
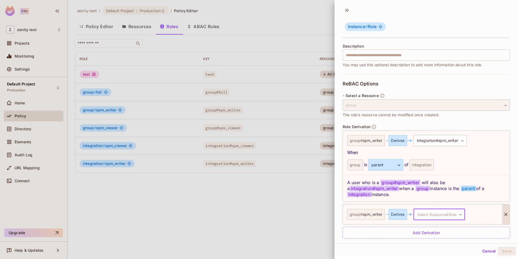
click at [506, 213] on icon at bounding box center [506, 214] width 3 height 3
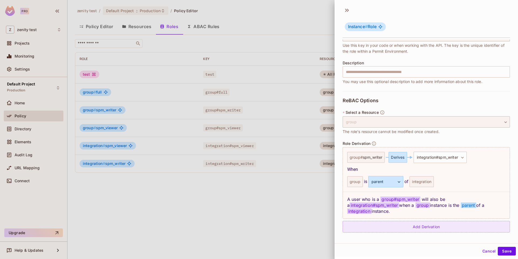
scroll to position [43, 0]
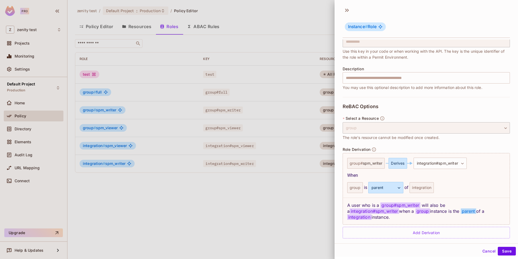
click at [284, 247] on div at bounding box center [259, 129] width 518 height 259
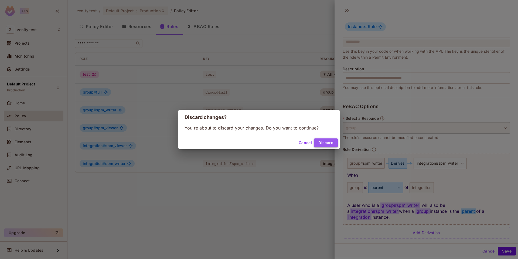
click at [326, 144] on button "Discard" at bounding box center [326, 142] width 24 height 9
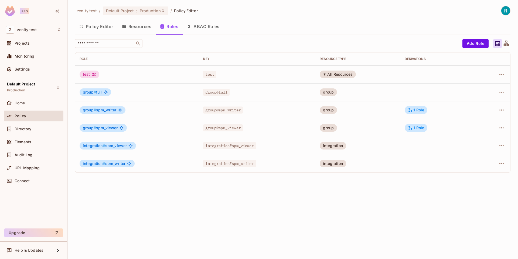
click at [343, 76] on div "All Resources" at bounding box center [338, 74] width 36 height 8
click at [498, 73] on button "button" at bounding box center [502, 74] width 9 height 9
click at [483, 87] on div "Edit Role" at bounding box center [478, 86] width 16 height 5
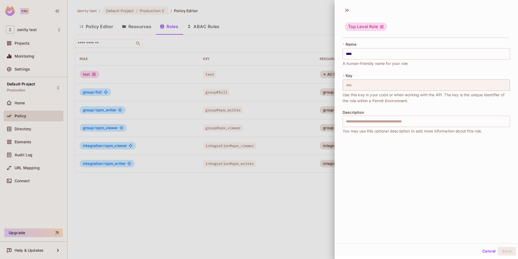
click at [284, 213] on div at bounding box center [259, 129] width 518 height 259
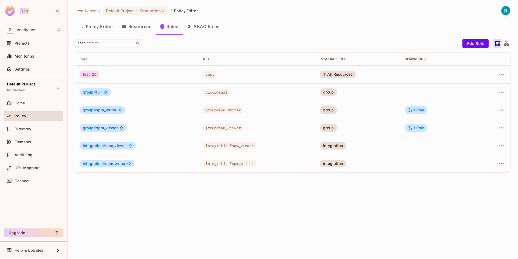
click at [89, 75] on div "test" at bounding box center [90, 74] width 20 height 8
click at [97, 26] on button "Policy Editor" at bounding box center [96, 27] width 43 height 14
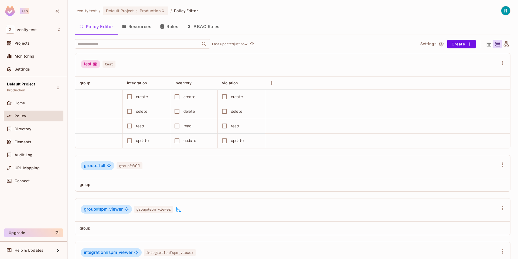
click at [95, 62] on icon at bounding box center [95, 64] width 4 height 4
click at [169, 21] on button "Roles" at bounding box center [169, 27] width 27 height 14
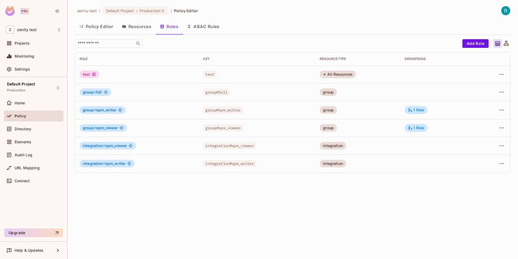
click at [130, 24] on button "Resources" at bounding box center [137, 27] width 38 height 14
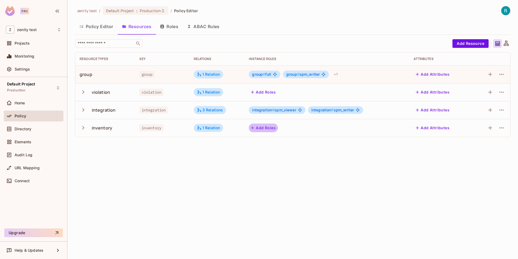
click at [264, 126] on button "Add Roles" at bounding box center [263, 127] width 29 height 9
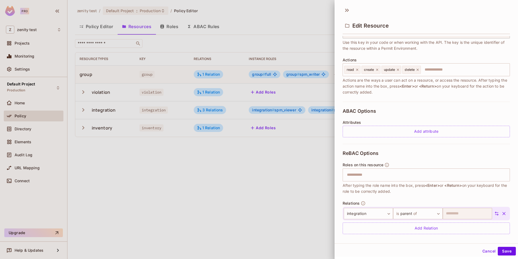
scroll to position [54, 0]
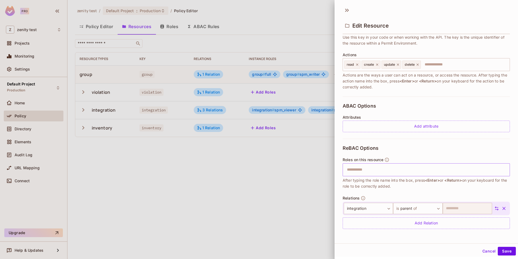
click at [365, 170] on input "text" at bounding box center [426, 169] width 164 height 11
type input "****"
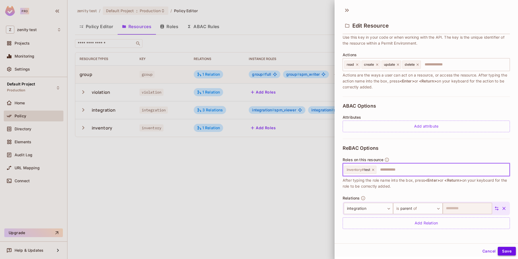
click at [507, 253] on button "Save" at bounding box center [507, 251] width 18 height 9
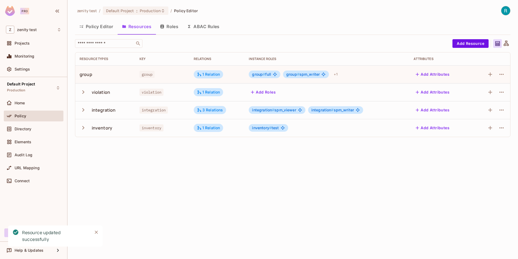
click at [264, 127] on span "inventory #" at bounding box center [262, 127] width 20 height 5
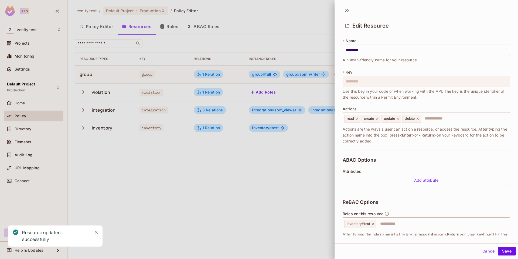
click at [176, 21] on div at bounding box center [259, 129] width 518 height 259
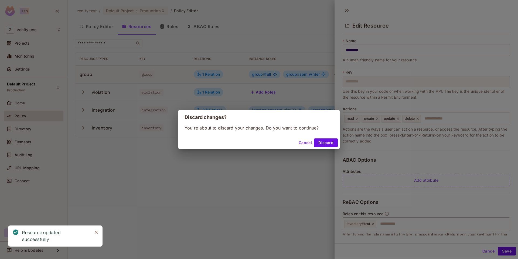
click at [172, 26] on div "Discard changes? You're about to discard your changes. Do you want to continue?…" at bounding box center [259, 129] width 518 height 259
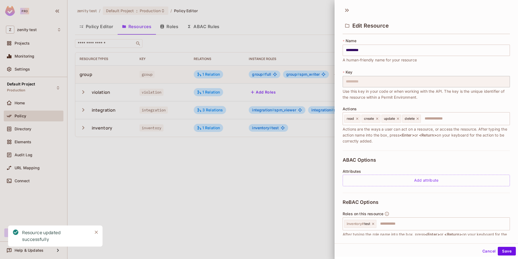
click at [306, 184] on div at bounding box center [259, 129] width 518 height 259
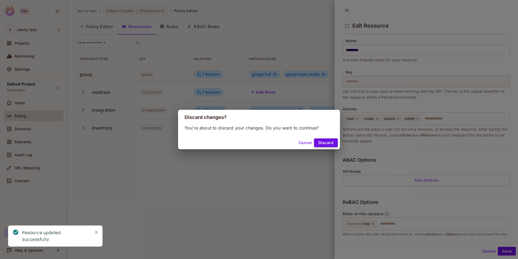
click at [335, 144] on button "Discard" at bounding box center [326, 142] width 24 height 9
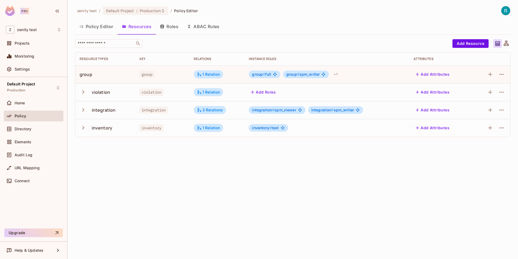
click at [168, 27] on button "Roles" at bounding box center [169, 27] width 27 height 14
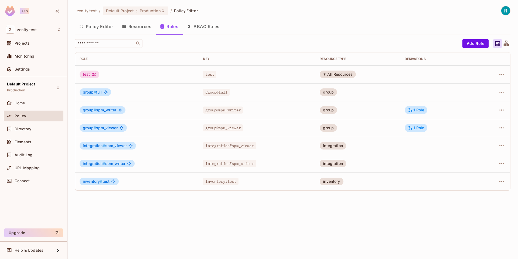
click at [93, 27] on button "Policy Editor" at bounding box center [96, 27] width 43 height 14
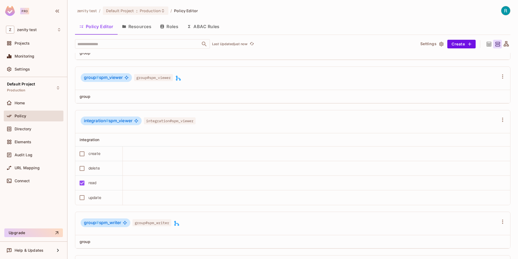
scroll to position [338, 0]
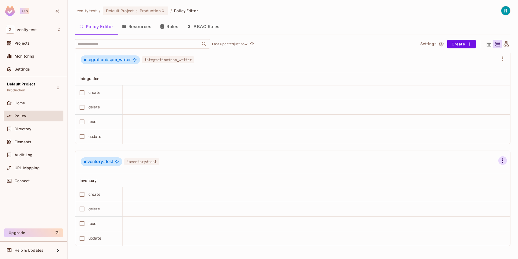
click at [504, 160] on icon "button" at bounding box center [503, 160] width 6 height 6
click at [466, 228] on div "Delete Role" at bounding box center [474, 228] width 21 height 5
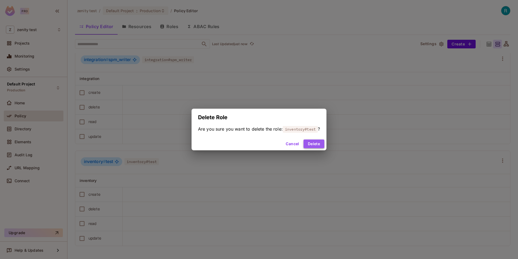
click at [311, 145] on button "Delete" at bounding box center [314, 143] width 21 height 9
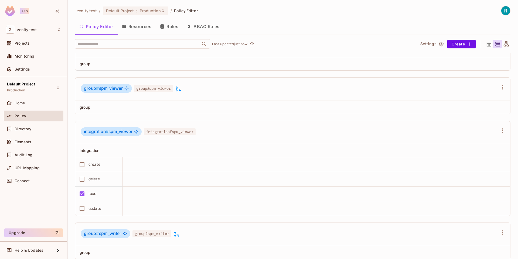
scroll to position [125, 0]
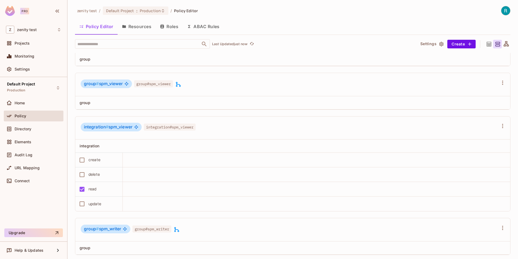
click at [115, 127] on span "integration # spm_viewer" at bounding box center [108, 126] width 49 height 5
click at [139, 31] on button "Resources" at bounding box center [137, 27] width 38 height 14
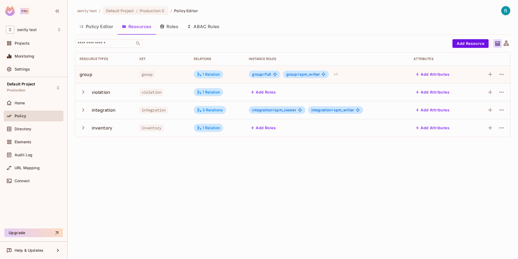
click at [208, 110] on div "3 Relations" at bounding box center [210, 109] width 26 height 5
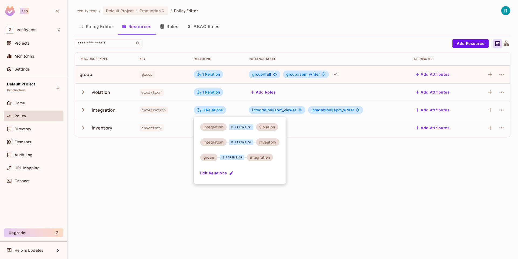
click at [268, 111] on div at bounding box center [259, 129] width 518 height 259
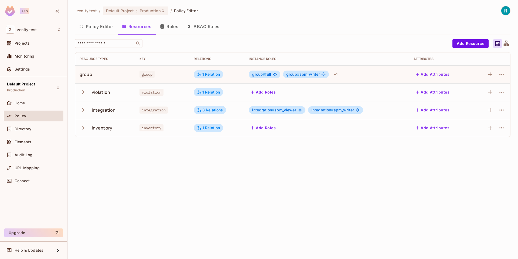
click at [173, 29] on button "Roles" at bounding box center [169, 27] width 27 height 14
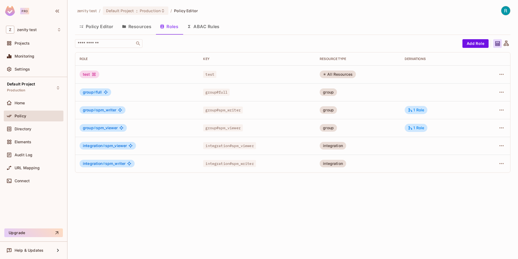
click at [114, 145] on span "integration # spm_viewer" at bounding box center [105, 145] width 44 height 4
click at [501, 147] on icon "button" at bounding box center [502, 145] width 6 height 6
click at [473, 183] on div "Delete Role" at bounding box center [480, 181] width 21 height 5
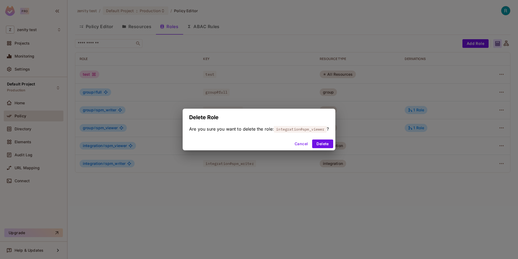
click at [326, 139] on div "Cancel Delete" at bounding box center [259, 143] width 153 height 13
click at [324, 140] on button "Delete" at bounding box center [322, 143] width 21 height 9
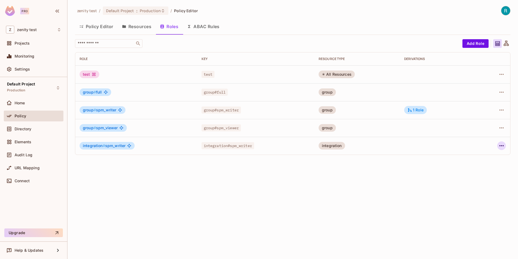
click at [503, 148] on icon "button" at bounding box center [502, 145] width 6 height 6
click at [486, 156] on div "Edit Role" at bounding box center [478, 157] width 16 height 5
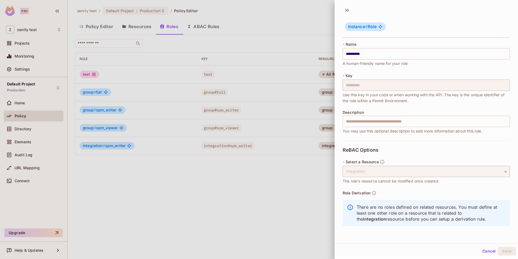
click at [294, 176] on div at bounding box center [259, 129] width 518 height 259
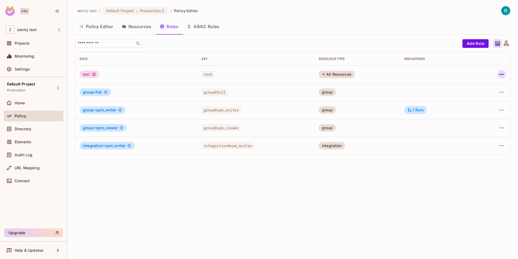
click at [497, 73] on div at bounding box center [494, 74] width 24 height 9
click at [499, 77] on icon "button" at bounding box center [502, 74] width 6 height 6
click at [477, 116] on li "Delete Role" at bounding box center [479, 111] width 48 height 12
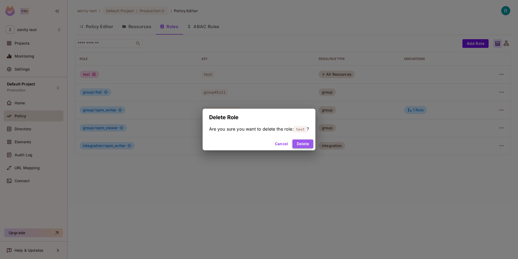
click at [308, 143] on button "Delete" at bounding box center [303, 143] width 21 height 9
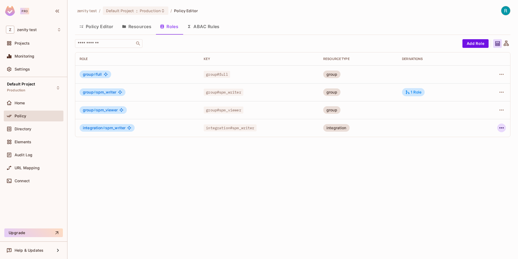
click at [504, 129] on icon "button" at bounding box center [502, 127] width 6 height 6
click at [474, 141] on div "Edit Role" at bounding box center [478, 139] width 16 height 5
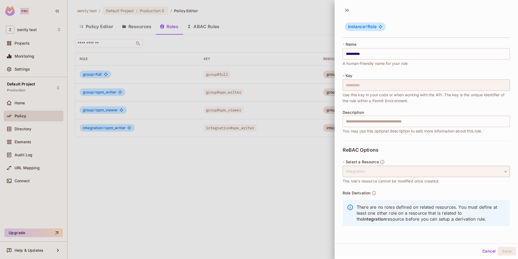
click at [290, 197] on div at bounding box center [259, 129] width 518 height 259
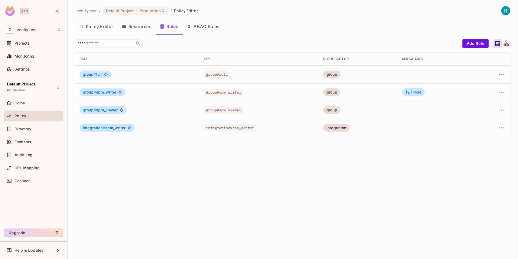
click at [508, 125] on td at bounding box center [494, 128] width 34 height 18
click at [501, 126] on icon "button" at bounding box center [502, 127] width 6 height 6
click at [476, 163] on div "Delete Role" at bounding box center [480, 163] width 21 height 5
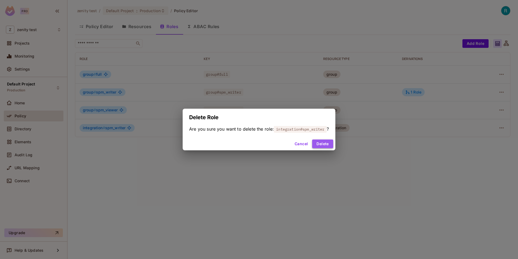
click at [319, 146] on button "Delete" at bounding box center [322, 143] width 21 height 9
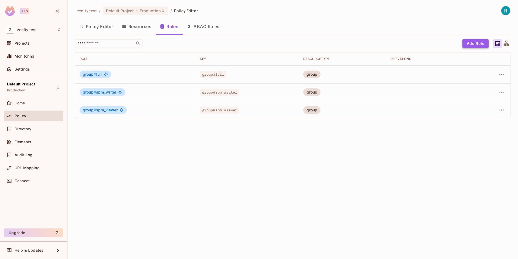
click at [478, 41] on button "Add Role" at bounding box center [476, 43] width 26 height 9
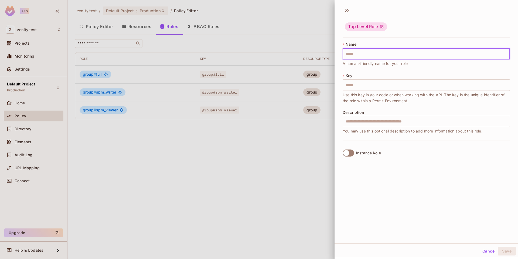
click at [369, 54] on input "text" at bounding box center [426, 53] width 167 height 11
type input "*"
type input "**"
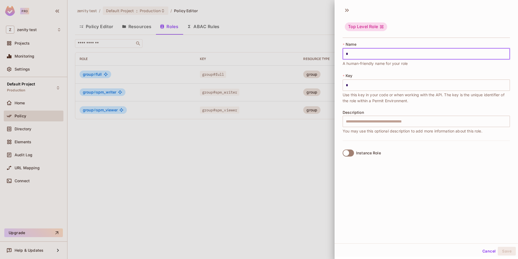
type input "**"
type input "***"
type input "****"
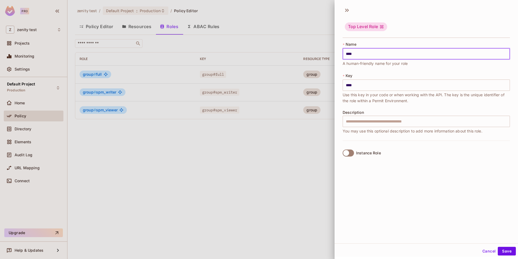
type input "*****"
type input "******"
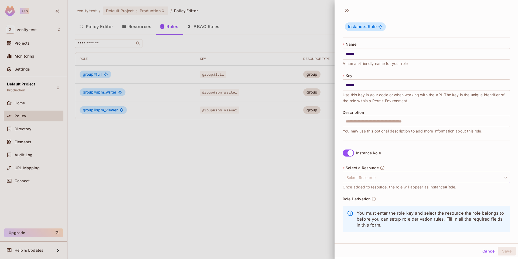
click at [367, 176] on body "Pro Z zenity test Projects Monitoring Settings Default Project Production Home …" at bounding box center [259, 129] width 518 height 259
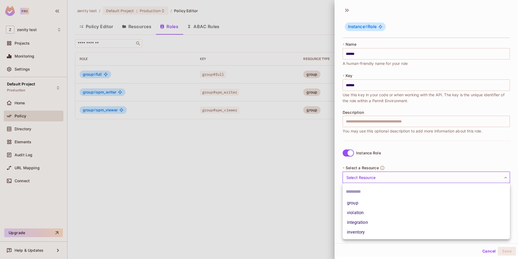
click at [363, 225] on li "integration" at bounding box center [426, 222] width 167 height 10
type input "**********"
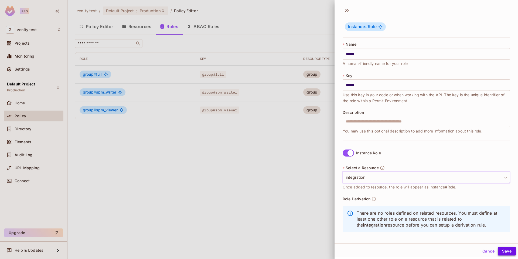
click at [505, 248] on button "Save" at bounding box center [507, 251] width 18 height 9
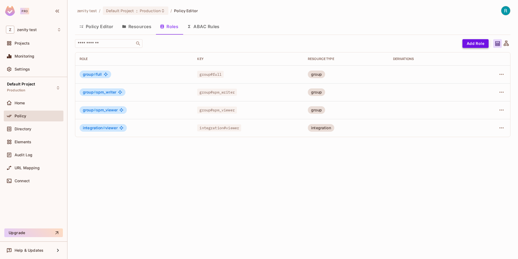
click at [471, 40] on button "Add Role" at bounding box center [476, 43] width 26 height 9
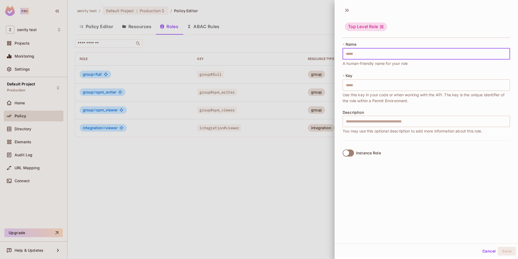
click at [379, 53] on input "text" at bounding box center [426, 53] width 167 height 11
type input "*"
type input "**"
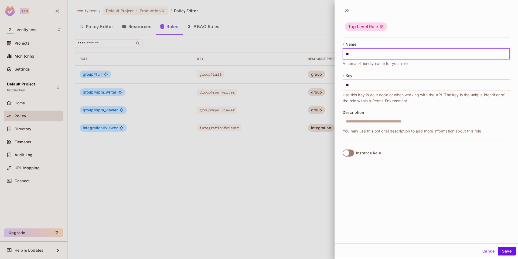
type input "***"
type input "****"
type input "*****"
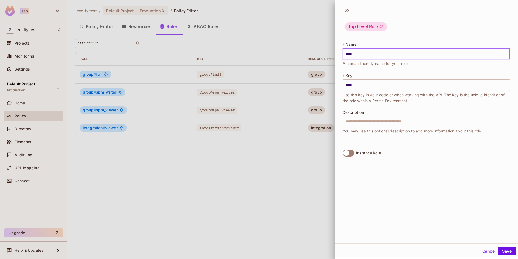
type input "*****"
type input "******"
click at [347, 149] on span at bounding box center [348, 152] width 11 height 7
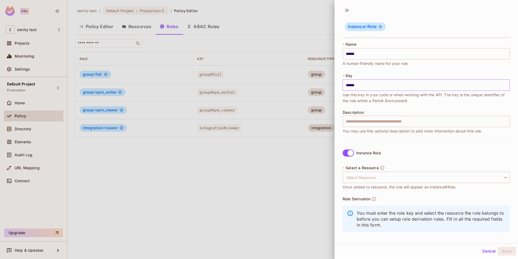
click at [359, 83] on input "******" at bounding box center [426, 84] width 167 height 11
click at [376, 177] on body "Pro Z zenity test Projects Monitoring Settings Default Project Production Home …" at bounding box center [259, 129] width 518 height 259
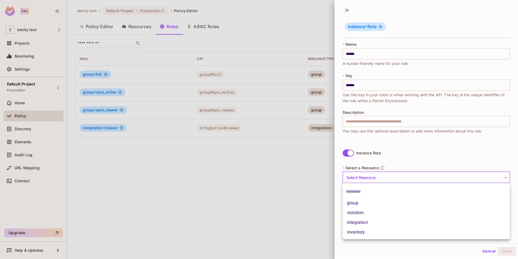
click at [366, 215] on li "violation" at bounding box center [426, 213] width 167 height 10
type input "*********"
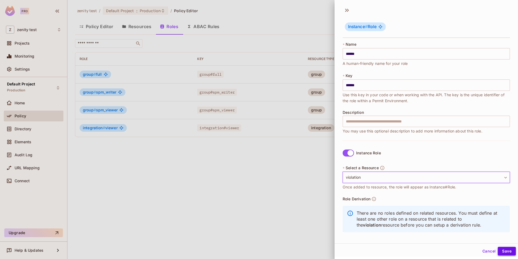
click at [506, 253] on button "Save" at bounding box center [507, 251] width 18 height 9
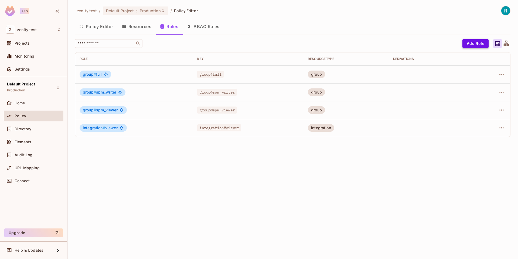
click at [472, 45] on button "Add Role" at bounding box center [476, 43] width 26 height 9
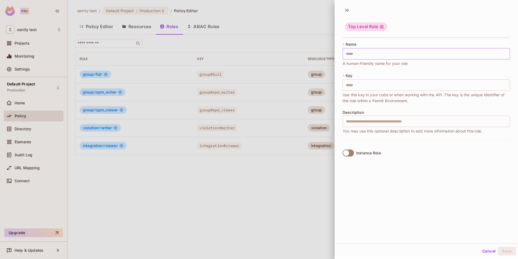
click at [362, 54] on input "text" at bounding box center [426, 53] width 167 height 11
type input "*"
type input "**"
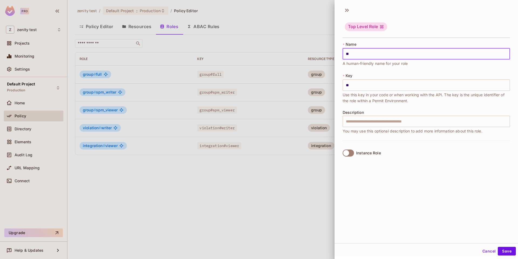
type input "***"
type input "****"
type input "*****"
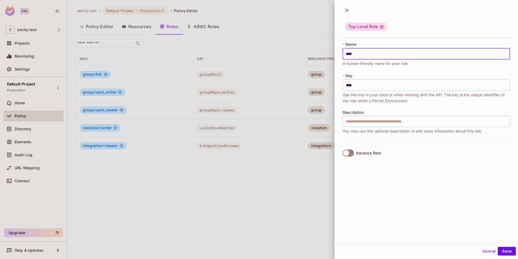
type input "*****"
type input "******"
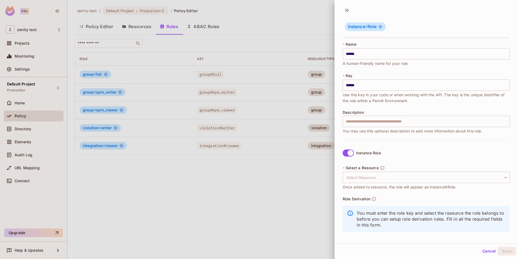
click at [365, 184] on span "Once added to resource, the role will appear as Instance#Role." at bounding box center [400, 187] width 114 height 6
click at [361, 185] on span "Once added to resource, the role will appear as Instance#Role." at bounding box center [400, 187] width 114 height 6
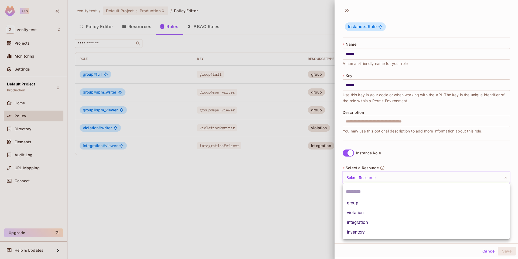
click at [359, 179] on body "Pro Z zenity test Projects Monitoring Settings Default Project Production Home …" at bounding box center [259, 129] width 518 height 259
click at [365, 233] on li "inventory" at bounding box center [426, 232] width 167 height 10
type input "*********"
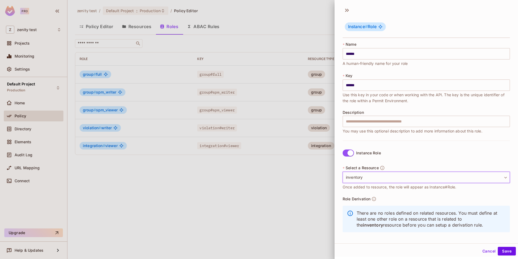
click at [508, 255] on div "Cancel Save" at bounding box center [427, 250] width 184 height 13
click at [508, 253] on button "Save" at bounding box center [507, 251] width 18 height 9
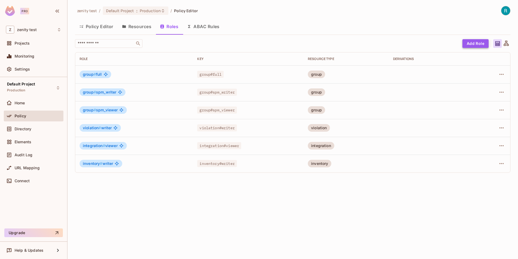
click at [476, 44] on button "Add Role" at bounding box center [476, 43] width 26 height 9
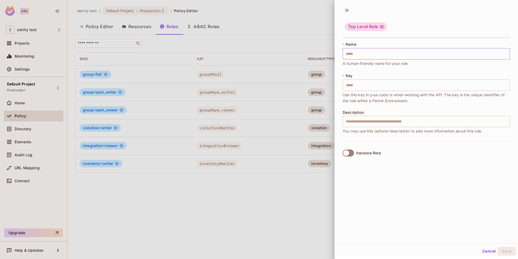
click at [373, 56] on input "text" at bounding box center [426, 53] width 167 height 11
type input "*"
type input "**"
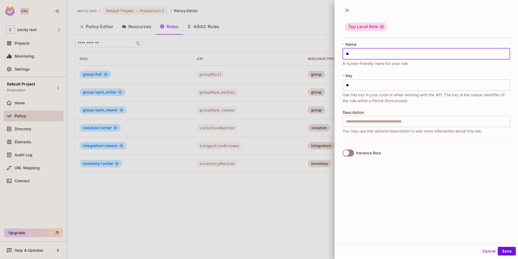
type input "***"
type input "****"
type input "*****"
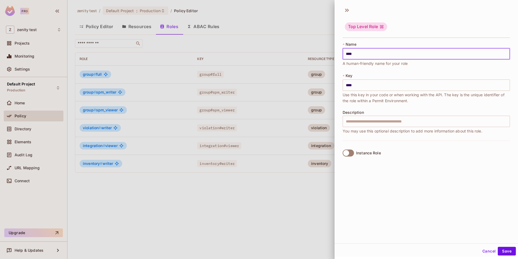
type input "*****"
type input "******"
type input "*****"
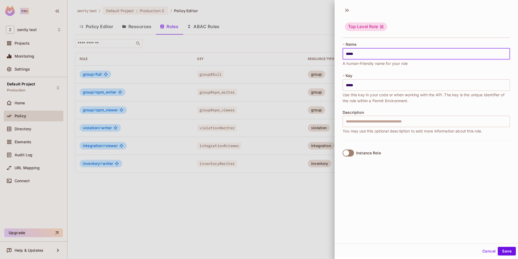
type input "****"
type input "***"
type input "**"
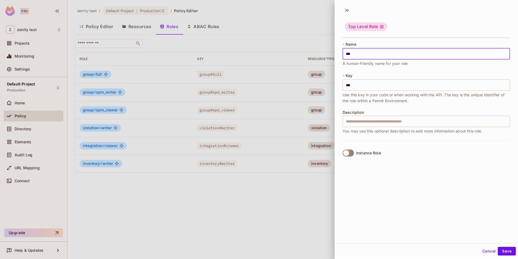
type input "**"
type input "*"
type input "**"
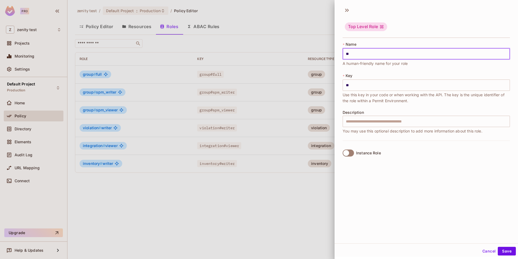
type input "*"
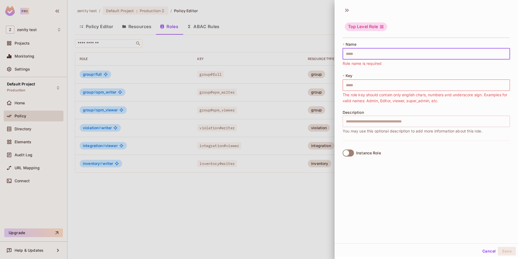
type input "*"
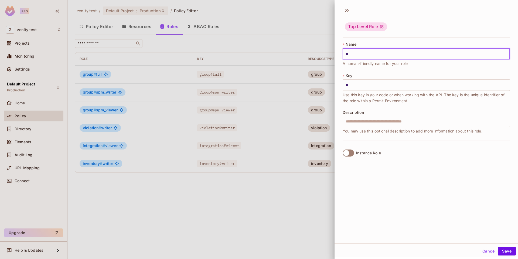
type input "**"
type input "******"
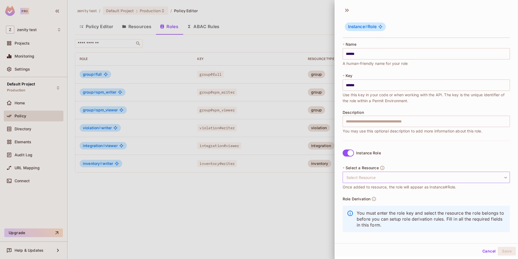
click at [364, 178] on body "Pro Z zenity test Projects Monitoring Settings Default Project Production Home …" at bounding box center [259, 129] width 518 height 259
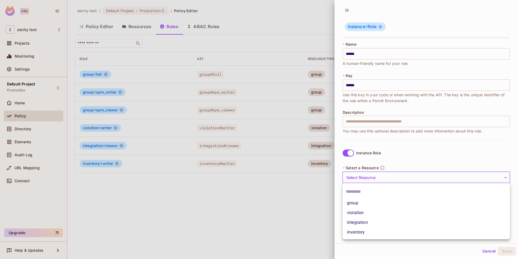
click at [362, 215] on li "violation" at bounding box center [426, 213] width 167 height 10
type input "*********"
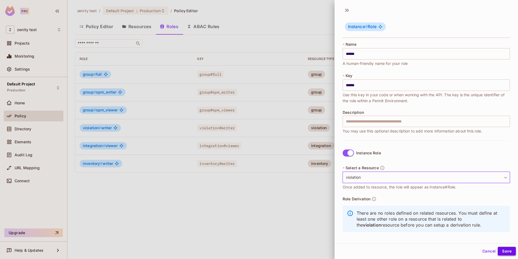
click at [503, 250] on button "Save" at bounding box center [507, 251] width 18 height 9
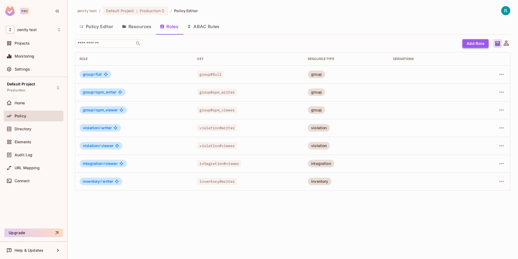
click at [467, 43] on button "Add Role" at bounding box center [476, 43] width 26 height 9
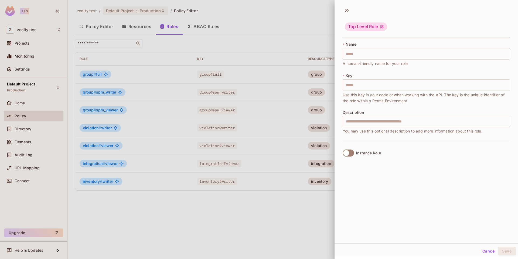
click at [401, 63] on span "A human-friendly name for your role" at bounding box center [375, 63] width 65 height 6
click at [400, 57] on input "text" at bounding box center [426, 53] width 167 height 11
type input "*"
type input "**"
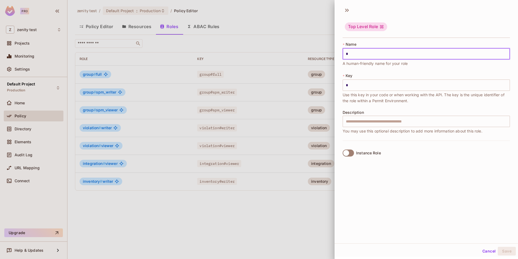
type input "**"
type input "***"
type input "******"
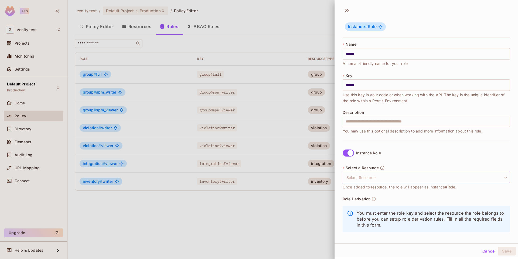
click at [364, 173] on body "Pro Z zenity test Projects Monitoring Settings Default Project Production Home …" at bounding box center [259, 129] width 518 height 259
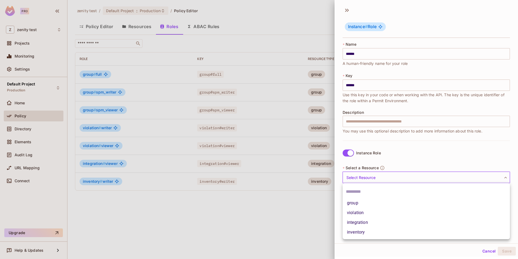
click at [362, 232] on li "inventory" at bounding box center [426, 232] width 167 height 10
type input "*********"
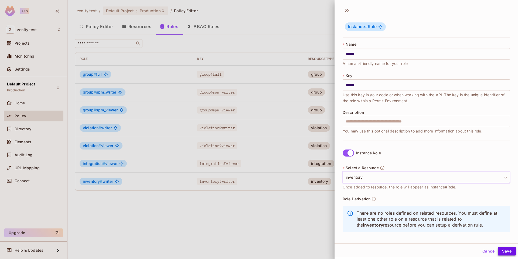
click at [504, 248] on button "Save" at bounding box center [507, 251] width 18 height 9
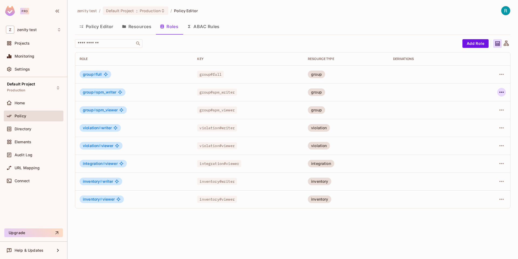
click at [500, 90] on icon "button" at bounding box center [502, 92] width 6 height 6
click at [473, 107] on div "Edit Role" at bounding box center [478, 104] width 16 height 5
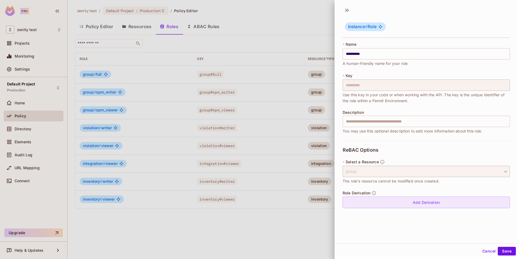
click at [402, 197] on div "Add Derivation" at bounding box center [426, 202] width 167 height 12
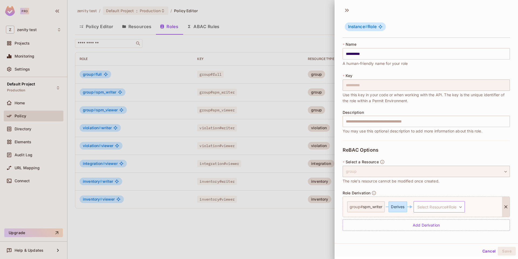
click at [434, 205] on body "**********" at bounding box center [259, 129] width 518 height 259
click at [431, 210] on body "**********" at bounding box center [259, 129] width 518 height 259
click at [425, 235] on span "integration # viewer" at bounding box center [437, 232] width 36 height 6
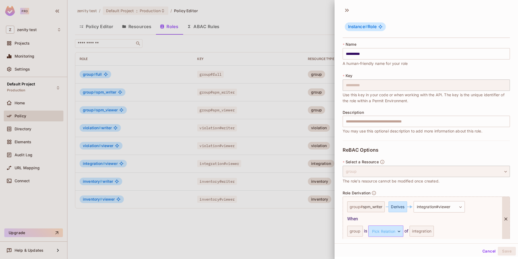
scroll to position [23, 0]
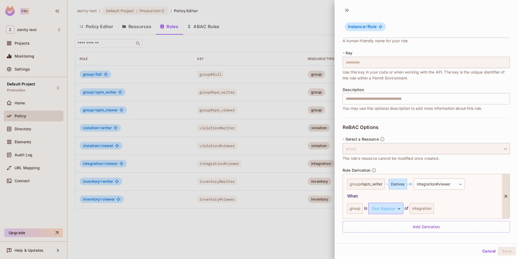
click at [389, 207] on body "**********" at bounding box center [259, 129] width 518 height 259
click at [373, 233] on li "parent" at bounding box center [386, 234] width 50 height 10
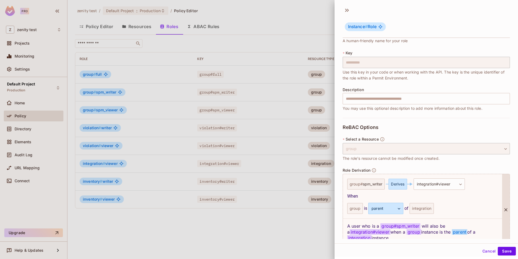
scroll to position [43, 0]
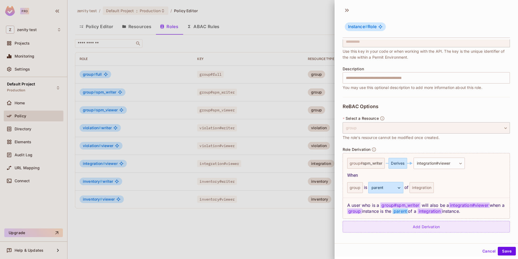
click at [461, 229] on div "Add Derivation" at bounding box center [426, 227] width 167 height 12
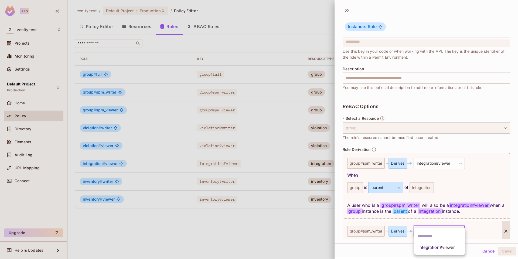
click at [429, 231] on body "**********" at bounding box center [259, 129] width 518 height 259
click at [343, 243] on div at bounding box center [259, 129] width 518 height 259
click at [507, 228] on div at bounding box center [507, 231] width 8 height 20
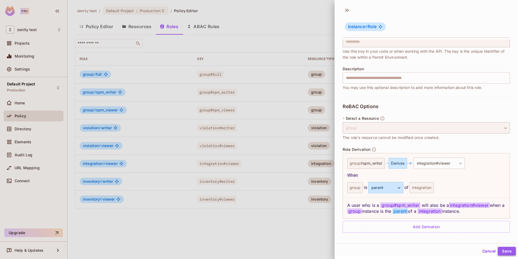
click at [509, 252] on button "Save" at bounding box center [507, 251] width 18 height 9
click at [141, 29] on div at bounding box center [259, 129] width 518 height 259
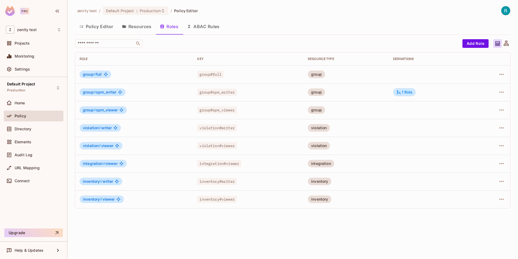
click at [127, 28] on button "Resources" at bounding box center [137, 27] width 38 height 14
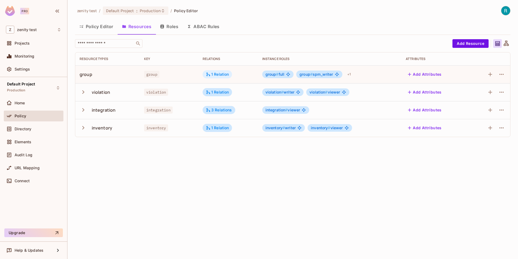
click at [211, 72] on div "1 Relation" at bounding box center [217, 74] width 23 height 5
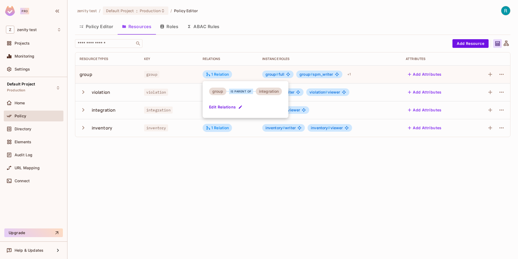
click at [227, 106] on button "Edit Relations" at bounding box center [226, 107] width 35 height 9
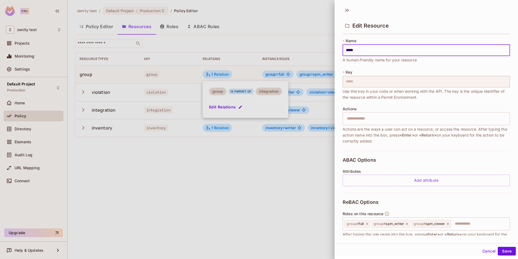
scroll to position [54, 0]
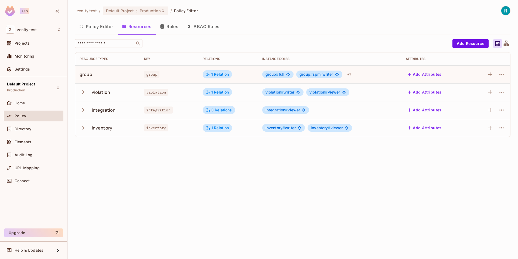
click at [150, 75] on span "group" at bounding box center [151, 74] width 15 height 7
click at [220, 73] on div "1 Relation" at bounding box center [217, 74] width 23 height 5
click at [223, 108] on button "Edit Relations" at bounding box center [226, 107] width 35 height 9
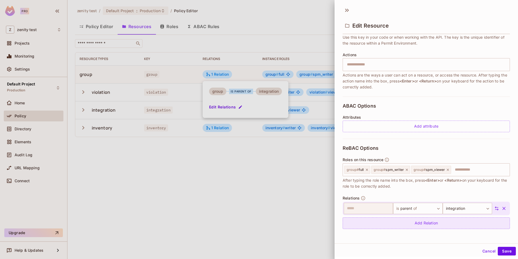
click at [383, 223] on div "Add Relation" at bounding box center [426, 223] width 167 height 12
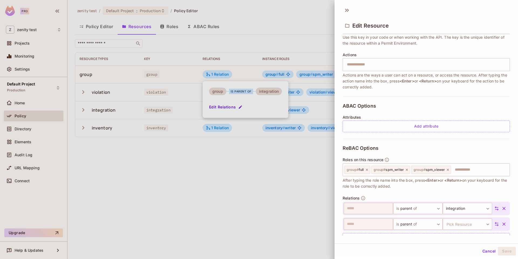
scroll to position [70, 0]
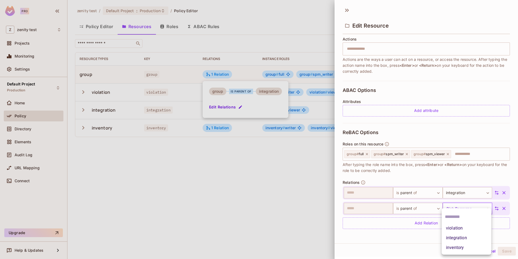
click at [448, 212] on body "Pro Z zenity test Projects Monitoring Settings Default Project Production Home …" at bounding box center [259, 129] width 518 height 259
click at [454, 228] on li "violation" at bounding box center [467, 228] width 50 height 10
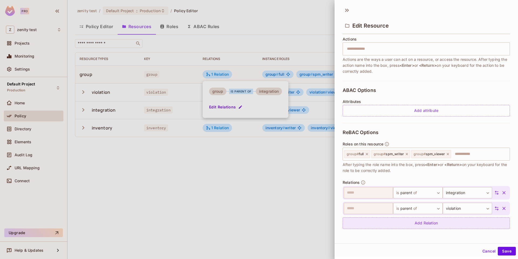
click at [429, 222] on div "Add Relation" at bounding box center [426, 223] width 167 height 12
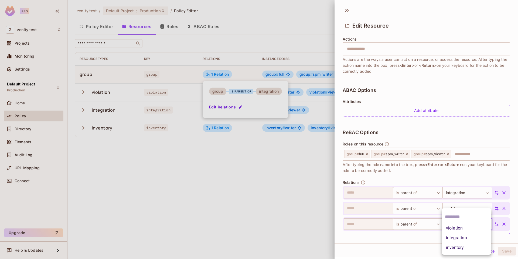
click at [457, 224] on body "Pro Z zenity test Projects Monitoring Settings Default Project Production Home …" at bounding box center [259, 129] width 518 height 259
click at [457, 246] on li "inventory" at bounding box center [467, 248] width 50 height 10
click at [513, 251] on button "Save" at bounding box center [507, 251] width 18 height 9
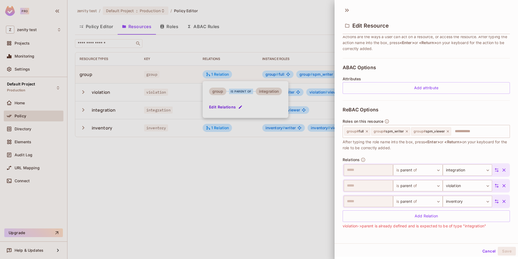
click at [351, 225] on span "violation->parent is already defined and is expected to be of type "integration"" at bounding box center [415, 226] width 144 height 6
click at [294, 181] on div at bounding box center [259, 129] width 518 height 259
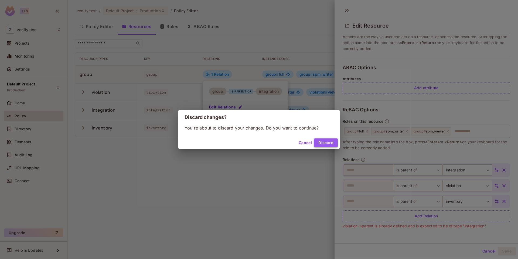
click at [329, 140] on button "Discard" at bounding box center [326, 142] width 24 height 9
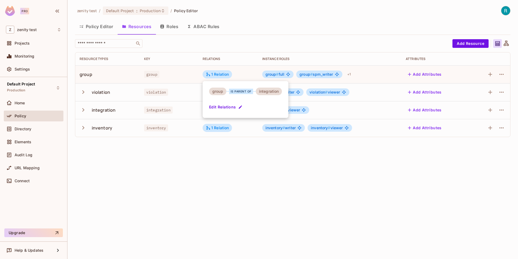
click at [237, 150] on div at bounding box center [259, 129] width 518 height 259
click at [213, 109] on div "3 Relations" at bounding box center [219, 109] width 26 height 5
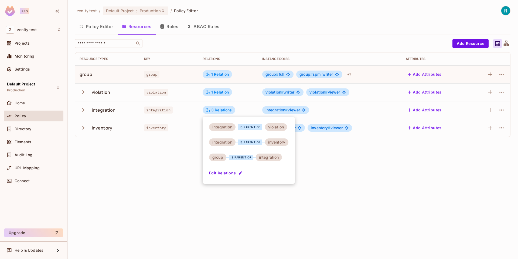
click at [226, 174] on button "Edit Relations" at bounding box center [226, 173] width 35 height 9
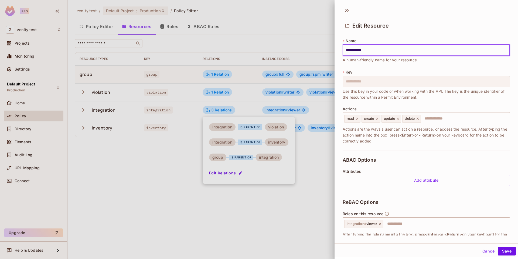
scroll to position [85, 0]
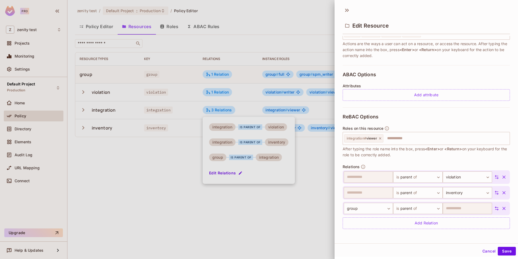
click at [506, 191] on icon "button" at bounding box center [504, 192] width 5 height 5
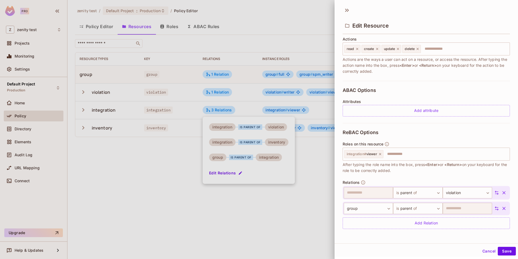
click at [507, 193] on icon "button" at bounding box center [504, 192] width 5 height 5
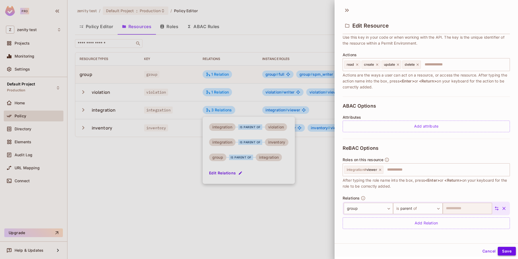
click at [506, 250] on button "Save" at bounding box center [507, 251] width 18 height 9
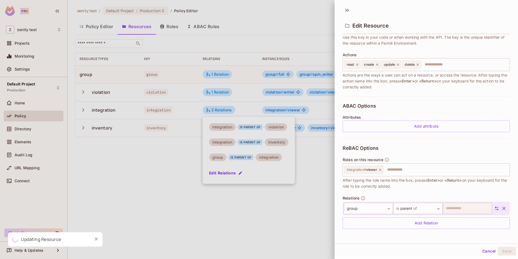
click at [294, 229] on div at bounding box center [259, 129] width 518 height 259
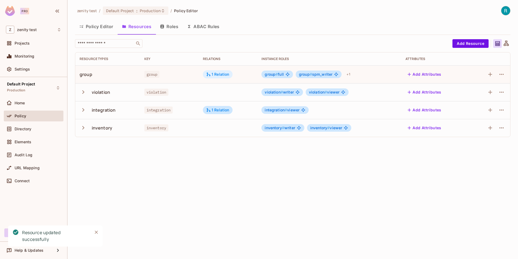
click at [211, 75] on icon at bounding box center [208, 74] width 5 height 5
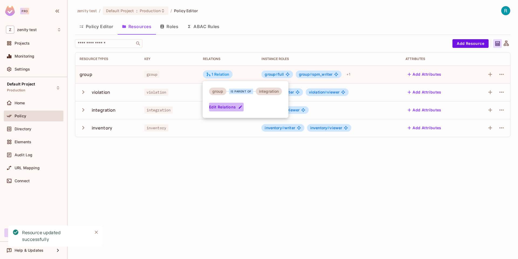
click at [233, 106] on button "Edit Relations" at bounding box center [226, 107] width 35 height 9
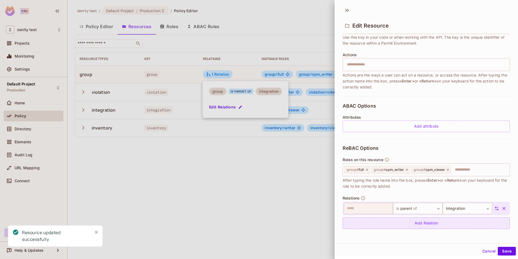
click at [396, 224] on div "Add Relation" at bounding box center [426, 223] width 167 height 12
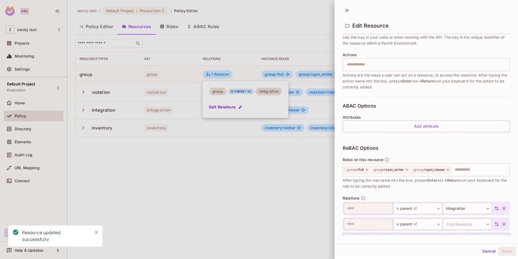
scroll to position [70, 0]
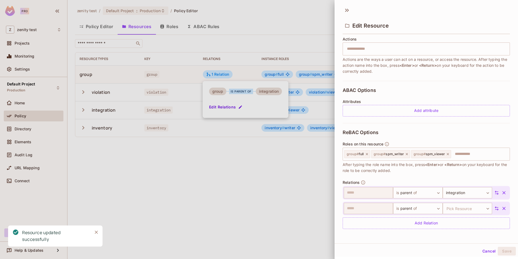
click at [398, 229] on div "**********" at bounding box center [426, 179] width 167 height 112
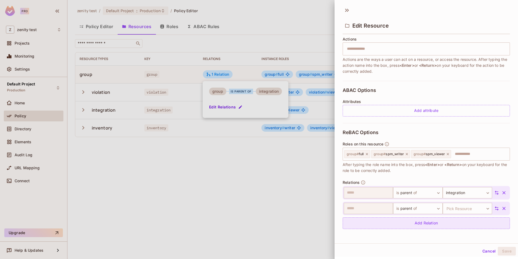
click at [399, 224] on div "Add Relation" at bounding box center [426, 223] width 167 height 12
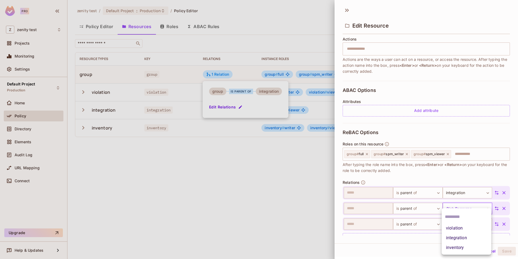
click at [449, 211] on body "Pro Z zenity test Projects Monitoring Settings Default Project Production Home …" at bounding box center [259, 129] width 518 height 259
click at [454, 225] on li "violation" at bounding box center [467, 228] width 50 height 10
click at [462, 224] on body "Pro Z zenity test Projects Monitoring Settings Default Project Production Home …" at bounding box center [259, 129] width 518 height 259
click at [456, 248] on li "inventory" at bounding box center [467, 248] width 50 height 10
click at [514, 250] on button "Save" at bounding box center [507, 251] width 18 height 9
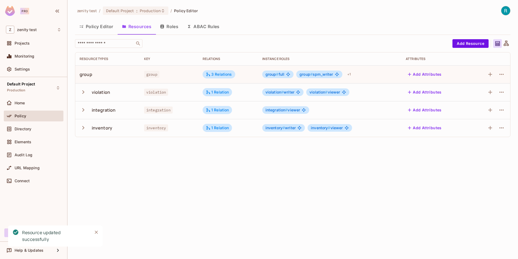
click at [375, 210] on div "zenity test / Default Project : Production / Policy Editor Policy Editor Resour…" at bounding box center [293, 129] width 451 height 259
click at [175, 27] on button "Roles" at bounding box center [169, 27] width 27 height 14
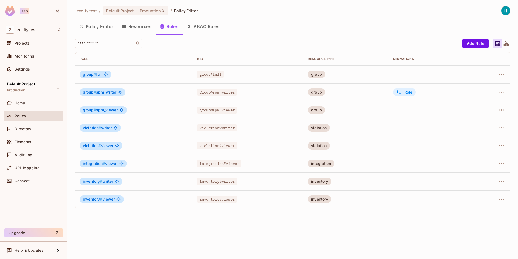
click at [405, 93] on div "1 Role" at bounding box center [405, 92] width 16 height 5
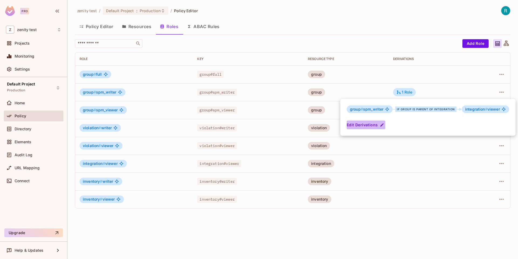
click at [371, 122] on button "Edit Derivations" at bounding box center [366, 124] width 39 height 9
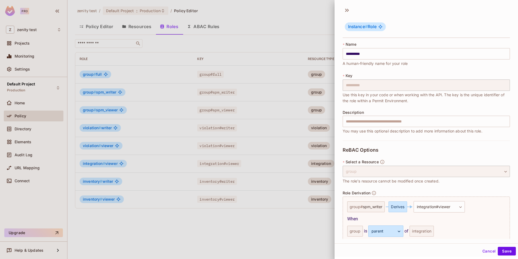
scroll to position [43, 0]
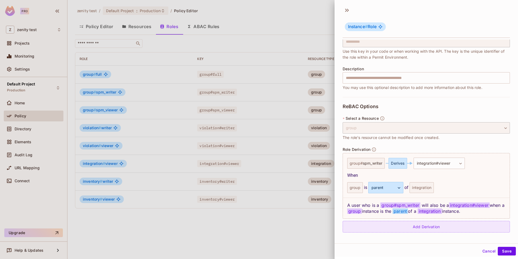
click at [408, 225] on div "Add Derivation" at bounding box center [426, 227] width 167 height 12
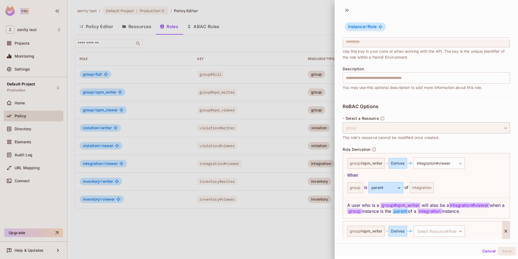
scroll to position [66, 0]
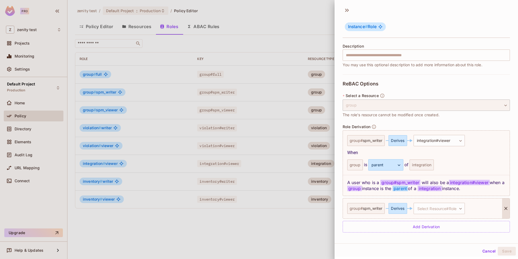
click at [428, 201] on div "group # spm_writer Derives Select Resource#Role ​ Select Resource#Role" at bounding box center [422, 208] width 159 height 20
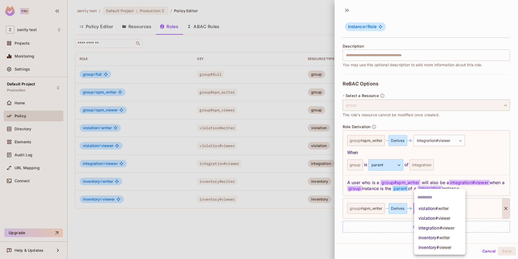
click at [430, 207] on body "**********" at bounding box center [259, 129] width 518 height 259
click at [441, 237] on span "writer" at bounding box center [445, 237] width 11 height 5
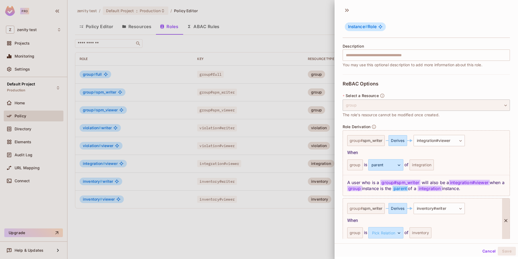
scroll to position [90, 0]
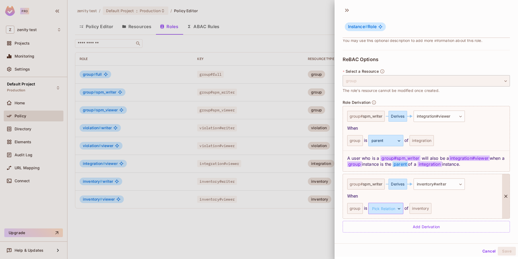
click at [393, 207] on body "**********" at bounding box center [259, 129] width 518 height 259
click at [384, 232] on li "parent" at bounding box center [386, 234] width 50 height 10
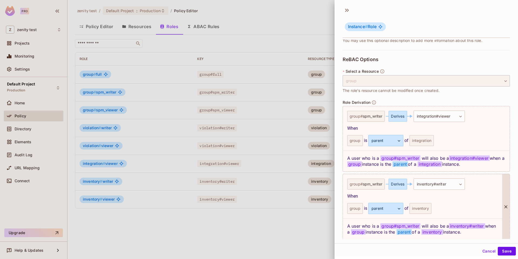
click at [424, 209] on div "inventory" at bounding box center [421, 208] width 22 height 11
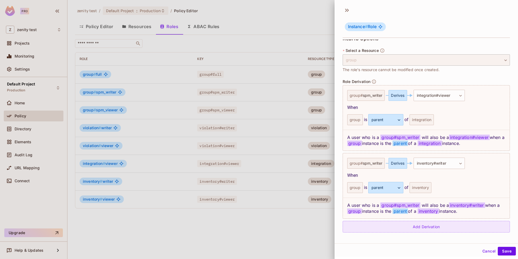
click at [422, 227] on div "Add Derivation" at bounding box center [426, 227] width 167 height 12
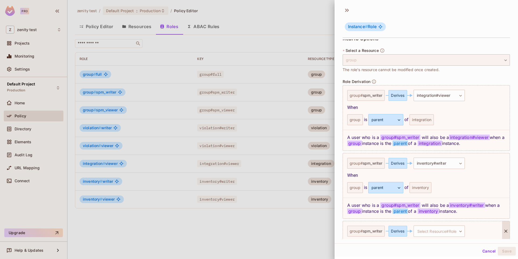
scroll to position [134, 0]
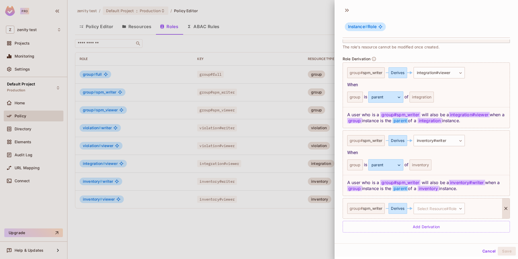
click at [401, 201] on div "group # spm_writer Derives Select Resource#Role ​ Select Resource#Role" at bounding box center [422, 208] width 159 height 20
click at [401, 205] on div "Derives" at bounding box center [398, 208] width 18 height 11
click at [425, 207] on body "**********" at bounding box center [259, 129] width 518 height 259
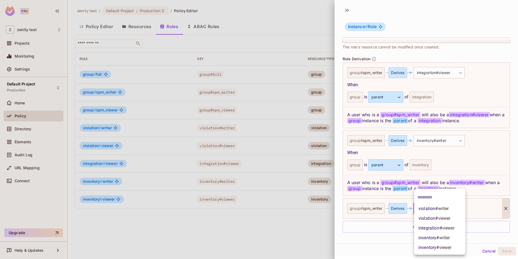
click at [439, 240] on span "inventory # writer" at bounding box center [434, 237] width 31 height 6
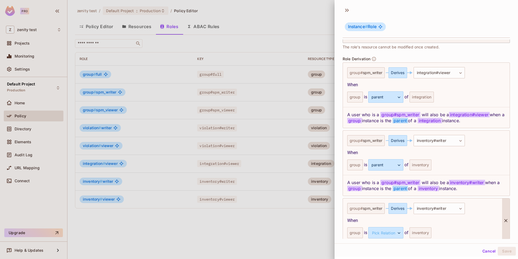
click at [423, 232] on div "inventory" at bounding box center [421, 232] width 22 height 11
click at [393, 233] on body "**********" at bounding box center [259, 129] width 518 height 259
click at [439, 212] on div at bounding box center [259, 129] width 518 height 259
click at [438, 211] on body "**********" at bounding box center [259, 129] width 518 height 259
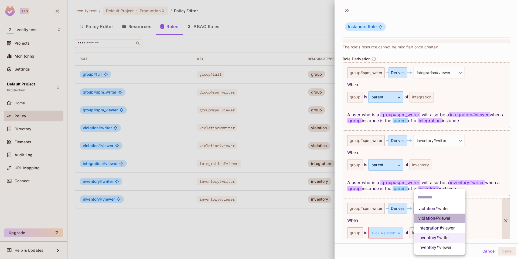
click at [441, 220] on span "viewer" at bounding box center [445, 217] width 12 height 5
click at [434, 207] on body "**********" at bounding box center [259, 129] width 518 height 259
click at [433, 209] on span "violation # writer" at bounding box center [434, 208] width 30 height 6
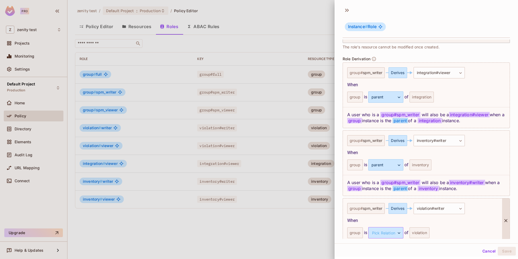
click at [392, 233] on body "**********" at bounding box center [259, 129] width 518 height 259
click at [383, 250] on li "parent" at bounding box center [386, 248] width 50 height 10
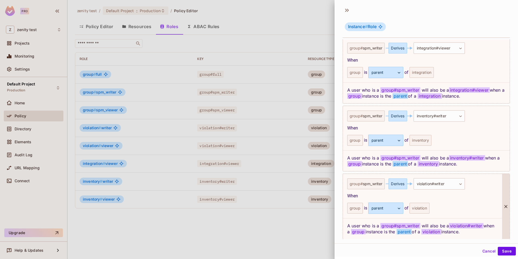
scroll to position [179, 0]
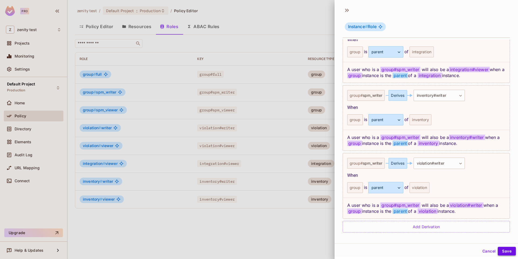
click at [505, 251] on button "Save" at bounding box center [507, 251] width 18 height 9
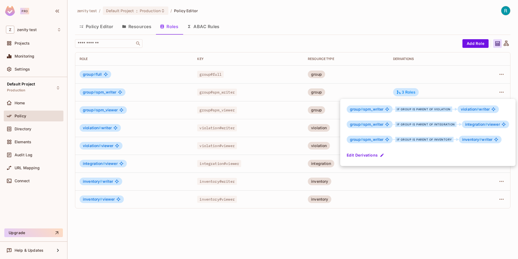
click at [462, 240] on div at bounding box center [259, 129] width 518 height 259
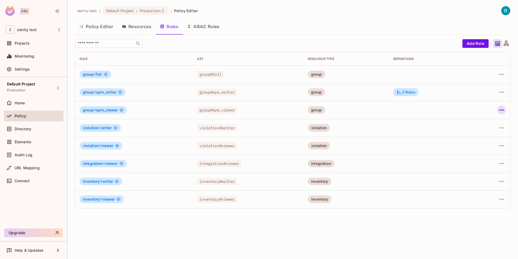
click at [504, 109] on icon "button" at bounding box center [502, 110] width 6 height 6
click at [486, 121] on span "Edit Role" at bounding box center [477, 122] width 19 height 9
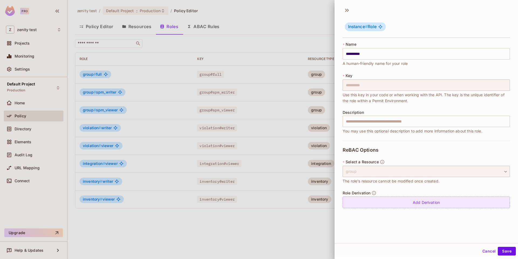
click at [425, 205] on div "Add Derivation" at bounding box center [426, 202] width 167 height 12
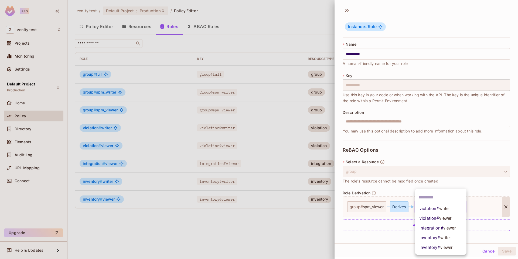
click at [426, 208] on body "**********" at bounding box center [259, 129] width 518 height 259
click at [433, 230] on span "integration # viewer" at bounding box center [438, 228] width 36 height 6
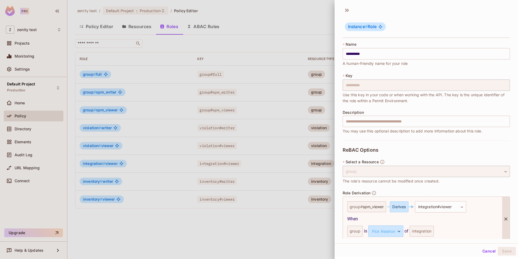
click at [423, 230] on div "integration" at bounding box center [422, 230] width 24 height 11
click at [391, 233] on body "**********" at bounding box center [259, 129] width 518 height 259
click at [389, 248] on li "parent" at bounding box center [386, 248] width 50 height 10
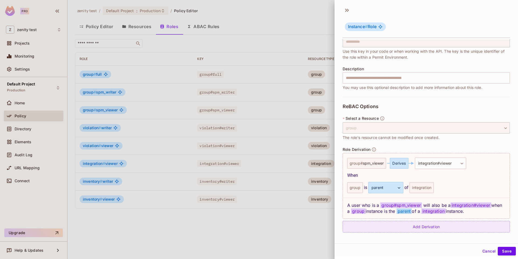
click at [405, 226] on div "Add Derivation" at bounding box center [426, 227] width 167 height 12
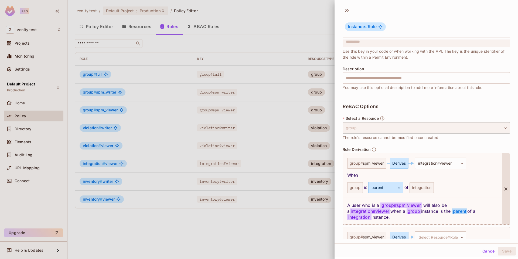
scroll to position [66, 0]
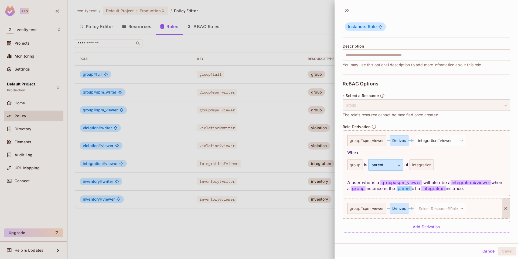
click at [429, 210] on body "**********" at bounding box center [259, 129] width 518 height 259
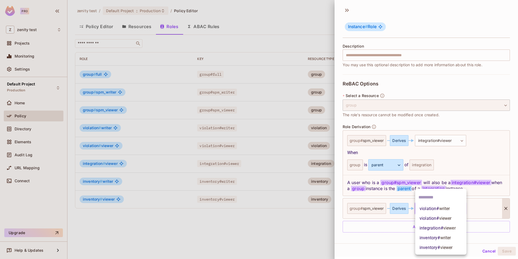
click at [429, 216] on span "violation # viewer" at bounding box center [436, 218] width 32 height 6
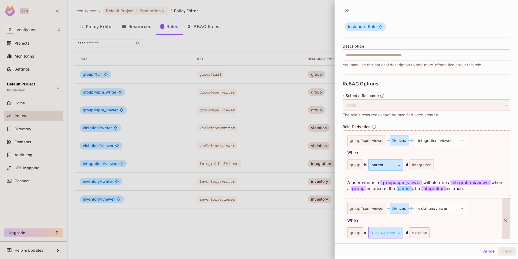
click at [394, 234] on body "**********" at bounding box center [259, 129] width 518 height 259
click at [384, 249] on li "parent" at bounding box center [386, 248] width 50 height 10
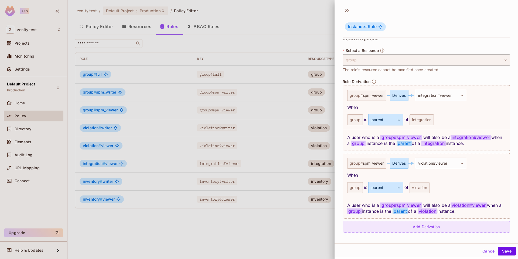
click at [420, 227] on div "Add Derivation" at bounding box center [426, 227] width 167 height 12
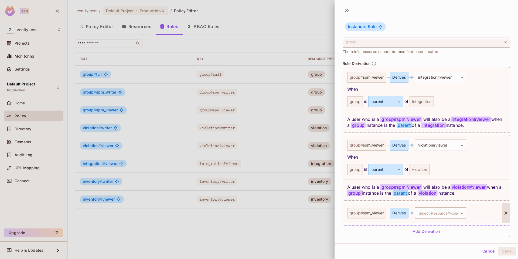
scroll to position [134, 0]
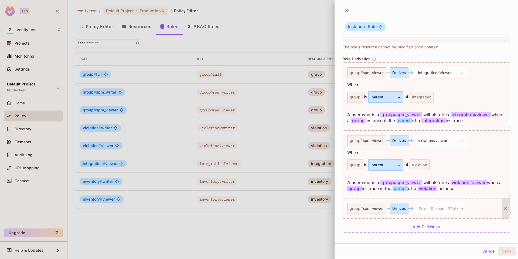
click at [405, 208] on div "Derives" at bounding box center [399, 208] width 18 height 11
click at [430, 207] on body "**********" at bounding box center [259, 129] width 518 height 259
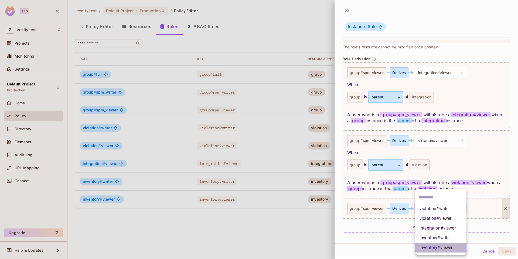
click at [437, 246] on span "inventory # viewer" at bounding box center [436, 247] width 33 height 6
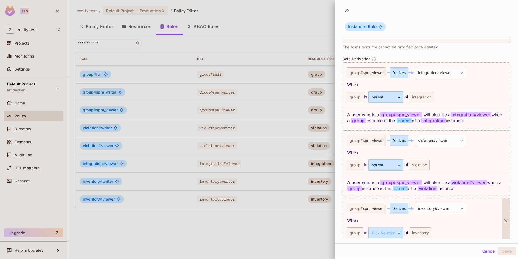
scroll to position [158, 0]
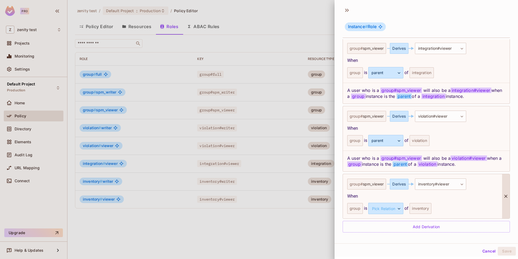
click at [419, 211] on div "inventory" at bounding box center [421, 208] width 22 height 11
click at [388, 210] on body "**********" at bounding box center [259, 129] width 518 height 259
click at [384, 231] on li "parent" at bounding box center [386, 234] width 50 height 10
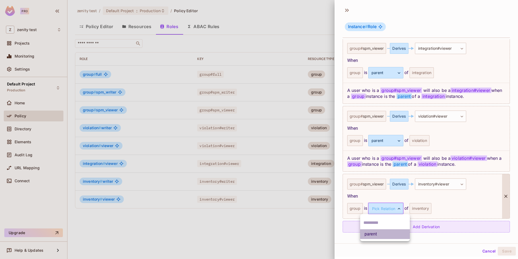
scroll to position [179, 0]
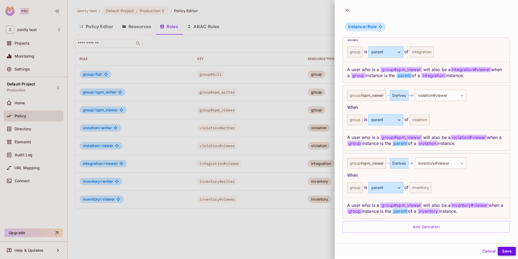
click at [512, 251] on button "Save" at bounding box center [507, 251] width 18 height 9
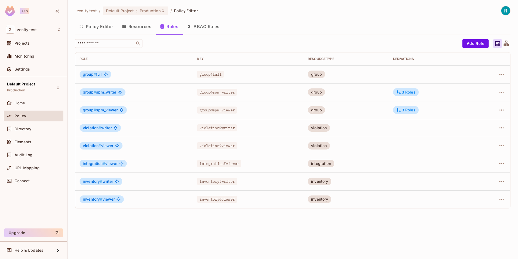
click at [134, 25] on button "Resources" at bounding box center [137, 27] width 38 height 14
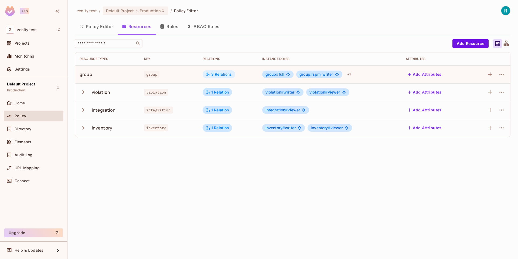
click at [225, 72] on div "3 Relations" at bounding box center [219, 74] width 26 height 5
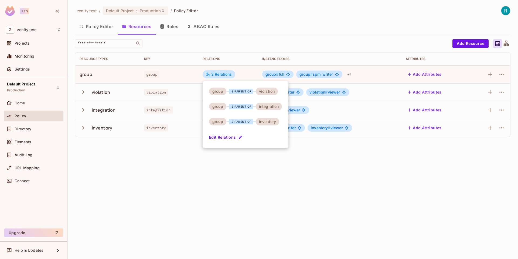
click at [227, 139] on button "Edit Relations" at bounding box center [226, 137] width 35 height 9
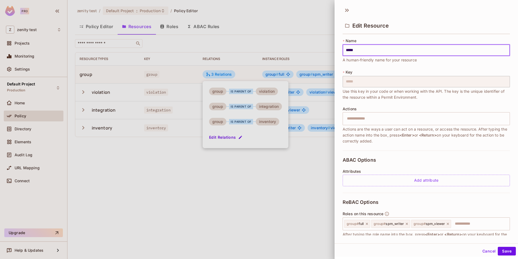
scroll to position [85, 0]
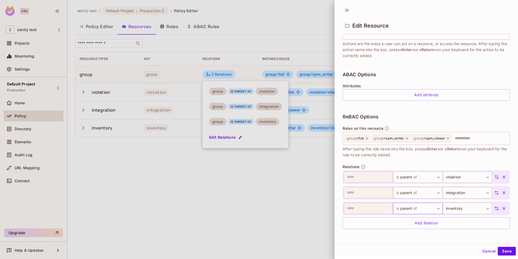
click at [415, 208] on body "Pro Z zenity test Projects Monitoring Settings Default Project Production Home …" at bounding box center [259, 129] width 518 height 259
click at [414, 250] on li "Add Custom Relation" at bounding box center [418, 248] width 50 height 10
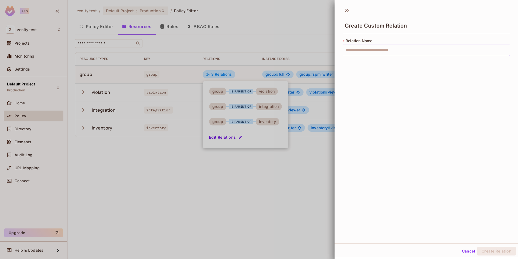
click at [374, 52] on input "text" at bounding box center [426, 50] width 167 height 11
click at [365, 54] on input "text" at bounding box center [426, 50] width 167 height 11
type input "*"
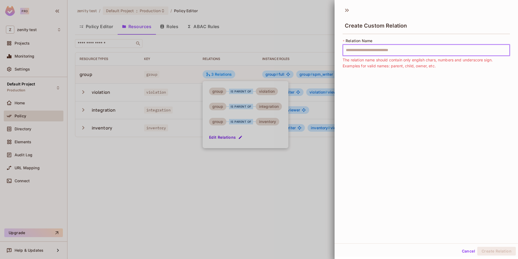
type input "*"
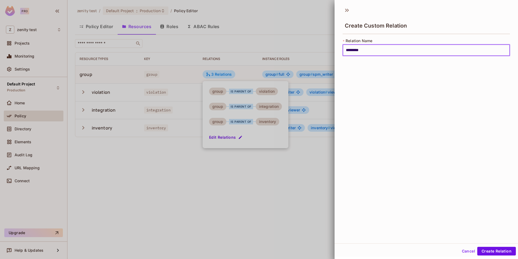
type input "*********"
click at [495, 256] on div "Cancel Create Relation" at bounding box center [427, 250] width 184 height 13
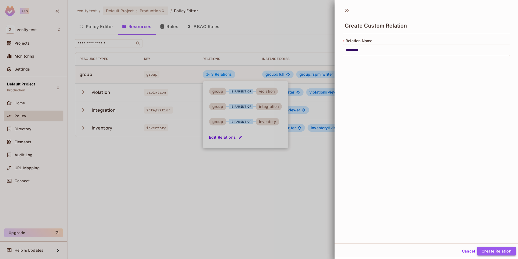
click at [492, 251] on button "Create Relation" at bounding box center [497, 251] width 39 height 9
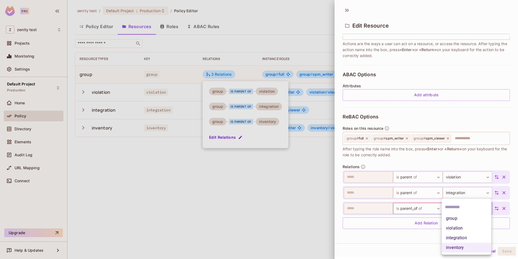
click at [458, 209] on body "Pro Z zenity test Projects Monitoring Settings Default Project Production Home …" at bounding box center [259, 129] width 518 height 259
click at [411, 234] on div at bounding box center [259, 129] width 518 height 259
click at [503, 208] on icon "button" at bounding box center [504, 208] width 5 height 5
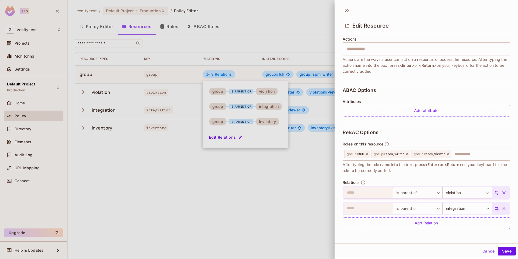
click at [506, 194] on icon "button" at bounding box center [504, 192] width 5 height 5
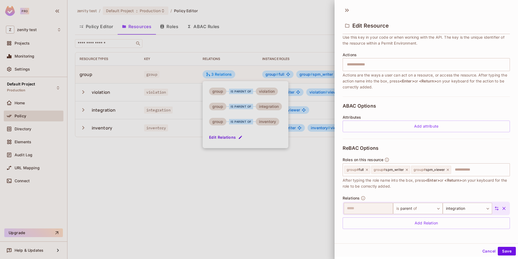
scroll to position [54, 0]
click at [508, 250] on button "Save" at bounding box center [507, 251] width 18 height 9
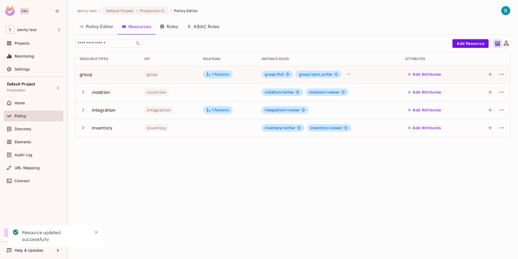
click at [224, 96] on td at bounding box center [228, 92] width 59 height 18
click at [487, 94] on icon "button" at bounding box center [490, 92] width 6 height 6
click at [500, 90] on icon "button" at bounding box center [502, 92] width 6 height 6
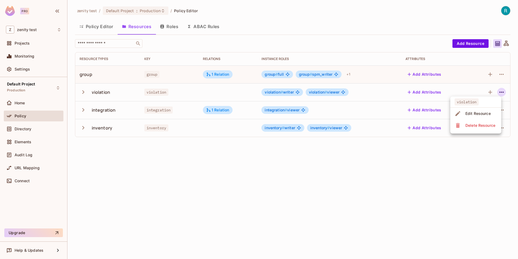
click at [484, 111] on div "Edit Resource" at bounding box center [478, 113] width 25 height 5
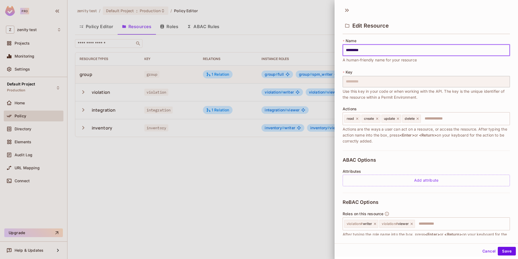
scroll to position [38, 0]
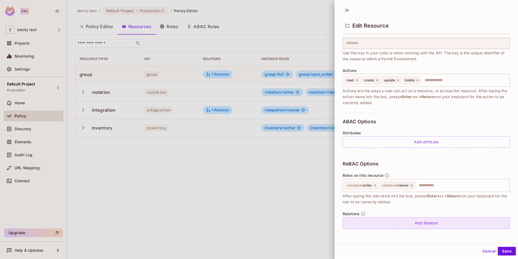
click at [395, 219] on div "Add Relation" at bounding box center [426, 223] width 167 height 12
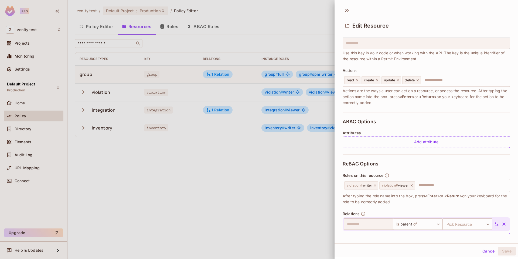
click at [497, 221] on icon at bounding box center [497, 223] width 5 height 5
click at [400, 218] on body "Pro Z zenity test Projects Monitoring Settings Default Project Production Home …" at bounding box center [259, 129] width 518 height 259
click at [388, 219] on div at bounding box center [259, 129] width 518 height 259
click at [382, 223] on body "Pro Z zenity test Projects Monitoring Settings Default Project Production Home …" at bounding box center [259, 129] width 518 height 259
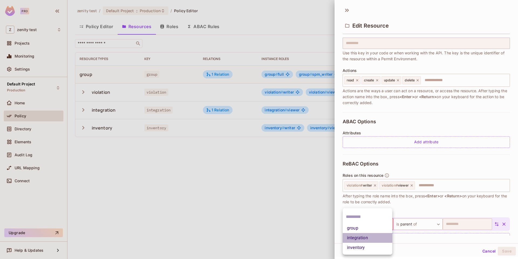
click at [375, 236] on li "integration" at bounding box center [368, 238] width 50 height 10
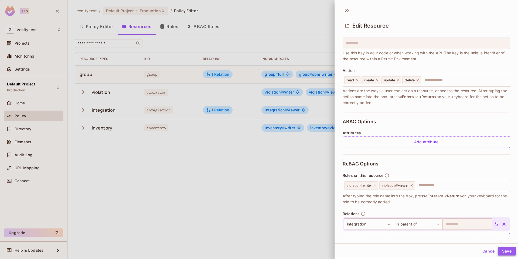
click at [512, 250] on button "Save" at bounding box center [507, 251] width 18 height 9
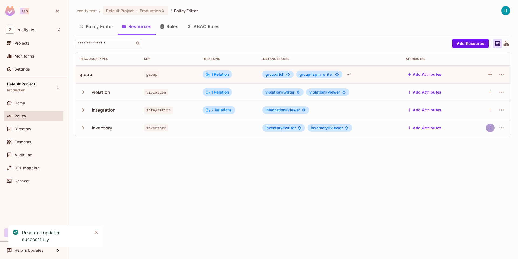
click at [490, 131] on icon "button" at bounding box center [490, 127] width 6 height 6
click at [502, 126] on icon "button" at bounding box center [502, 127] width 6 height 6
click at [473, 147] on div "Edit Resource" at bounding box center [478, 148] width 25 height 5
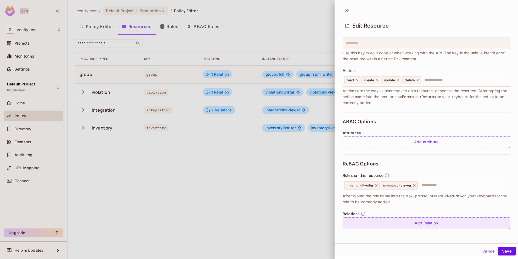
click at [386, 222] on div "Add Relation" at bounding box center [426, 223] width 167 height 12
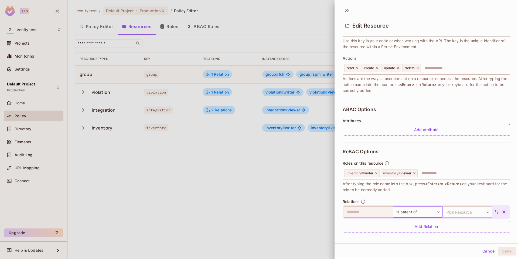
scroll to position [54, 0]
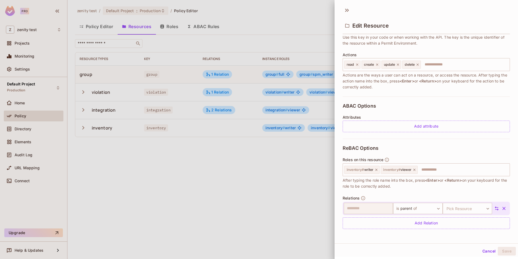
click at [498, 204] on div "​ is parent of ****** ​ Pick Resource ​ Pick Resource" at bounding box center [422, 208] width 156 height 11
click at [496, 208] on icon at bounding box center [497, 208] width 4 height 4
click at [358, 205] on body "Pro Z zenity test Projects Monitoring Settings Default Project Production Home …" at bounding box center [259, 129] width 518 height 259
click at [361, 245] on li "integration" at bounding box center [368, 248] width 50 height 10
click at [514, 250] on button "Save" at bounding box center [507, 251] width 18 height 9
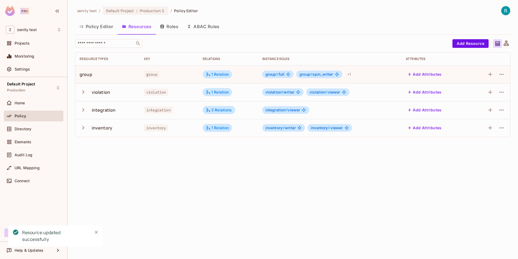
click at [380, 231] on div "zenity test / Default Project : Production / Policy Editor Policy Editor Resour…" at bounding box center [293, 129] width 451 height 259
click at [173, 26] on button "Roles" at bounding box center [169, 27] width 27 height 14
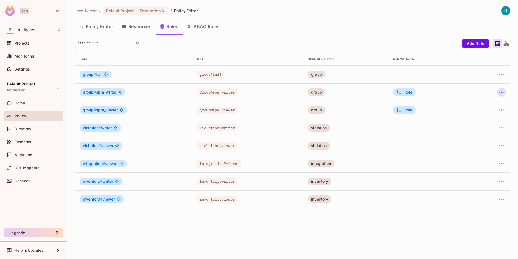
click at [499, 93] on icon "button" at bounding box center [502, 92] width 6 height 6
click at [474, 102] on div "Edit Role" at bounding box center [478, 104] width 16 height 5
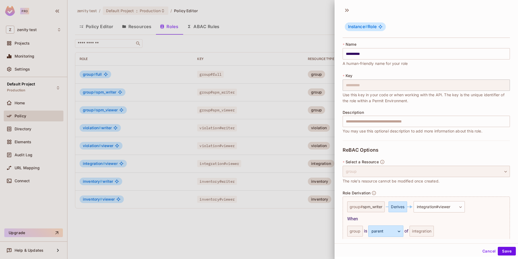
scroll to position [43, 0]
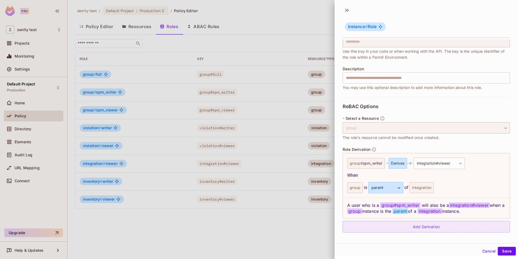
click at [410, 226] on div "Add Derivation" at bounding box center [426, 227] width 167 height 12
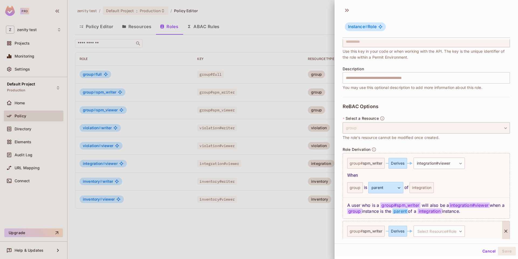
scroll to position [66, 0]
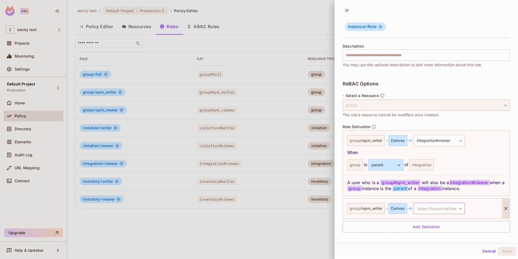
click at [436, 211] on body "**********" at bounding box center [259, 129] width 518 height 259
click at [394, 245] on div at bounding box center [259, 129] width 518 height 259
click at [246, 233] on div at bounding box center [259, 129] width 518 height 259
click at [490, 253] on button "Cancel" at bounding box center [490, 251] width 18 height 9
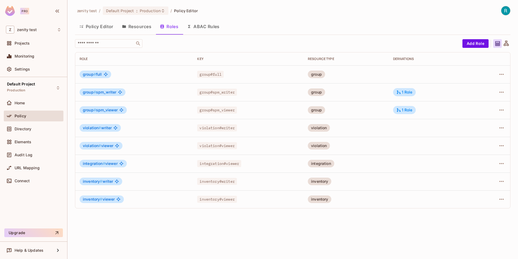
click at [140, 26] on button "Resources" at bounding box center [137, 27] width 38 height 14
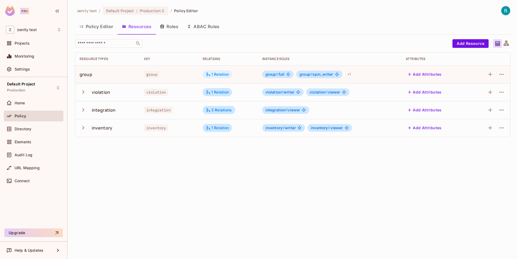
click at [212, 75] on div "1 Relation" at bounding box center [217, 74] width 23 height 5
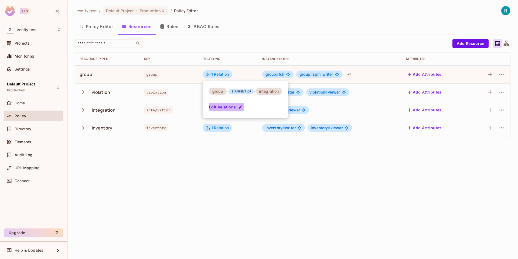
click at [227, 105] on button "Edit Relations" at bounding box center [226, 107] width 35 height 9
click at [216, 70] on td "1 Relation" at bounding box center [228, 74] width 60 height 18
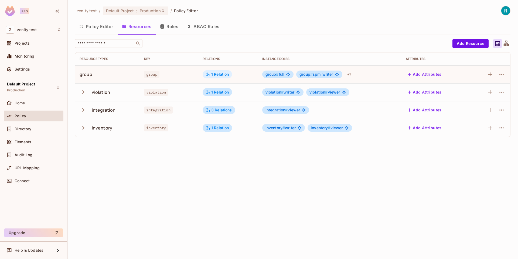
click at [217, 73] on div "1 Relation" at bounding box center [217, 74] width 23 height 5
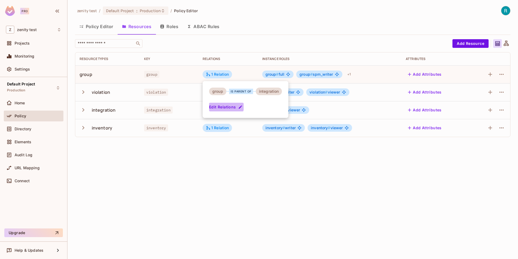
click at [221, 105] on button "Edit Relations" at bounding box center [226, 107] width 35 height 9
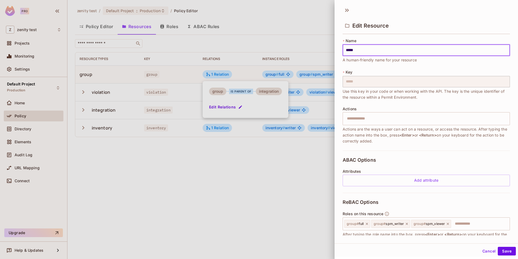
scroll to position [54, 0]
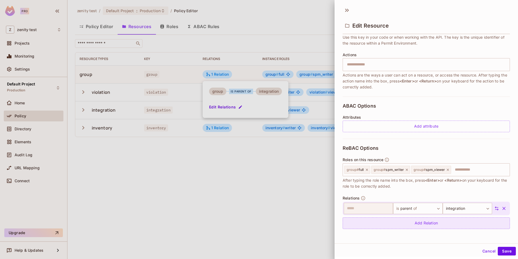
click at [406, 224] on div "Add Relation" at bounding box center [426, 223] width 167 height 12
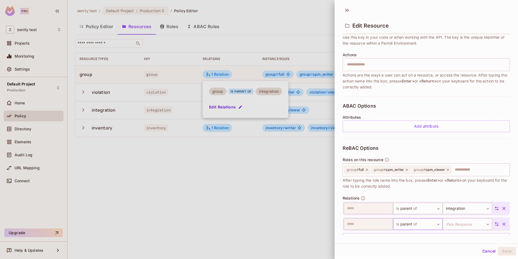
click at [405, 226] on body "Pro Z zenity test Projects Monitoring Settings Default Project Production Home …" at bounding box center [259, 129] width 518 height 259
click at [408, 235] on li "is owner of" at bounding box center [418, 233] width 50 height 10
click at [456, 223] on body "Pro Z zenity test Projects Monitoring Settings Default Project Production Home …" at bounding box center [259, 129] width 518 height 259
click at [458, 229] on li "violation" at bounding box center [467, 228] width 50 height 10
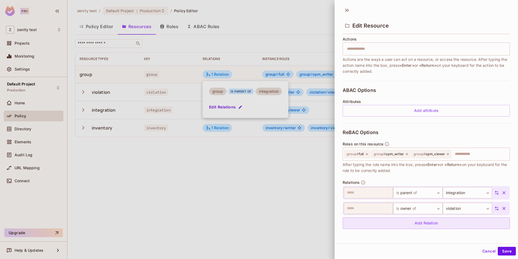
click at [430, 228] on div "Add Relation" at bounding box center [426, 223] width 167 height 12
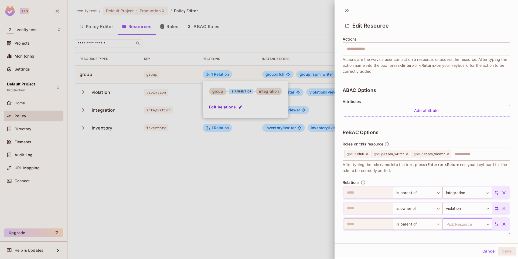
click at [464, 225] on body "Pro Z zenity test Projects Monitoring Settings Default Project Production Home …" at bounding box center [259, 129] width 518 height 259
click at [417, 226] on div at bounding box center [259, 129] width 518 height 259
click at [417, 226] on body "Pro Z zenity test Projects Monitoring Settings Default Project Production Home …" at bounding box center [259, 129] width 518 height 259
drag, startPoint x: 415, startPoint y: 224, endPoint x: 415, endPoint y: 231, distance: 7.6
click at [415, 231] on ul "is parent of is owner of Add Custom Relation" at bounding box center [418, 228] width 50 height 51
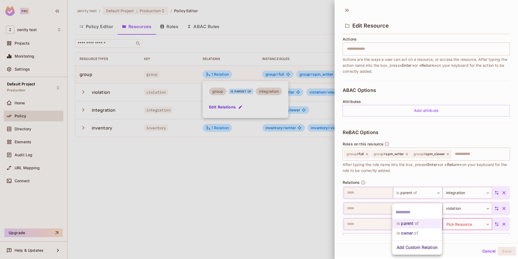
click at [415, 232] on span "of" at bounding box center [415, 233] width 5 height 6
click at [452, 225] on body "Pro Z zenity test Projects Monitoring Settings Default Project Production Home …" at bounding box center [259, 129] width 518 height 259
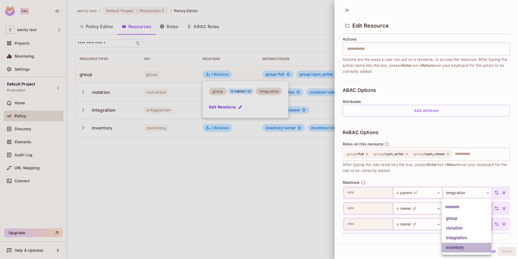
click at [460, 249] on li "inventory" at bounding box center [467, 248] width 50 height 10
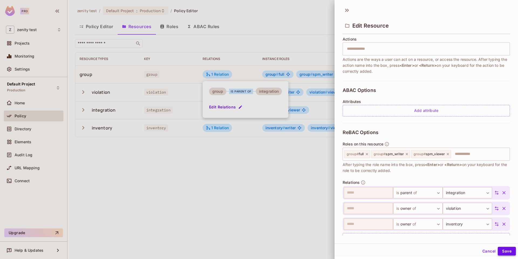
click at [509, 250] on button "Save" at bounding box center [507, 251] width 18 height 9
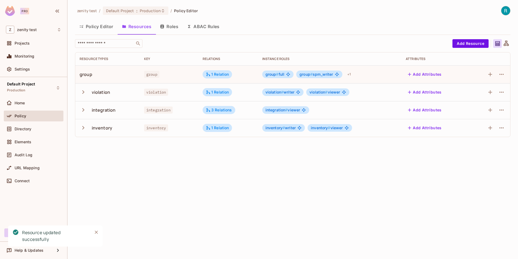
click at [171, 25] on button "Roles" at bounding box center [169, 27] width 27 height 14
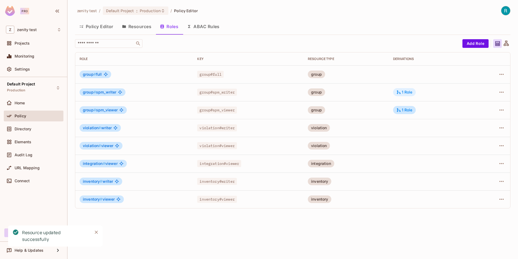
click at [407, 93] on div "1 Role" at bounding box center [405, 92] width 16 height 5
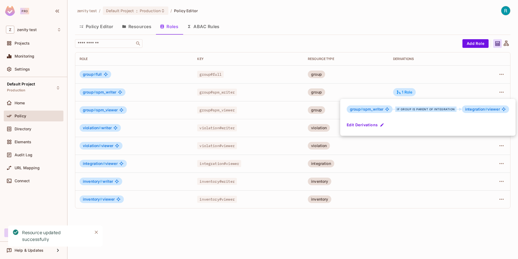
click at [374, 127] on button "Edit Derivations" at bounding box center [366, 124] width 39 height 9
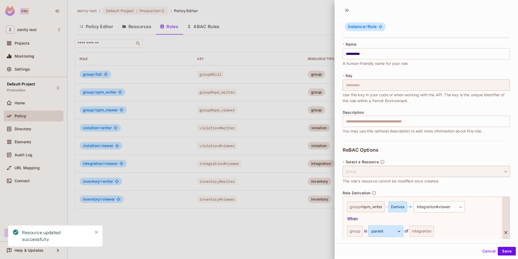
scroll to position [43, 0]
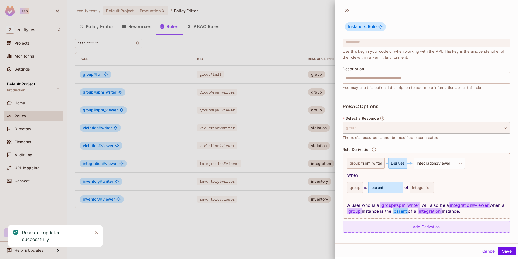
click at [428, 224] on div "Add Derivation" at bounding box center [426, 227] width 167 height 12
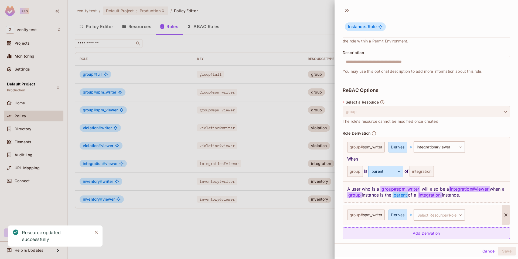
scroll to position [66, 0]
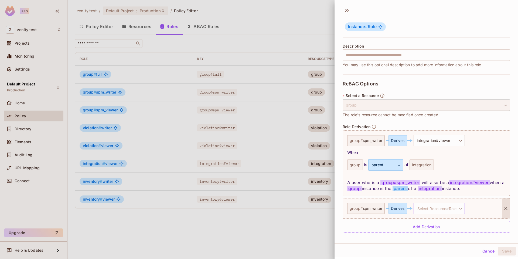
click at [434, 207] on body "**********" at bounding box center [259, 129] width 518 height 259
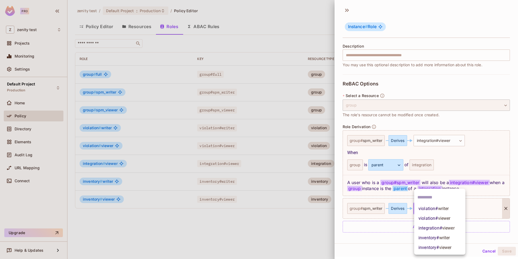
click at [439, 139] on div at bounding box center [259, 129] width 518 height 259
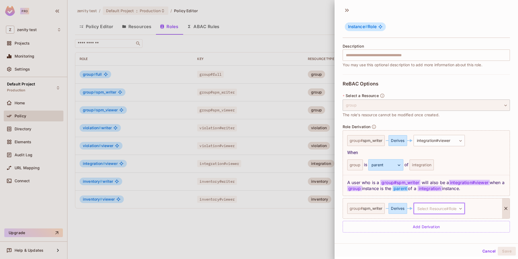
click at [437, 207] on body "**********" at bounding box center [259, 129] width 518 height 259
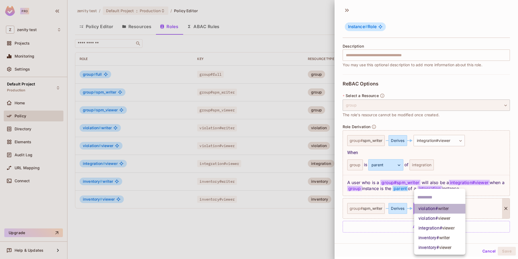
click at [444, 210] on span "writer" at bounding box center [444, 208] width 11 height 5
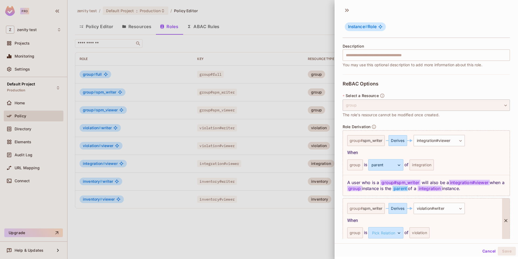
scroll to position [90, 0]
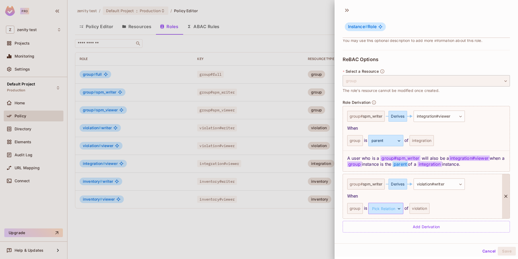
click at [388, 207] on body "**********" at bounding box center [259, 129] width 518 height 259
click at [378, 234] on li "owner" at bounding box center [386, 234] width 50 height 10
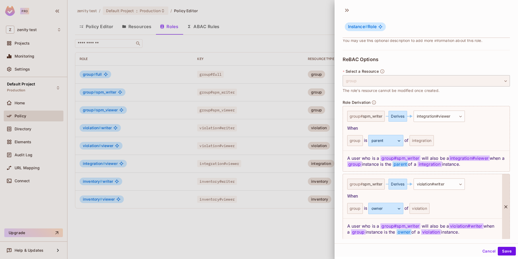
scroll to position [111, 0]
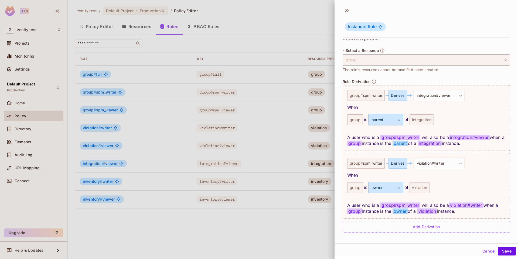
click at [403, 233] on div "**********" at bounding box center [426, 134] width 167 height 210
click at [405, 228] on div "Add Derivation" at bounding box center [426, 227] width 167 height 12
click at [433, 236] on body "**********" at bounding box center [259, 129] width 518 height 259
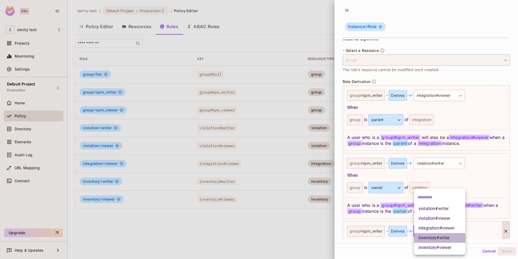
click at [434, 239] on span "inventory # writer" at bounding box center [434, 237] width 31 height 6
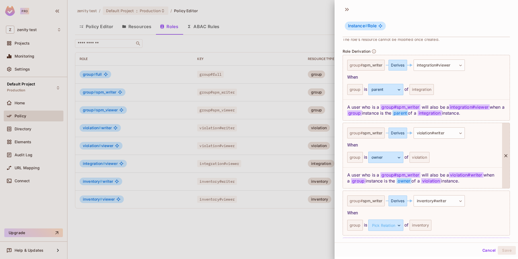
scroll to position [158, 0]
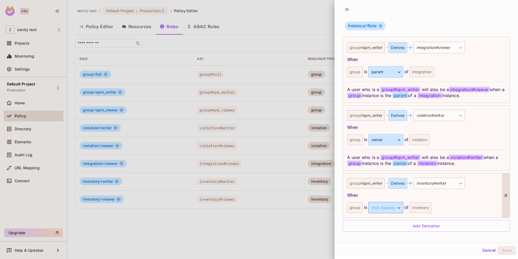
click at [389, 208] on body "**********" at bounding box center [259, 129] width 518 height 259
click at [384, 232] on li "owner" at bounding box center [386, 233] width 50 height 10
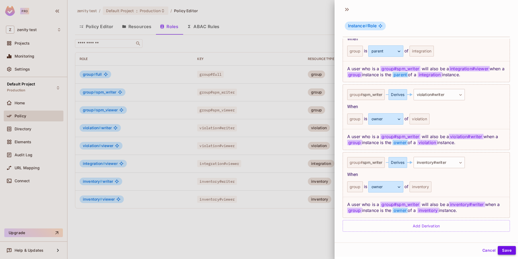
click at [507, 247] on button "Save" at bounding box center [507, 250] width 18 height 9
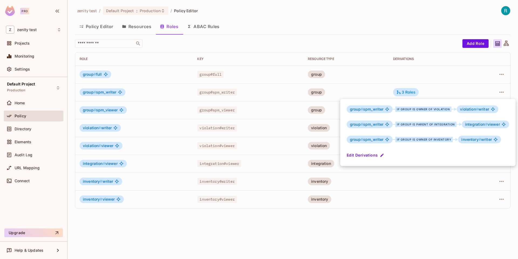
click at [421, 250] on div at bounding box center [259, 129] width 518 height 259
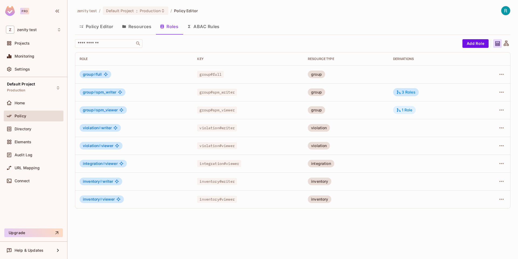
click at [413, 110] on div "1 Role" at bounding box center [405, 109] width 16 height 5
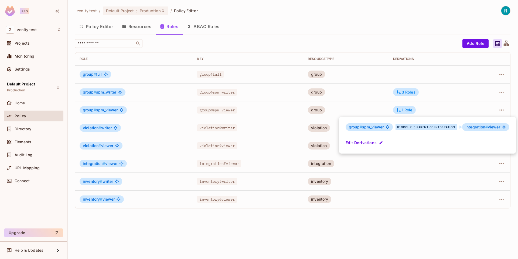
click at [366, 143] on button "Edit Derivations" at bounding box center [365, 142] width 39 height 9
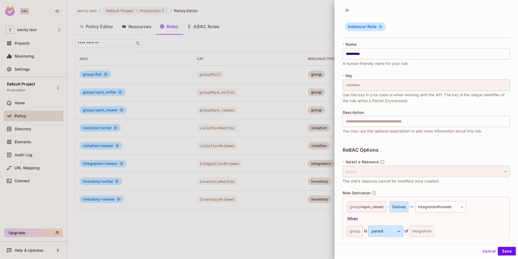
scroll to position [43, 0]
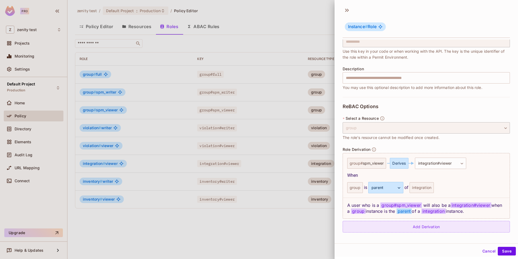
click at [388, 226] on div "Add Derivation" at bounding box center [426, 227] width 167 height 12
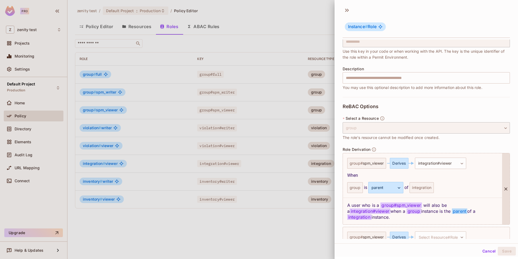
scroll to position [66, 0]
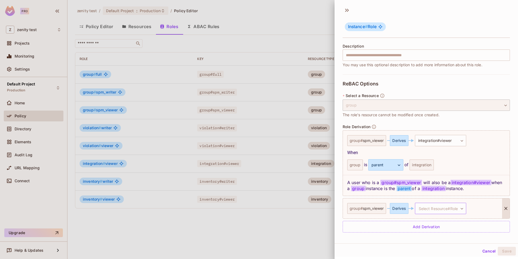
click at [424, 213] on body "**********" at bounding box center [259, 129] width 518 height 259
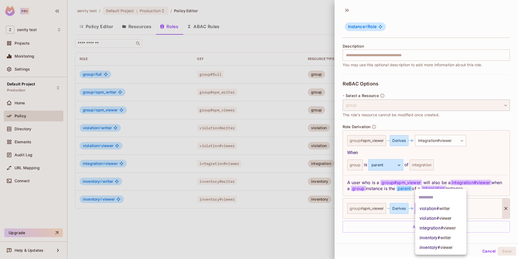
click at [430, 217] on span "violation # viewer" at bounding box center [436, 218] width 32 height 6
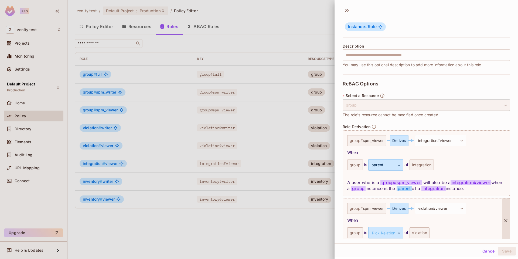
scroll to position [90, 0]
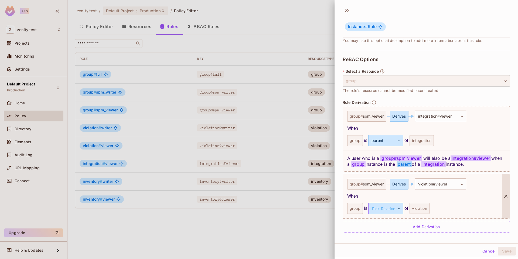
click at [388, 211] on body "**********" at bounding box center [259, 129] width 518 height 259
click at [380, 238] on li "owner" at bounding box center [386, 234] width 50 height 10
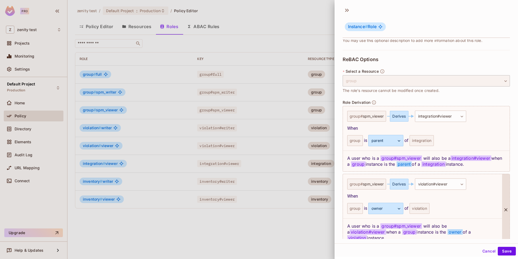
scroll to position [111, 0]
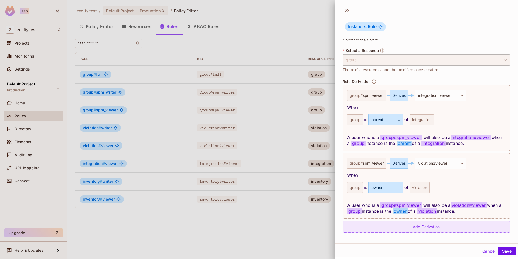
click at [402, 225] on div "Add Derivation" at bounding box center [426, 227] width 167 height 12
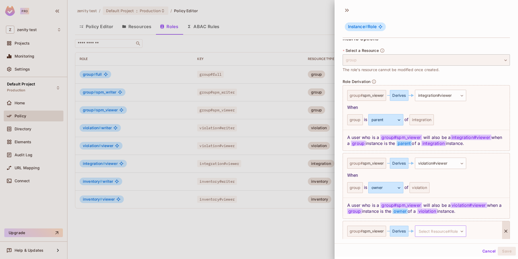
click at [429, 232] on body "**********" at bounding box center [259, 129] width 518 height 259
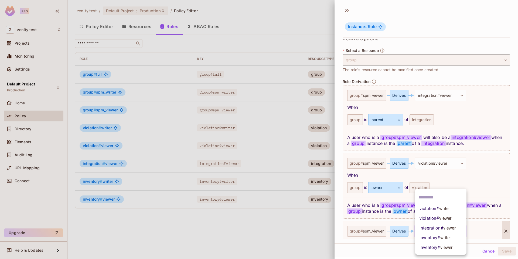
click at [433, 245] on span "inventory # viewer" at bounding box center [436, 247] width 33 height 6
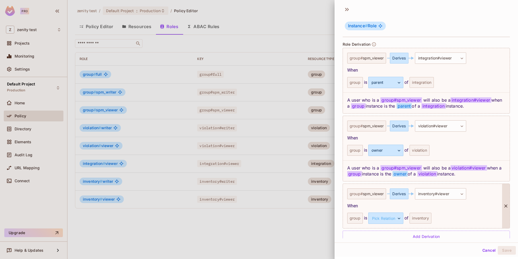
scroll to position [158, 0]
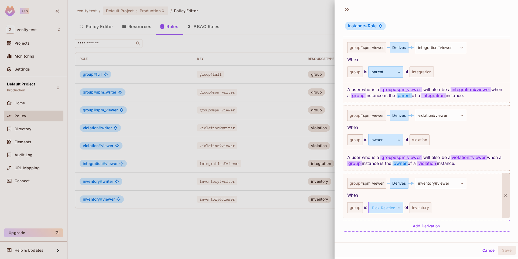
click at [396, 210] on body "**********" at bounding box center [259, 129] width 518 height 259
click at [389, 228] on li "owner" at bounding box center [386, 233] width 50 height 10
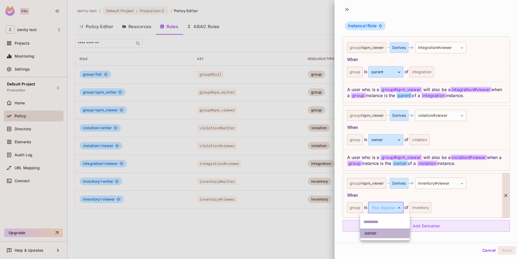
scroll to position [179, 0]
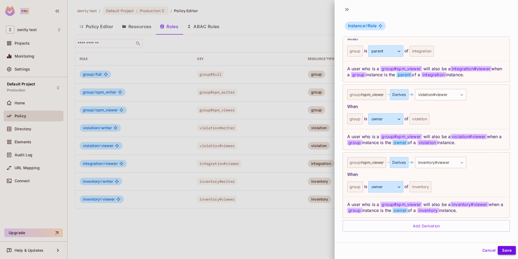
click at [515, 251] on button "Save" at bounding box center [507, 250] width 18 height 9
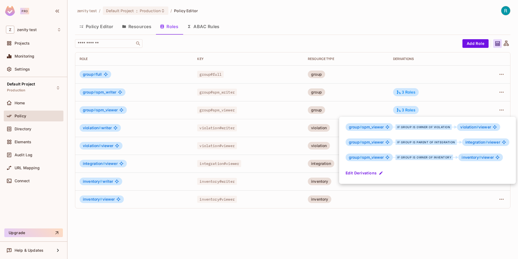
click at [268, 234] on div at bounding box center [259, 129] width 518 height 259
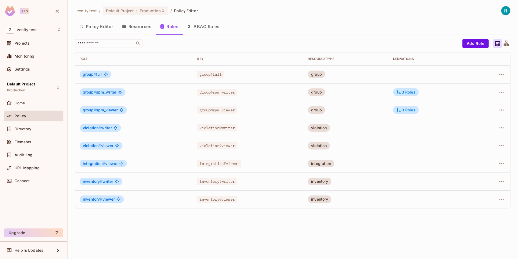
click at [104, 29] on button "Policy Editor" at bounding box center [96, 27] width 43 height 14
